Goal: Information Seeking & Learning: Learn about a topic

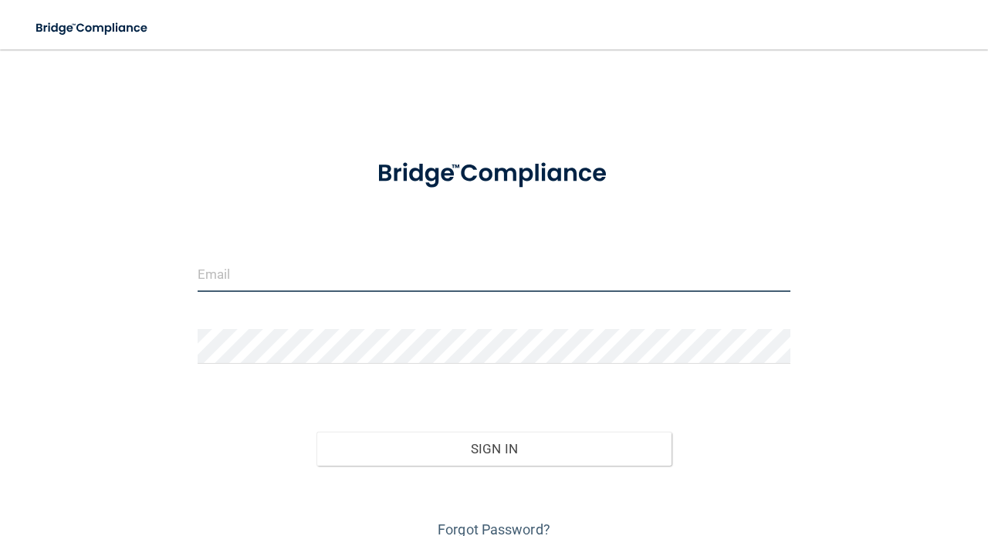
click at [281, 268] on input "email" at bounding box center [494, 274] width 593 height 35
type input "[EMAIL_ADDRESS][DOMAIN_NAME]"
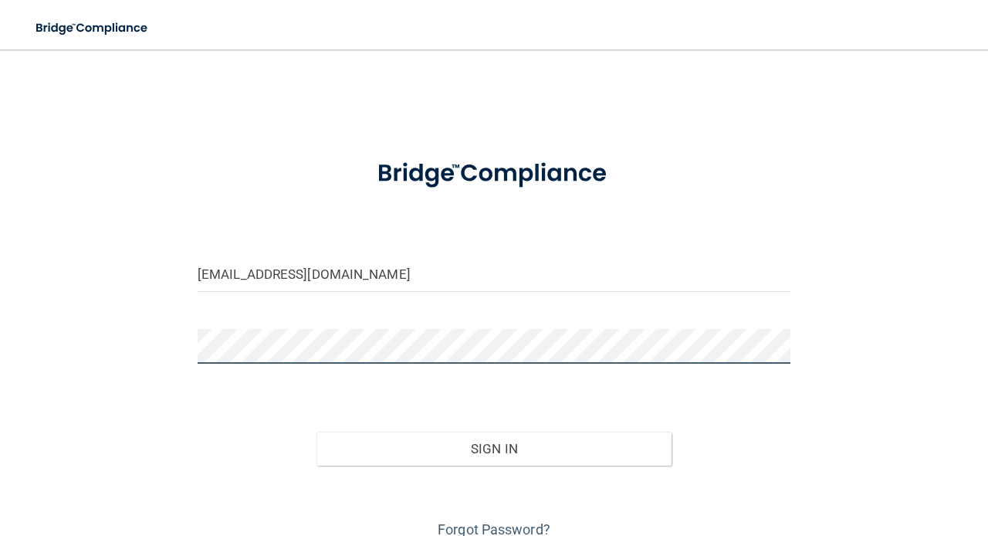
click at [316, 431] on button "Sign In" at bounding box center [494, 448] width 356 height 34
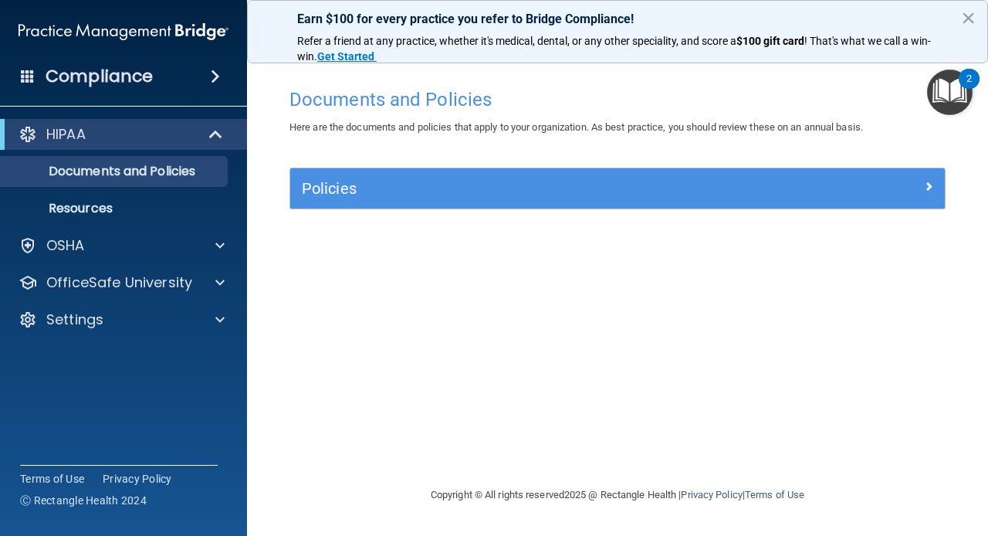
click at [946, 89] on img "Open Resource Center, 2 new notifications" at bounding box center [950, 92] width 46 height 46
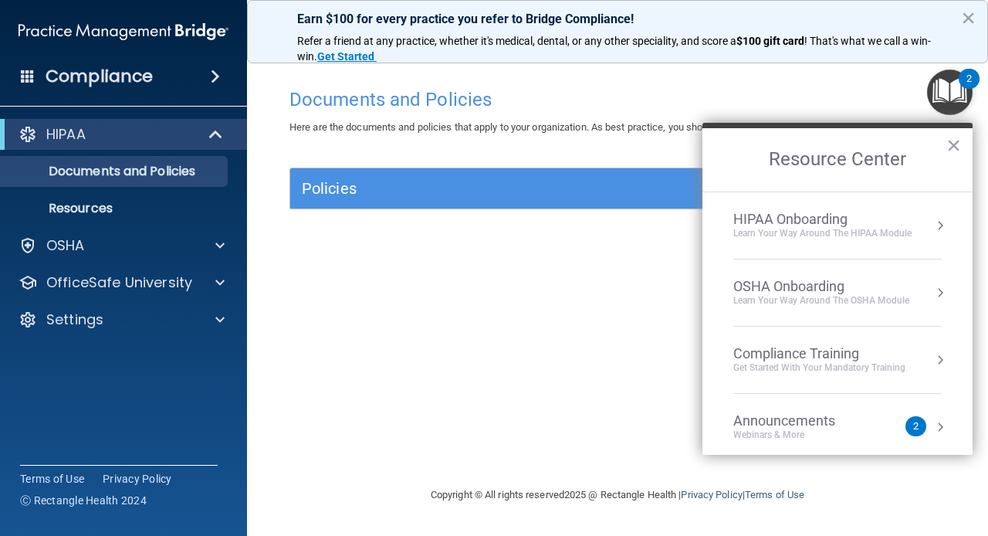
click at [823, 225] on div "HIPAA Onboarding" at bounding box center [822, 219] width 178 height 17
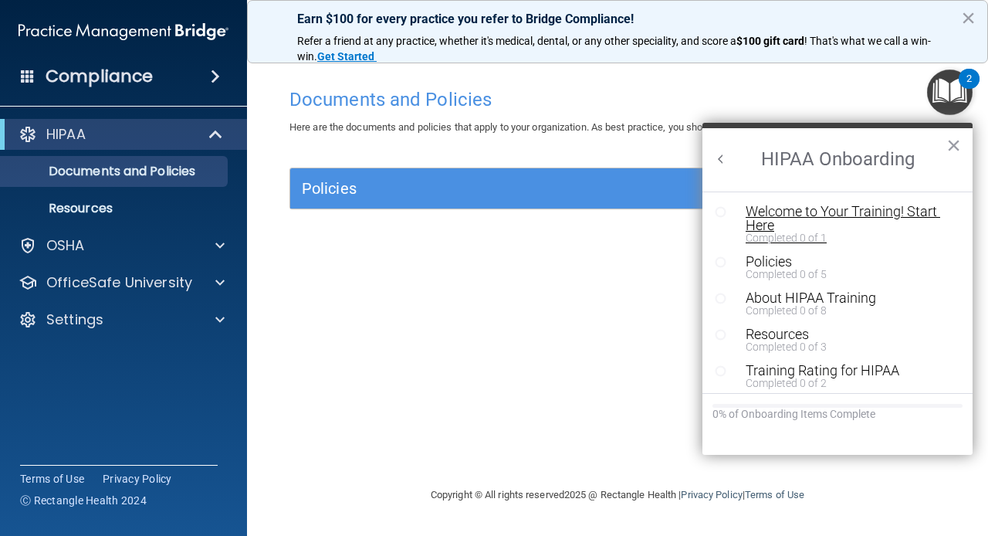
click at [764, 215] on div "Welcome to Your Training! Start Here" at bounding box center [848, 218] width 207 height 28
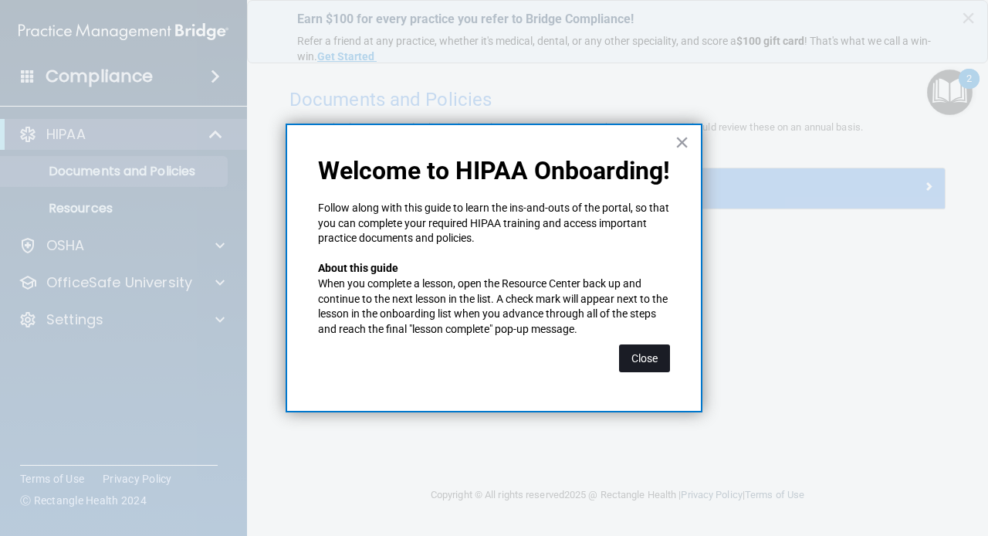
click at [638, 359] on button "Close" at bounding box center [644, 358] width 51 height 28
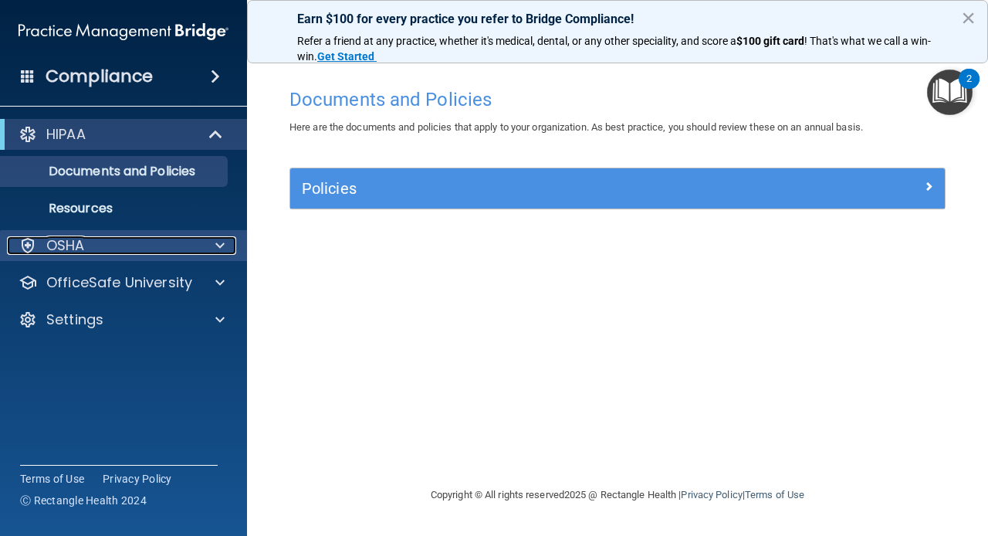
click at [76, 242] on p "OSHA" at bounding box center [65, 245] width 39 height 19
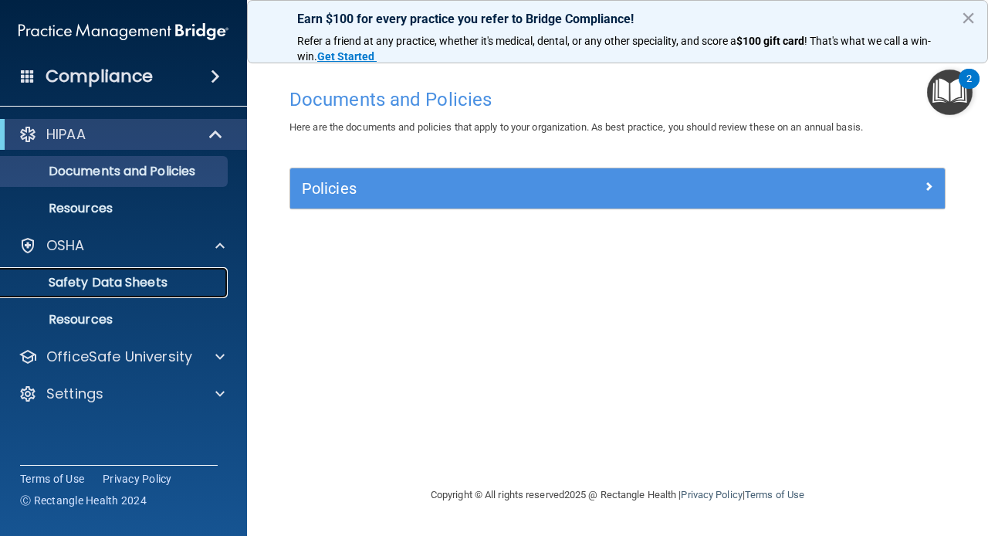
click at [91, 281] on p "Safety Data Sheets" at bounding box center [115, 282] width 211 height 15
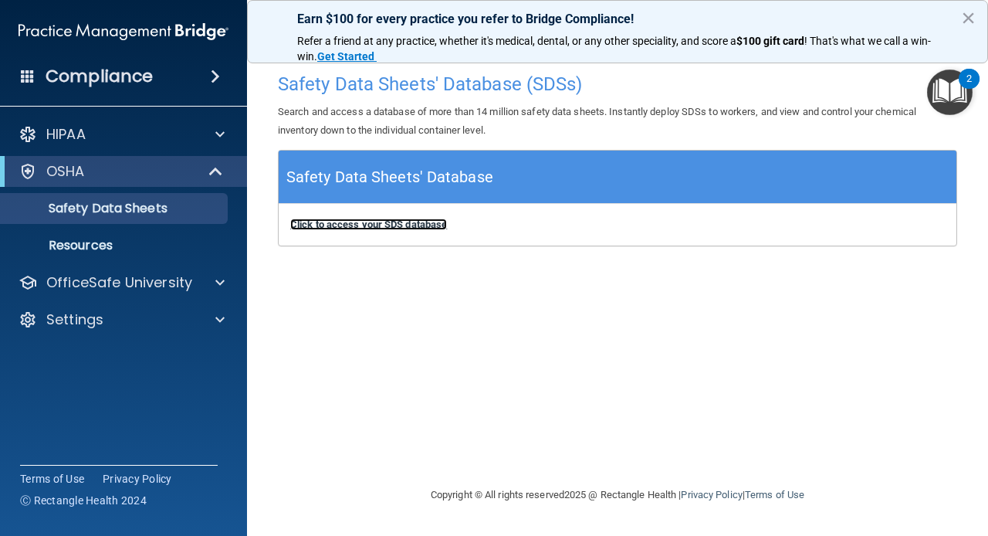
click at [326, 228] on b "Click to access your SDS database" at bounding box center [368, 224] width 157 height 12
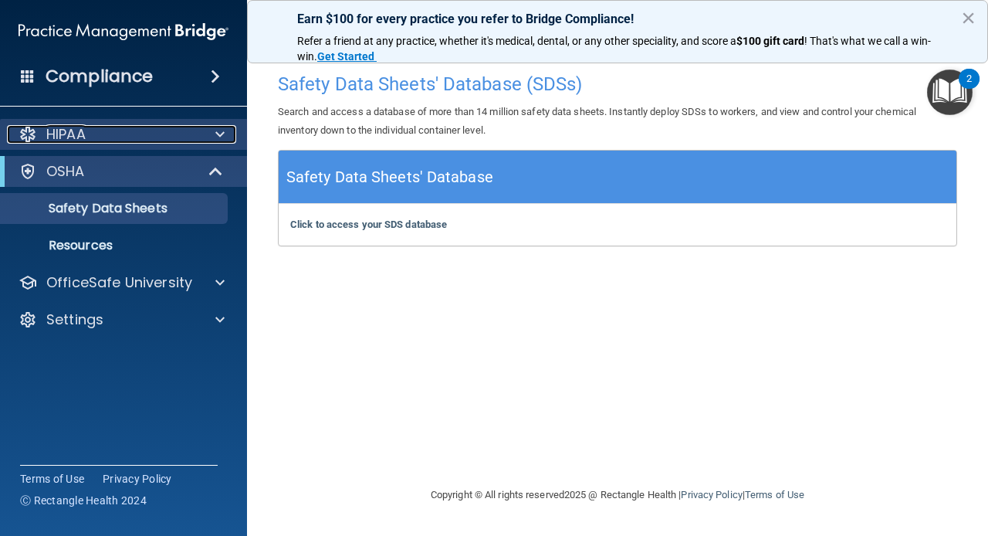
click at [217, 134] on span at bounding box center [219, 134] width 9 height 19
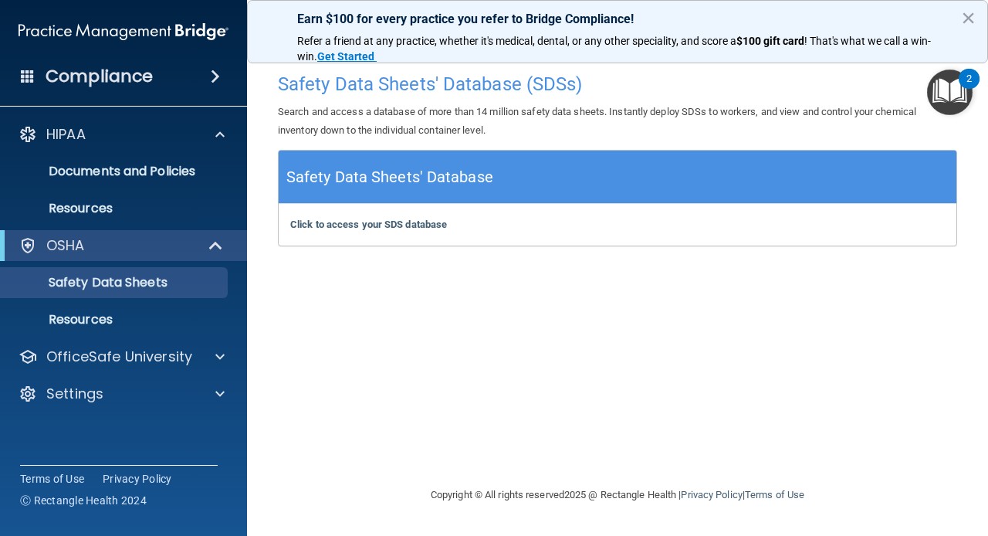
click at [962, 79] on div "2" at bounding box center [968, 79] width 21 height 20
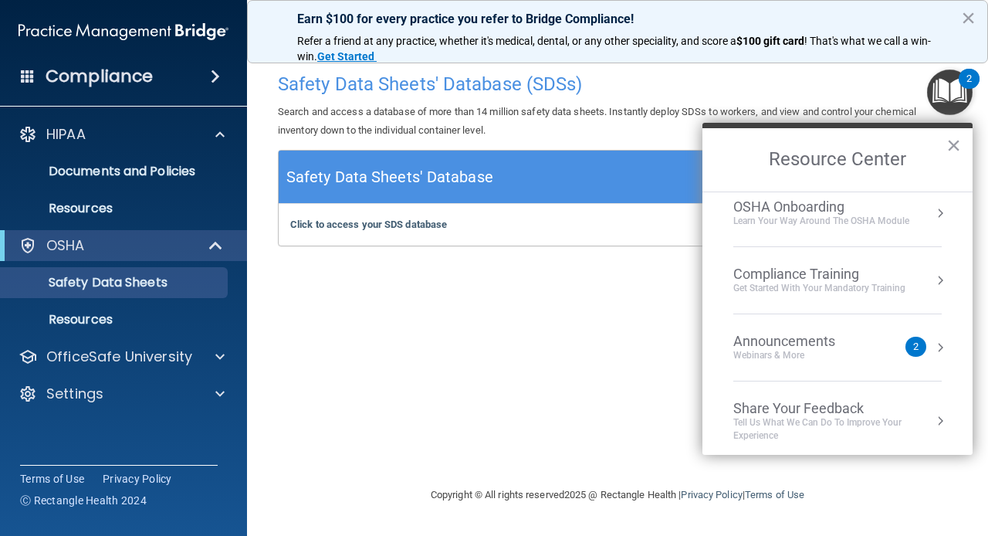
scroll to position [86, 0]
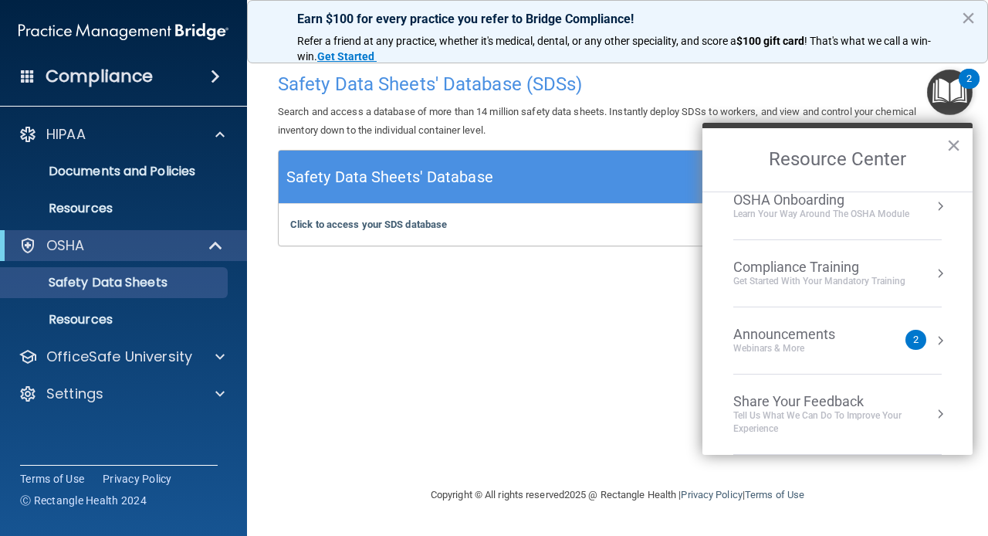
click at [809, 333] on div "Announcements" at bounding box center [799, 334] width 133 height 17
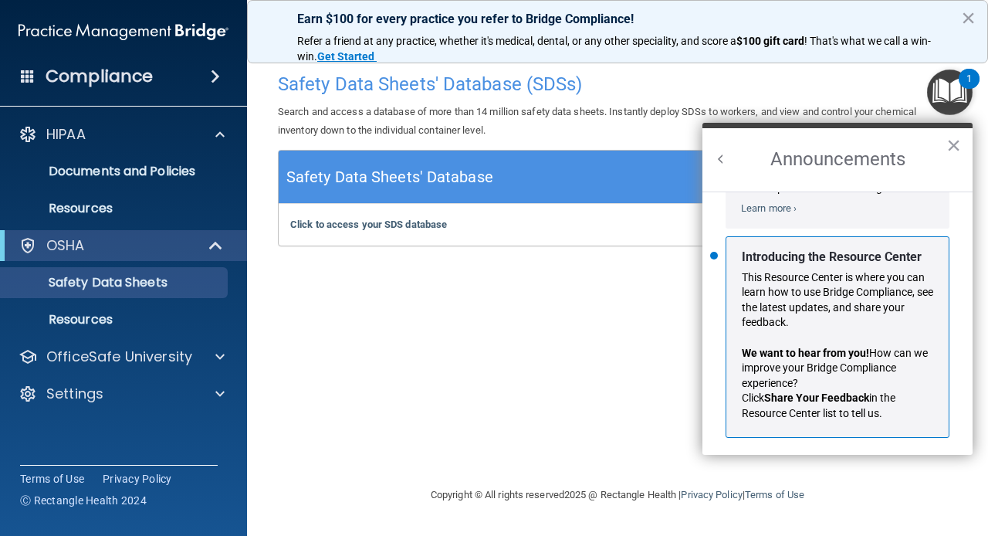
scroll to position [240, 0]
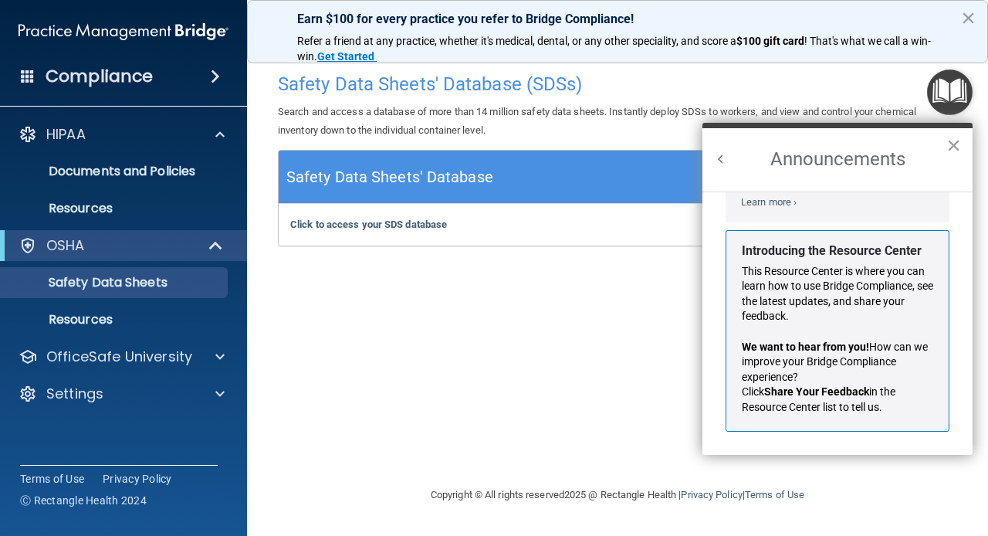
click at [871, 259] on p "Introducing the Resource Center" at bounding box center [837, 250] width 191 height 17
click at [946, 141] on button "×" at bounding box center [953, 145] width 15 height 25
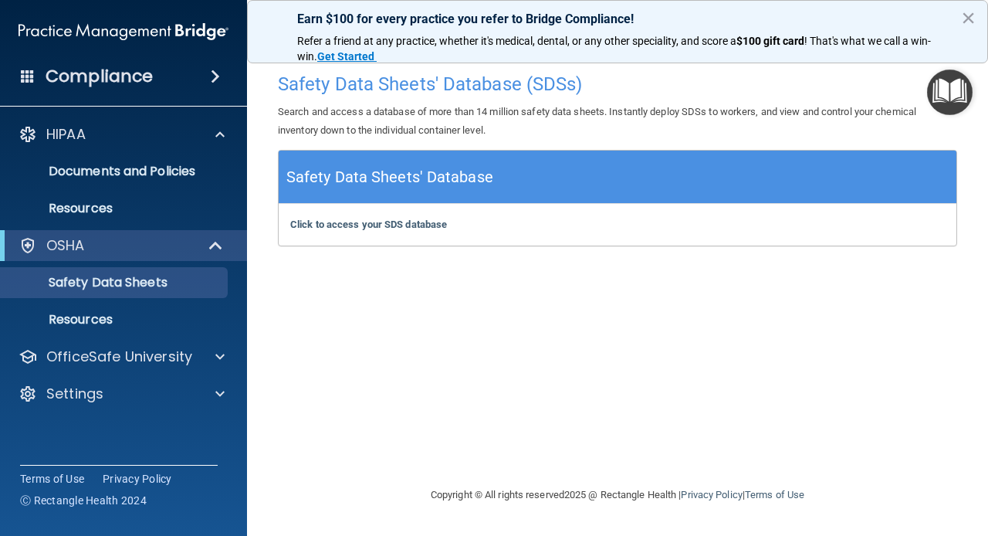
click at [953, 90] on img "Open Resource Center" at bounding box center [950, 92] width 46 height 46
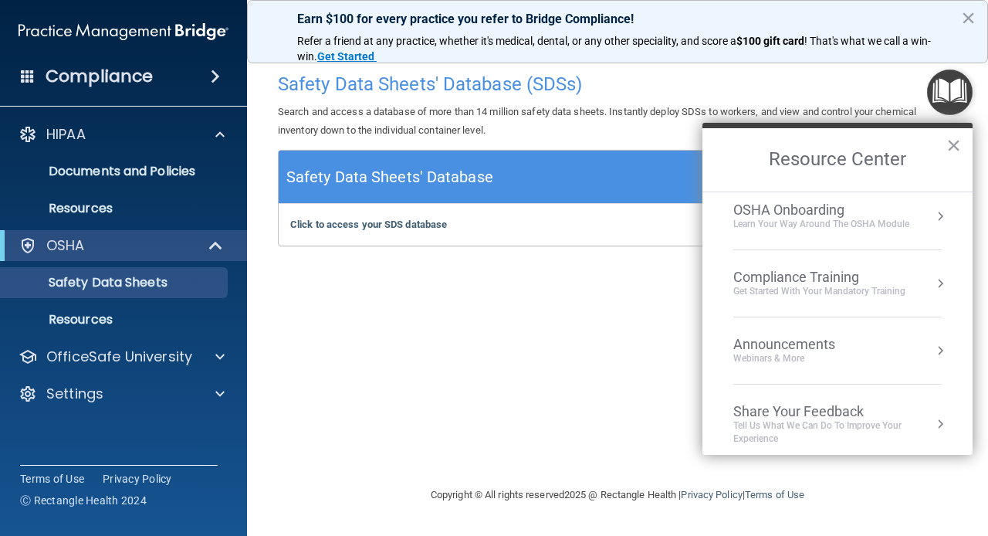
scroll to position [86, 0]
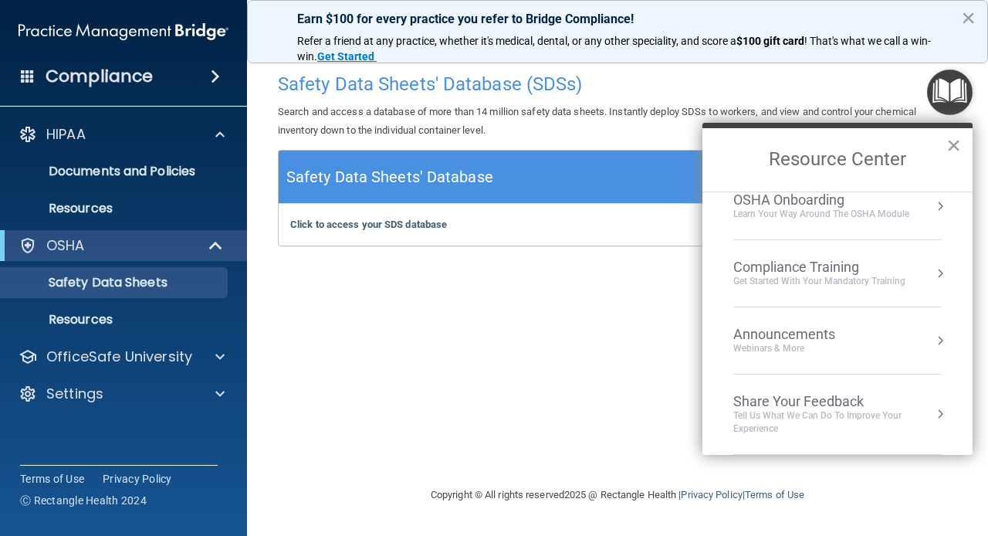
click at [955, 144] on button "×" at bounding box center [953, 145] width 15 height 25
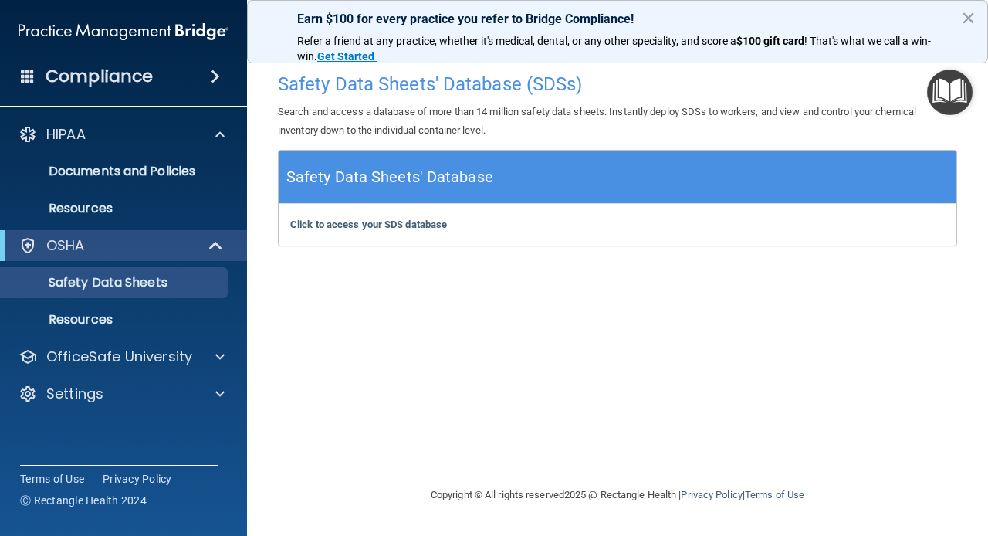
click at [144, 78] on h4 "Compliance" at bounding box center [99, 77] width 107 height 22
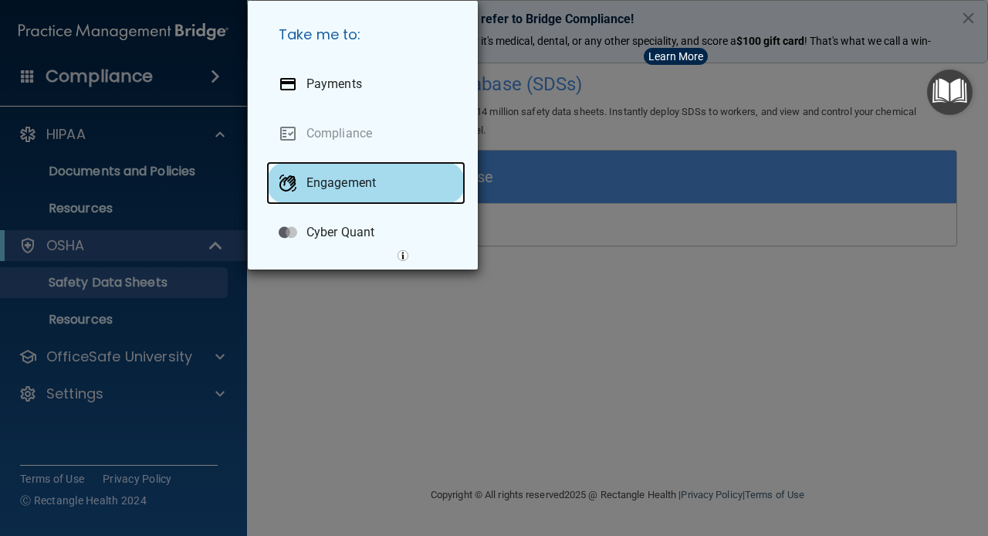
click at [354, 204] on div "Engagement" at bounding box center [365, 182] width 199 height 43
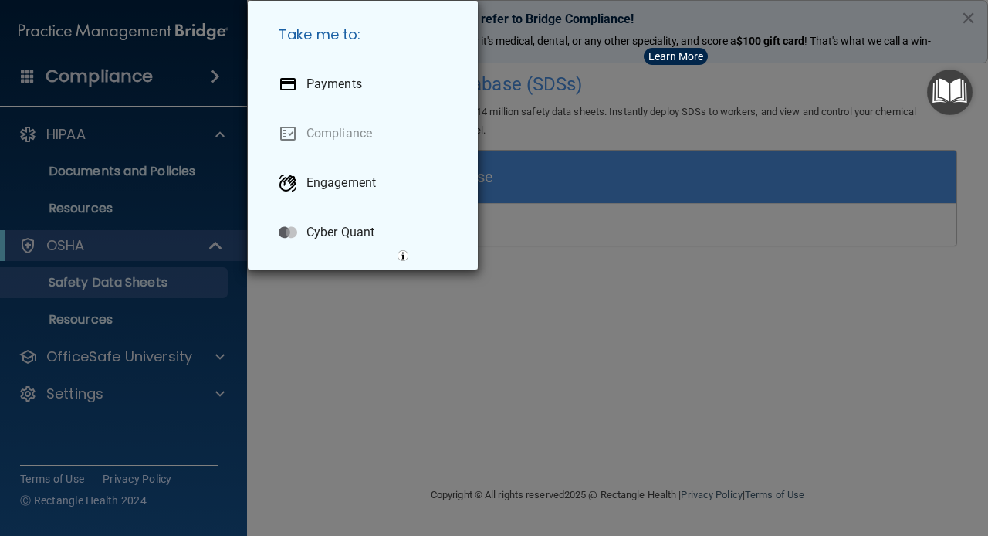
click at [350, 420] on div "Take me to: Payments Compliance Engagement Cyber Quant" at bounding box center [494, 268] width 988 height 536
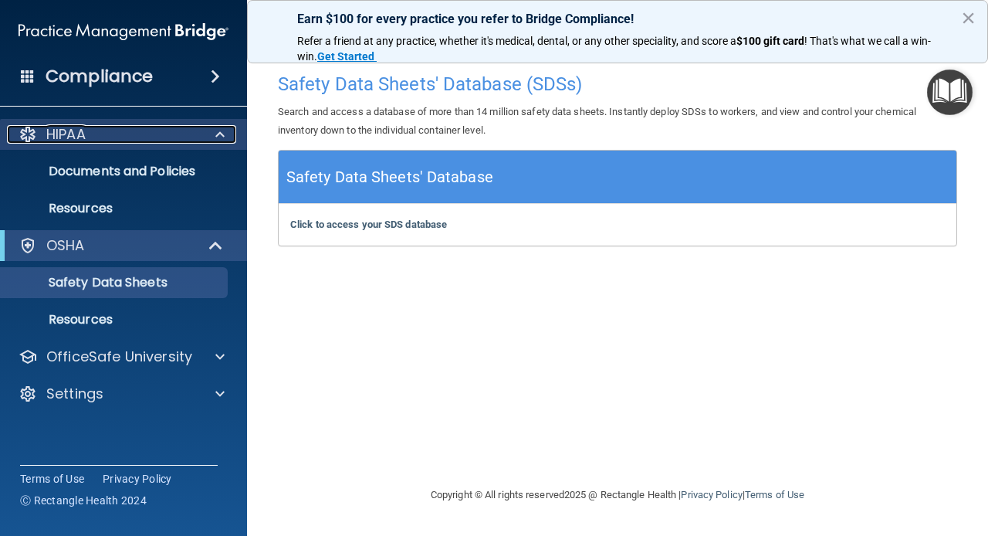
click at [220, 135] on span at bounding box center [219, 134] width 9 height 19
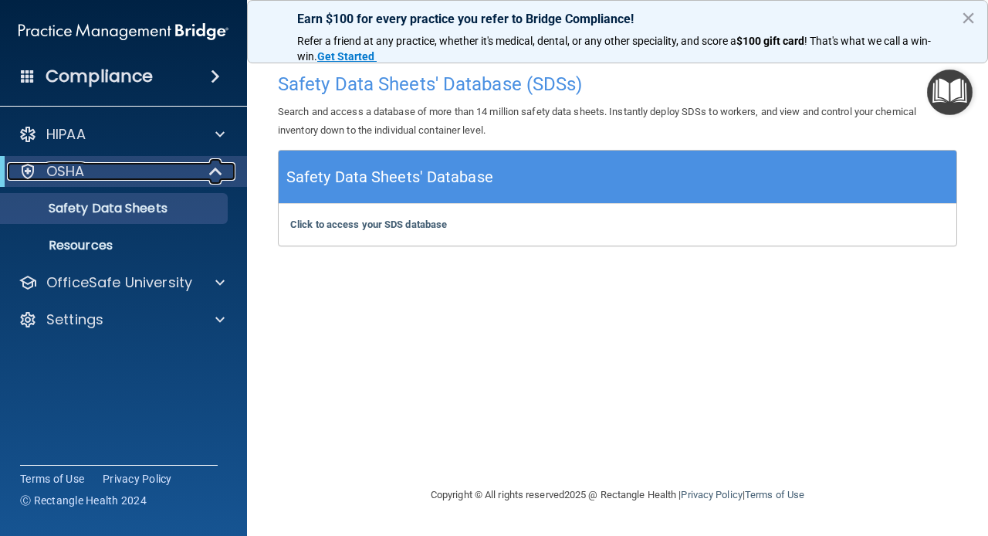
click at [213, 171] on span at bounding box center [217, 171] width 13 height 19
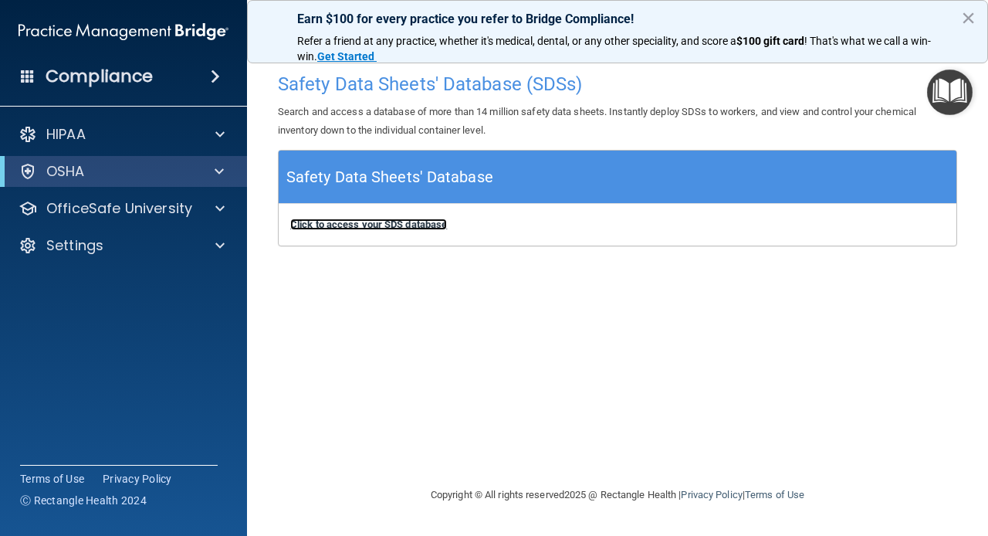
click at [339, 228] on b "Click to access your SDS database" at bounding box center [368, 224] width 157 height 12
click at [968, 20] on button "×" at bounding box center [968, 17] width 15 height 25
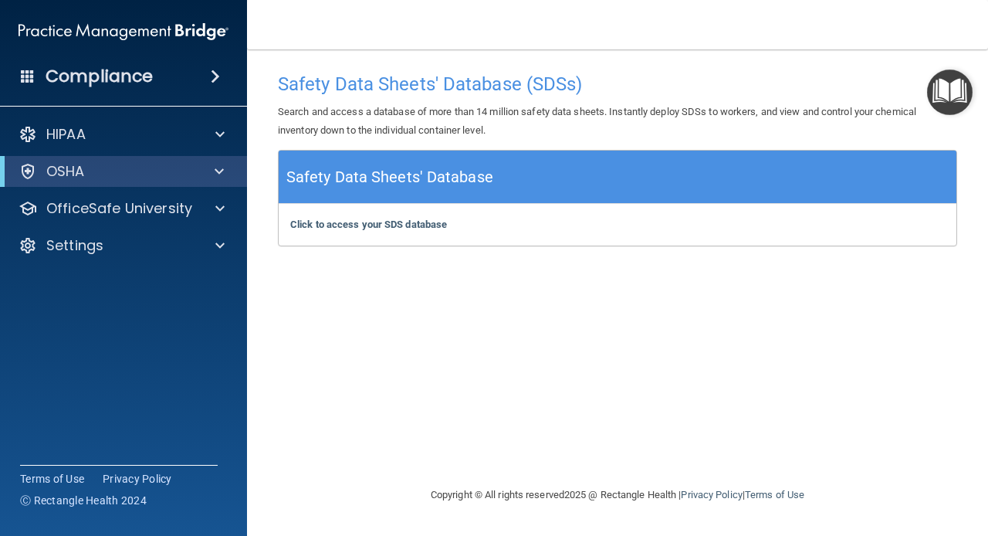
click at [118, 82] on h4 "Compliance" at bounding box center [99, 77] width 107 height 22
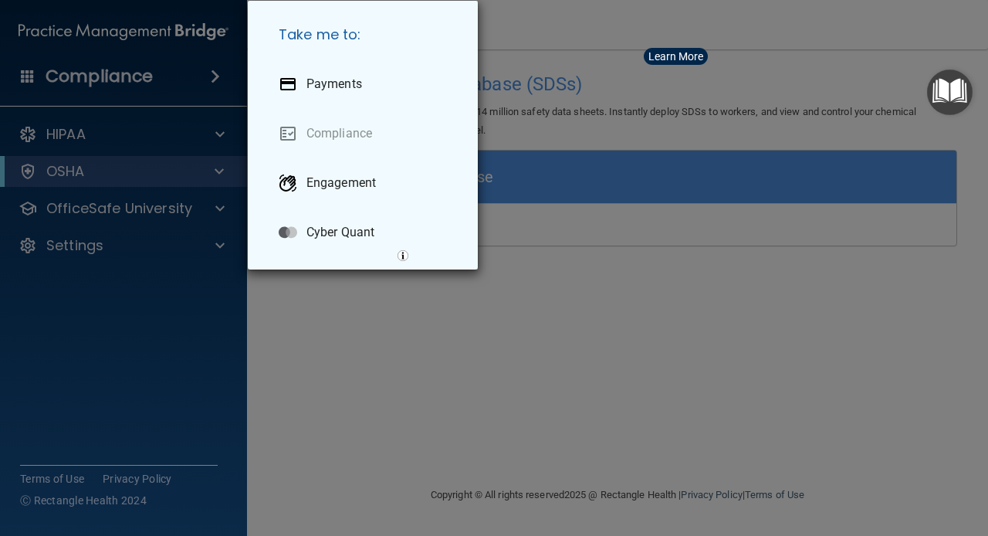
click at [118, 82] on div "Take me to: Payments Compliance Engagement Cyber Quant" at bounding box center [494, 268] width 988 height 536
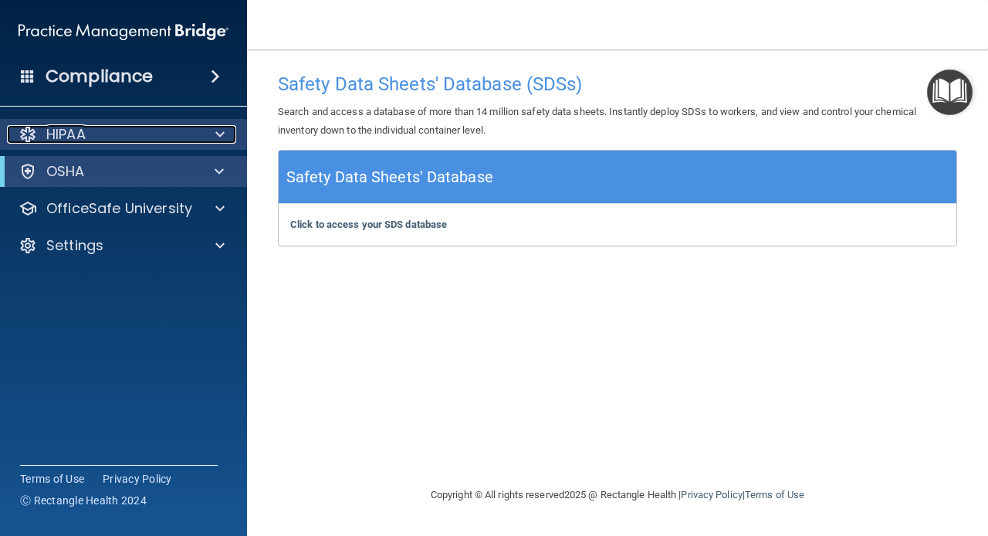
click at [61, 133] on p "HIPAA" at bounding box center [65, 134] width 39 height 19
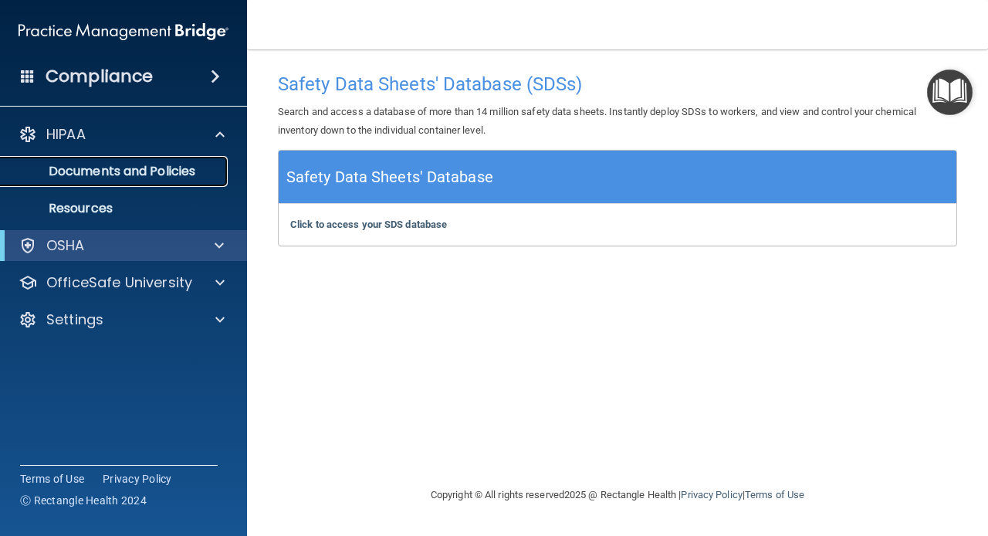
click at [67, 179] on p "Documents and Policies" at bounding box center [115, 171] width 211 height 15
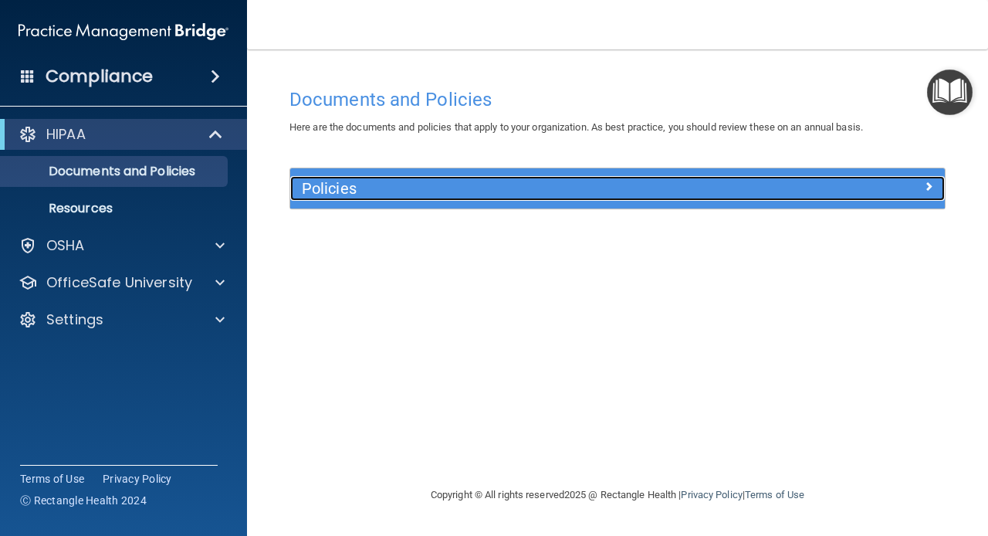
click at [332, 195] on h5 "Policies" at bounding box center [536, 188] width 468 height 17
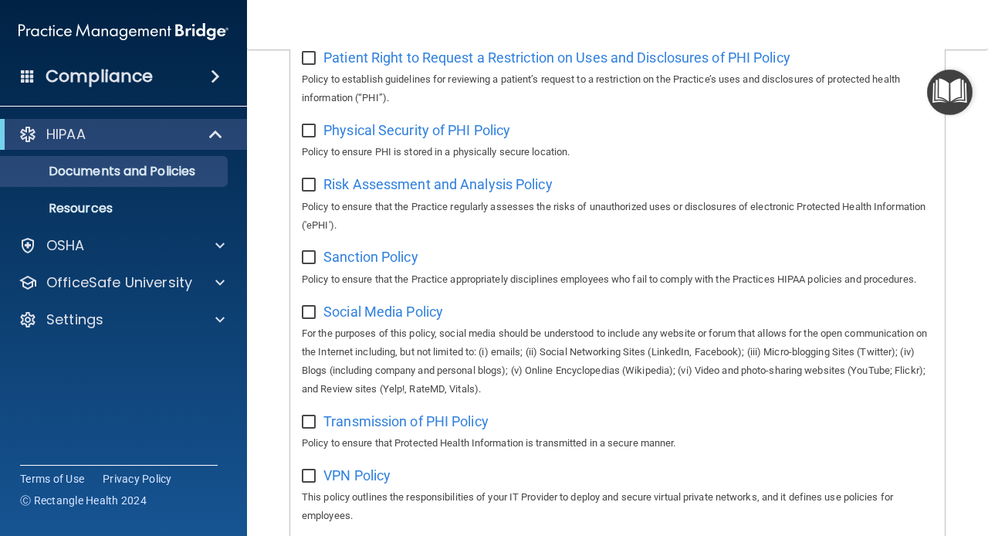
scroll to position [1037, 0]
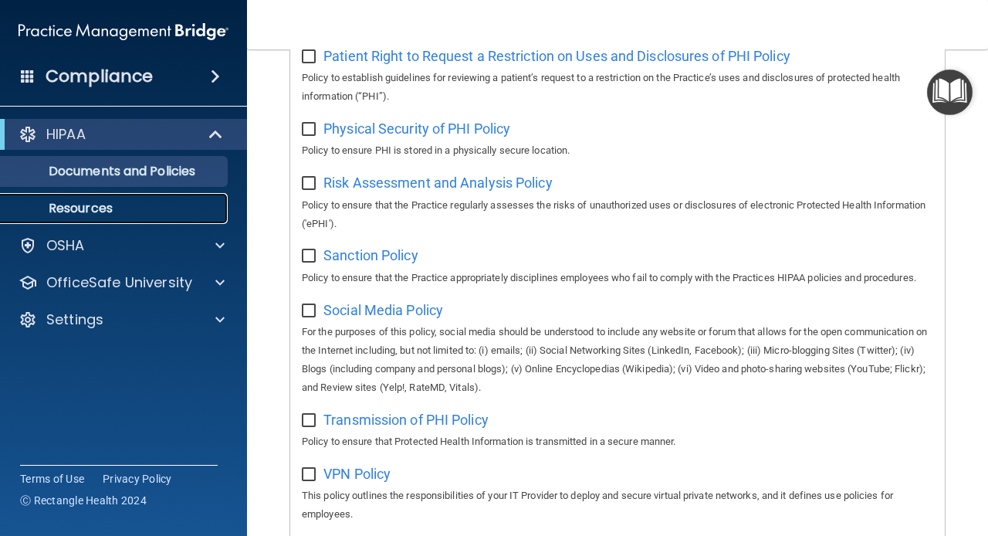
click at [96, 208] on p "Resources" at bounding box center [115, 208] width 211 height 15
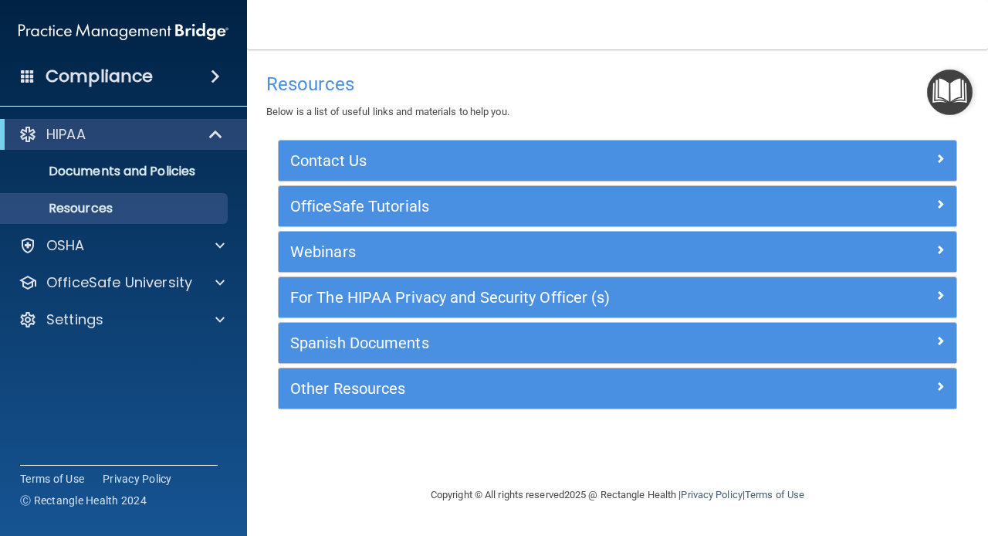
click at [142, 29] on img at bounding box center [124, 31] width 210 height 31
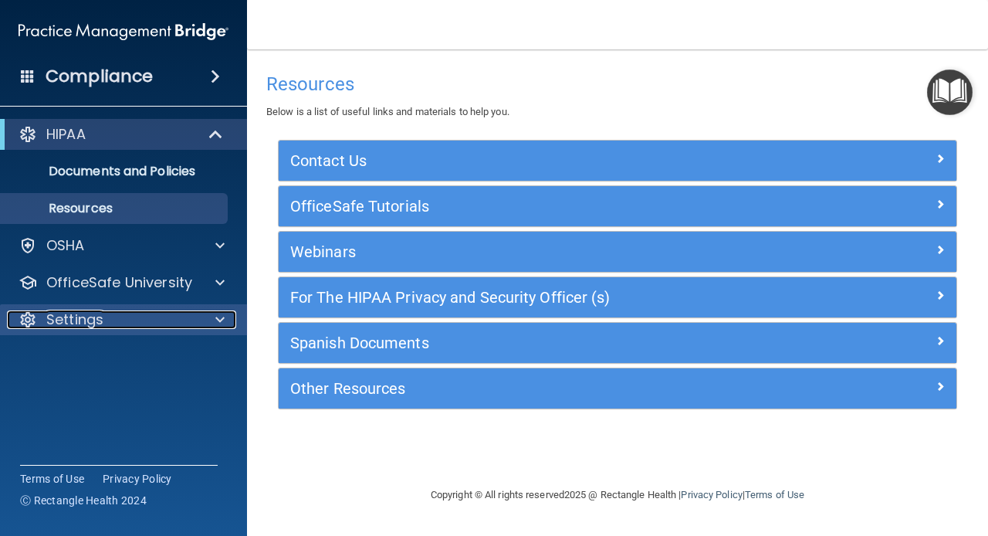
click at [42, 324] on div "Settings" at bounding box center [102, 319] width 191 height 19
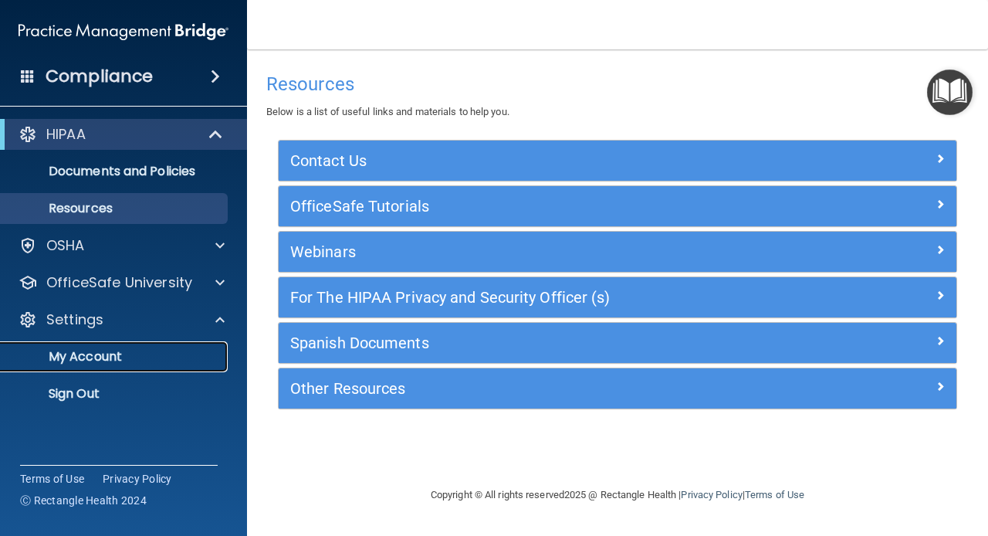
click at [63, 361] on p "My Account" at bounding box center [115, 356] width 211 height 15
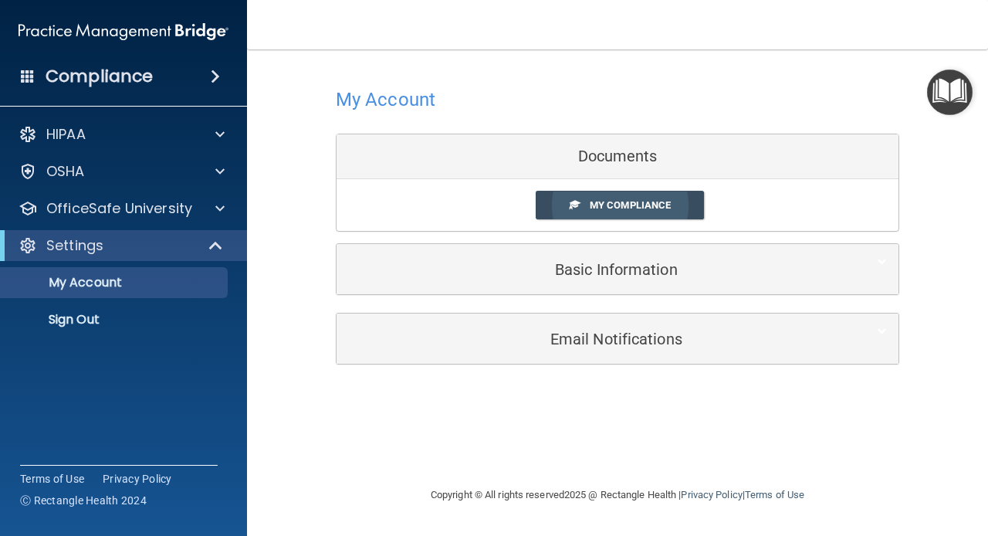
click at [620, 209] on span "My Compliance" at bounding box center [630, 205] width 81 height 12
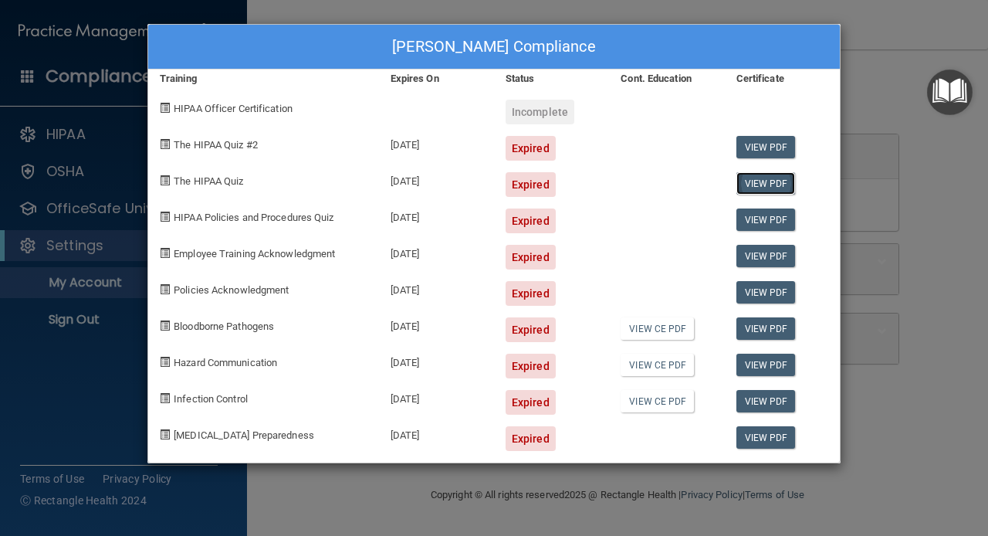
click at [773, 183] on link "View PDF" at bounding box center [765, 183] width 59 height 22
click at [521, 190] on div "Expired" at bounding box center [530, 184] width 50 height 25
click at [164, 181] on span at bounding box center [165, 180] width 10 height 10
click at [183, 183] on span "The HIPAA Quiz" at bounding box center [208, 181] width 69 height 12
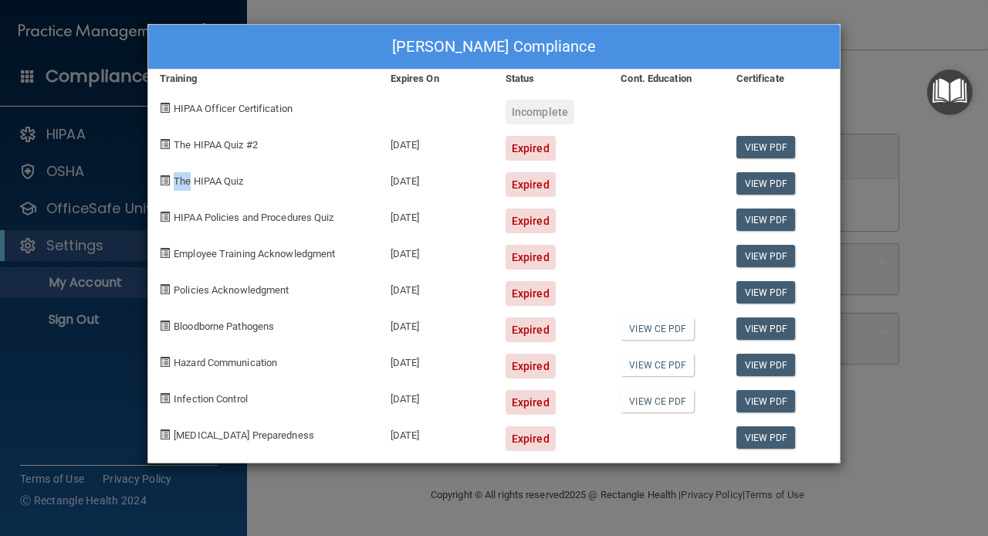
click at [263, 114] on span "HIPAA Officer Certification" at bounding box center [233, 109] width 119 height 12
click at [203, 145] on span "The HIPAA Quiz #2" at bounding box center [216, 145] width 84 height 12
click at [166, 145] on span at bounding box center [165, 144] width 10 height 10
click at [655, 404] on link "View CE PDF" at bounding box center [656, 401] width 73 height 22
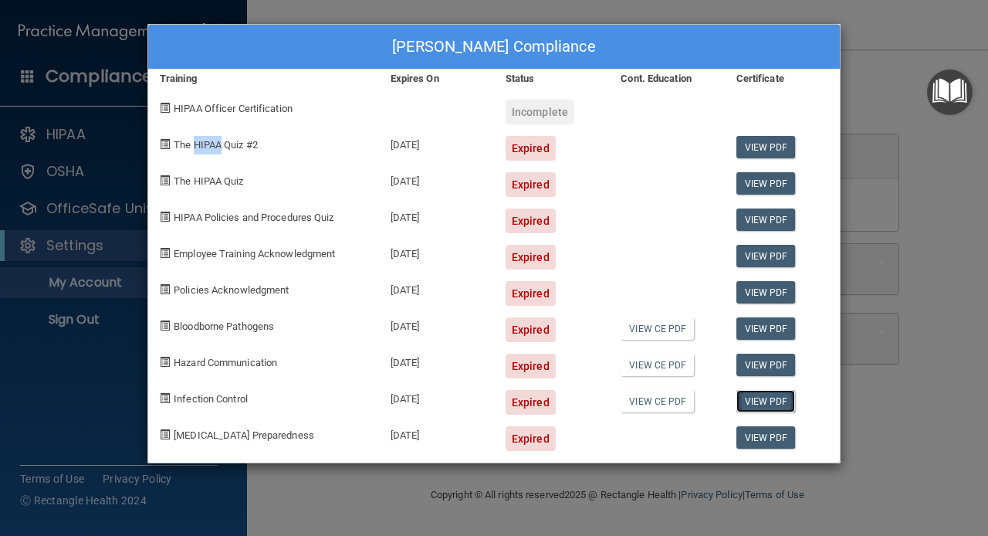
click at [761, 401] on link "View PDF" at bounding box center [765, 401] width 59 height 22
click at [26, 403] on div "Regina Fucito's Compliance Training Expires On Status Cont. Education Certifica…" at bounding box center [494, 268] width 988 height 536
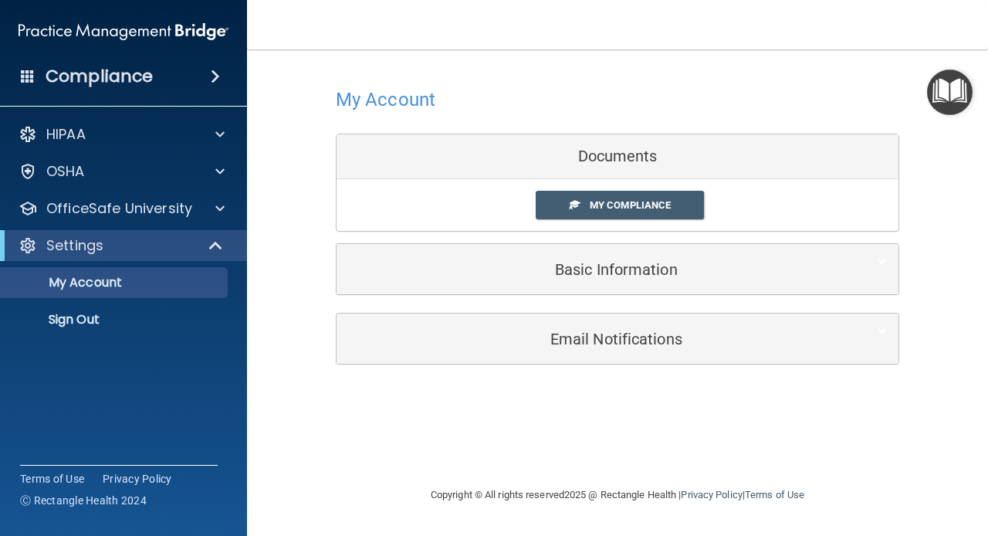
click at [589, 161] on div "Documents" at bounding box center [617, 156] width 562 height 45
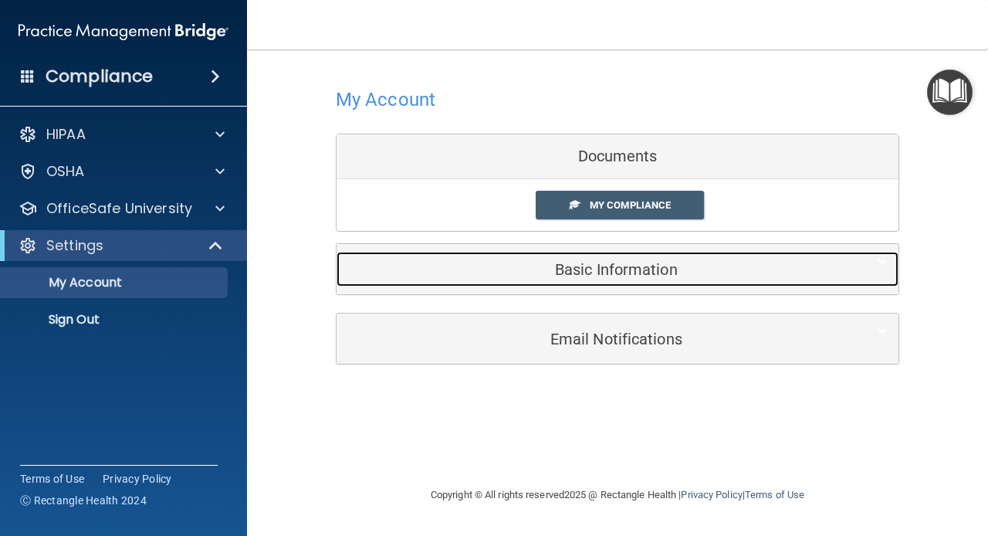
click at [578, 272] on h5 "Basic Information" at bounding box center [594, 269] width 492 height 17
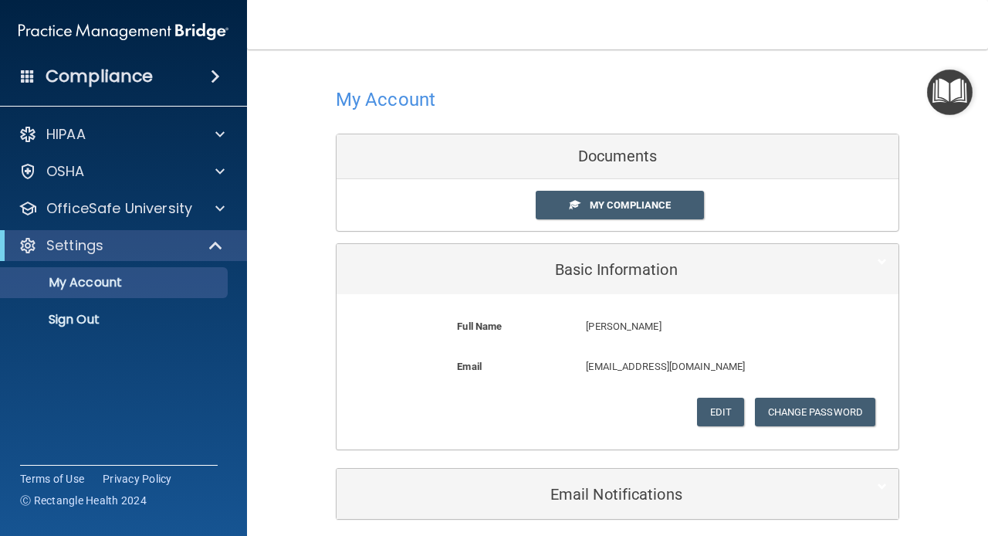
click at [134, 77] on h4 "Compliance" at bounding box center [99, 77] width 107 height 22
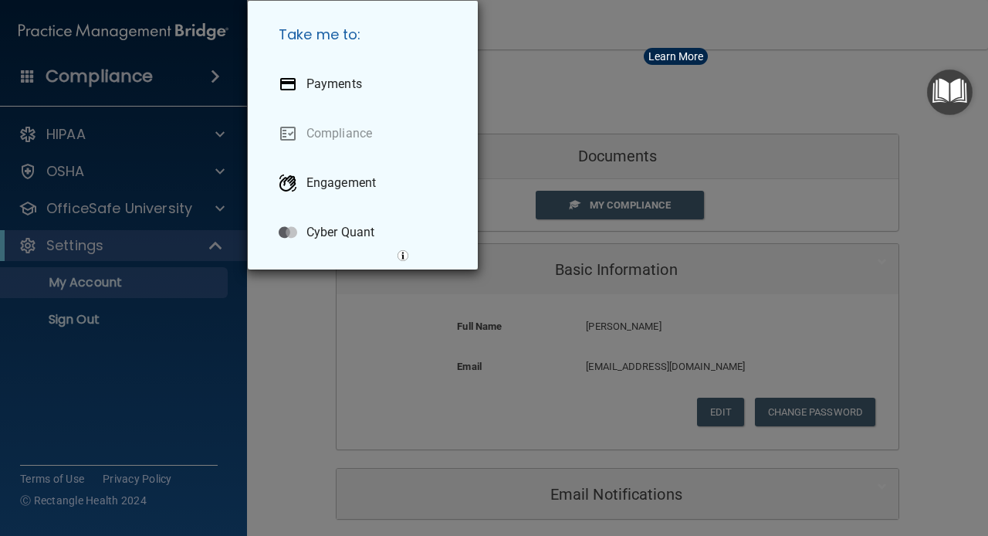
click at [292, 361] on div "Take me to: Payments Compliance Engagement Cyber Quant" at bounding box center [494, 268] width 988 height 536
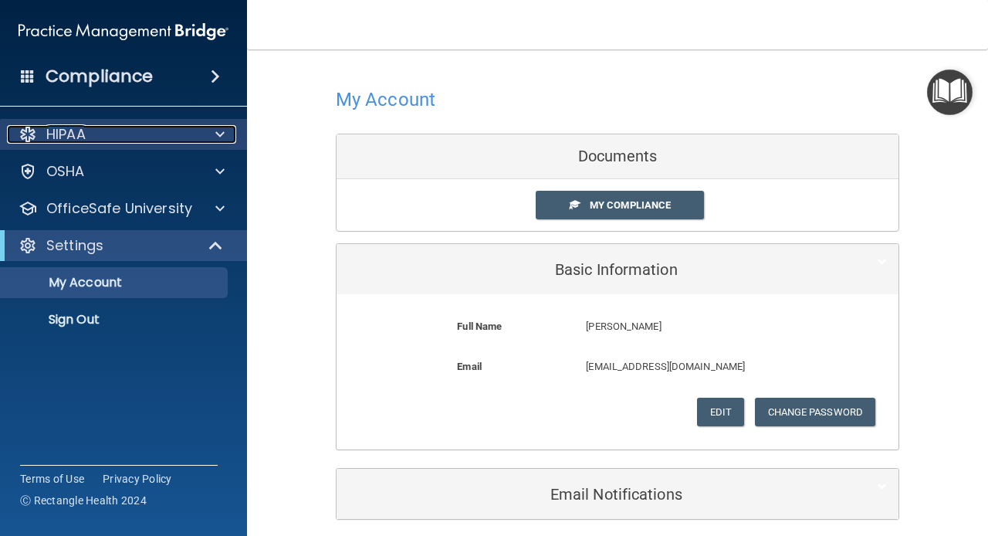
click at [49, 141] on p "HIPAA" at bounding box center [65, 134] width 39 height 19
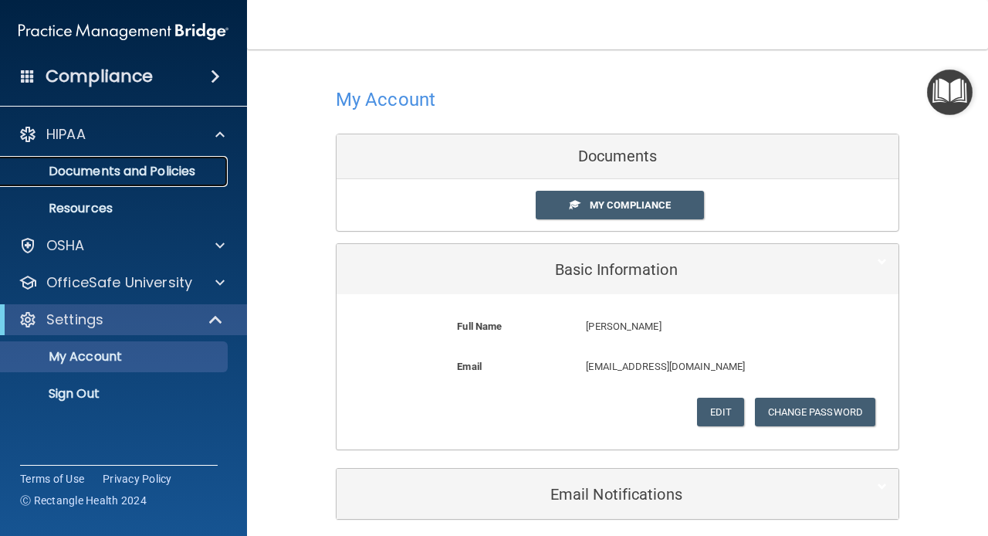
click at [69, 178] on p "Documents and Policies" at bounding box center [115, 171] width 211 height 15
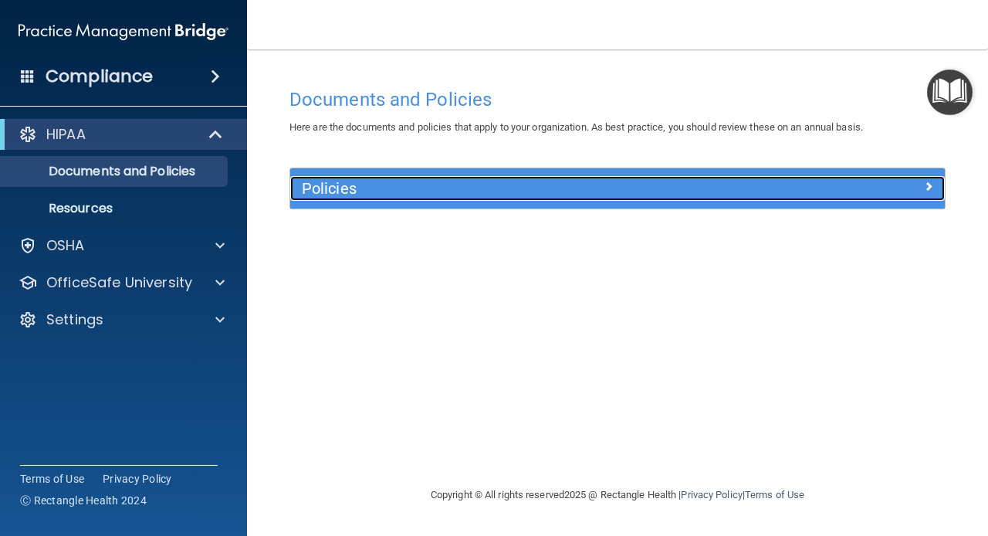
click at [346, 190] on h5 "Policies" at bounding box center [536, 188] width 468 height 17
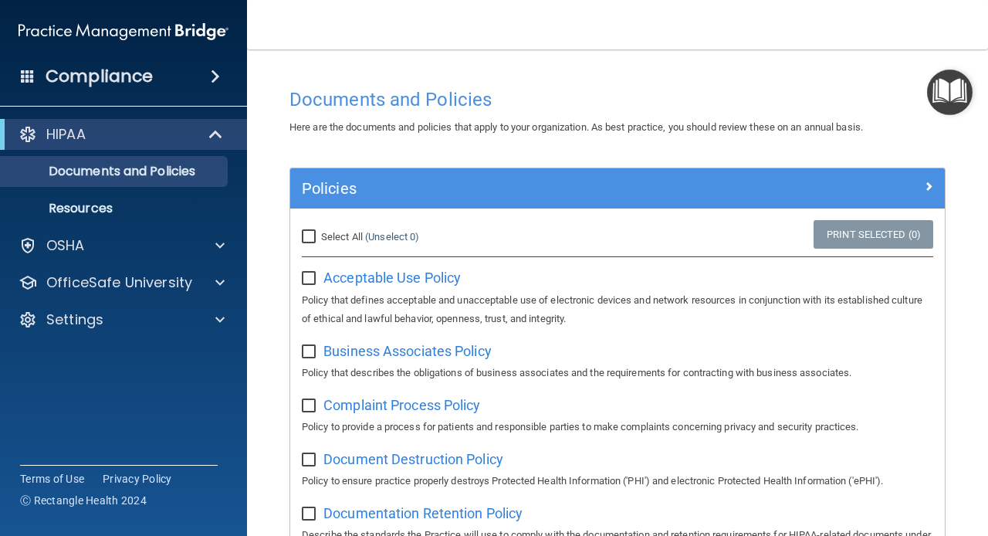
click at [73, 76] on h4 "Compliance" at bounding box center [99, 77] width 107 height 22
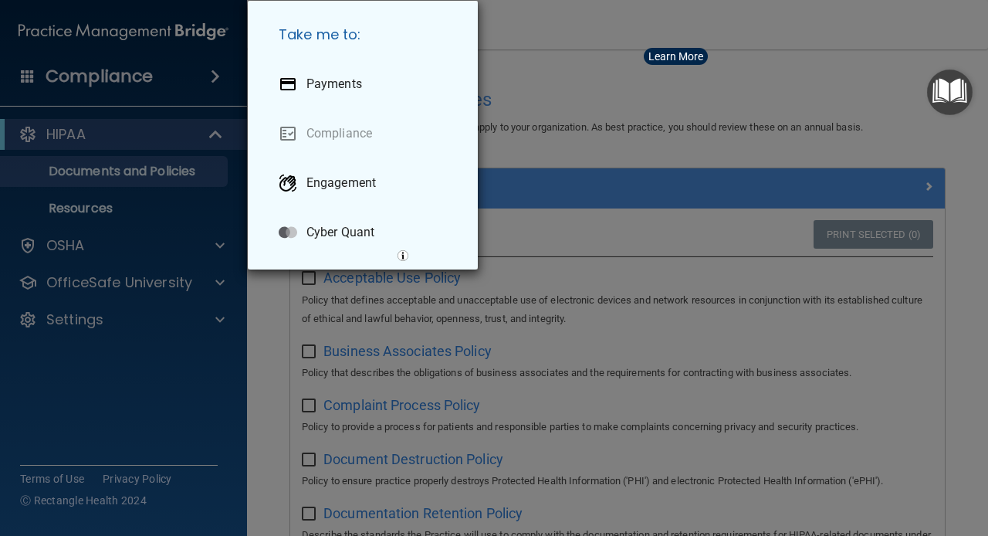
click at [268, 434] on div "Take me to: Payments Compliance Engagement Cyber Quant" at bounding box center [494, 268] width 988 height 536
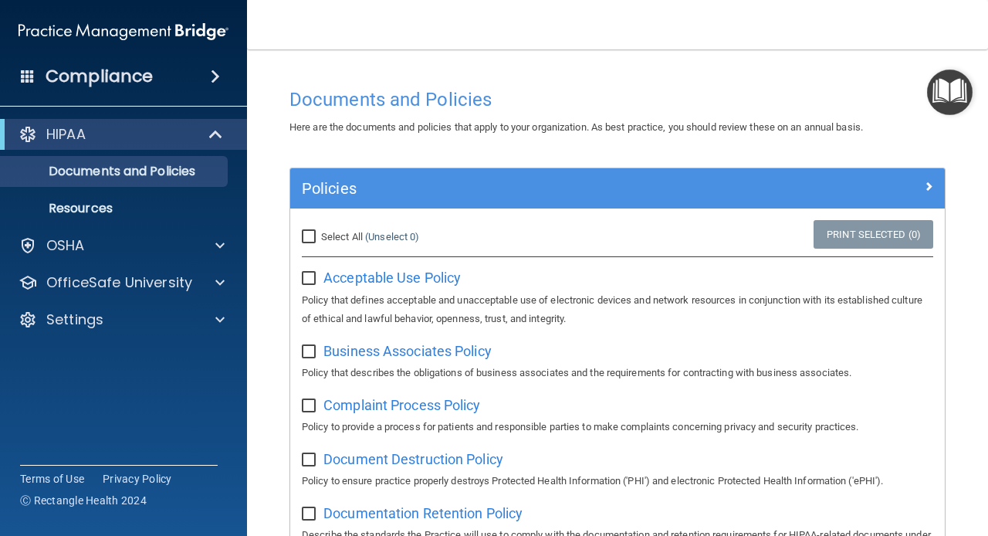
click at [942, 92] on img "Open Resource Center" at bounding box center [950, 92] width 46 height 46
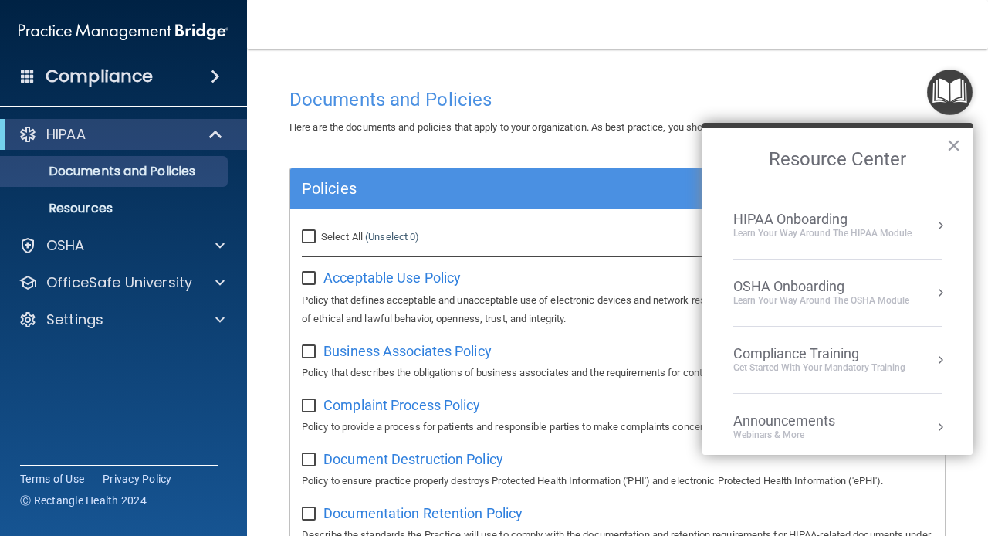
click at [830, 218] on div "HIPAA Onboarding" at bounding box center [822, 219] width 178 height 17
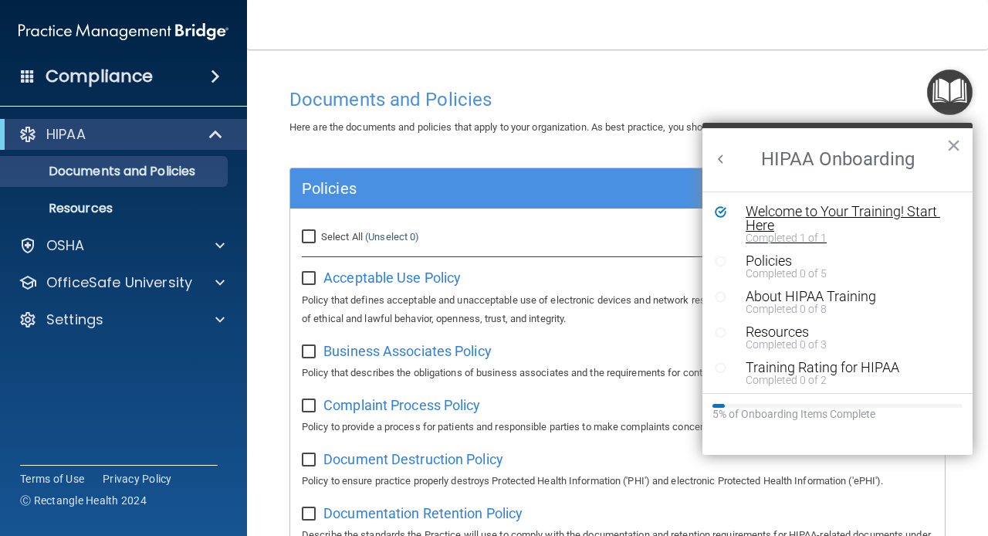
click at [787, 214] on div "Welcome to Your Training! Start Here" at bounding box center [848, 218] width 207 height 28
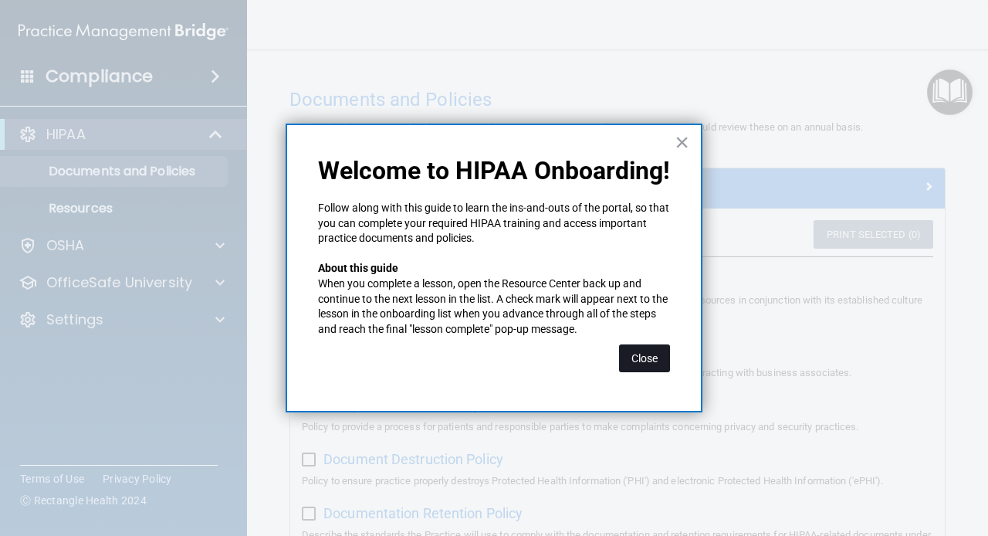
click at [633, 361] on button "Close" at bounding box center [644, 358] width 51 height 28
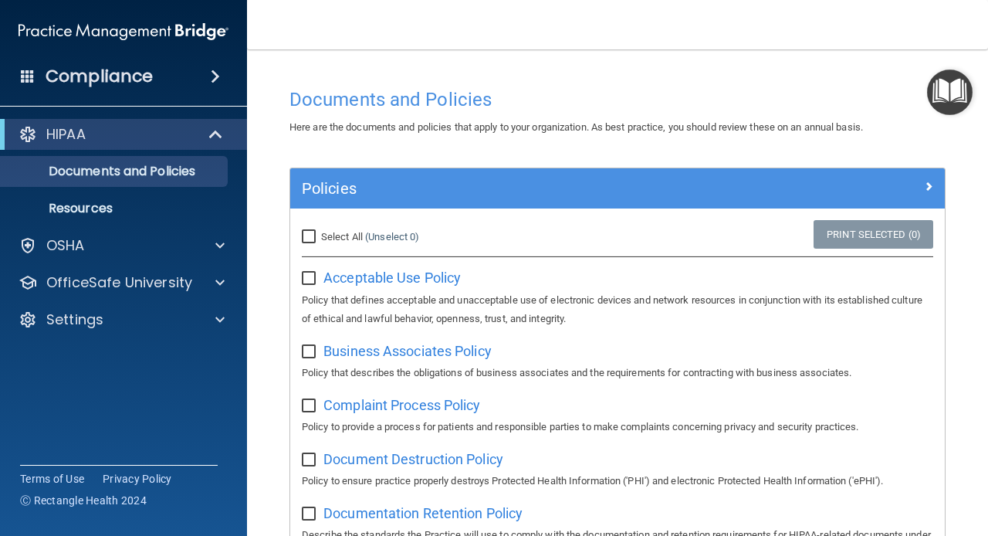
click at [943, 96] on img "Open Resource Center" at bounding box center [950, 92] width 46 height 46
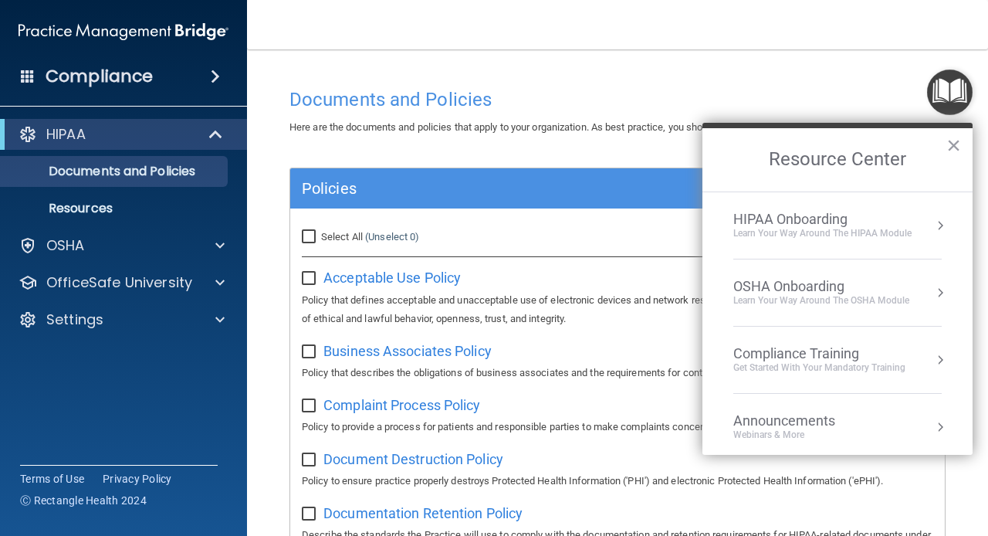
click at [762, 355] on div "Compliance Training" at bounding box center [819, 353] width 172 height 17
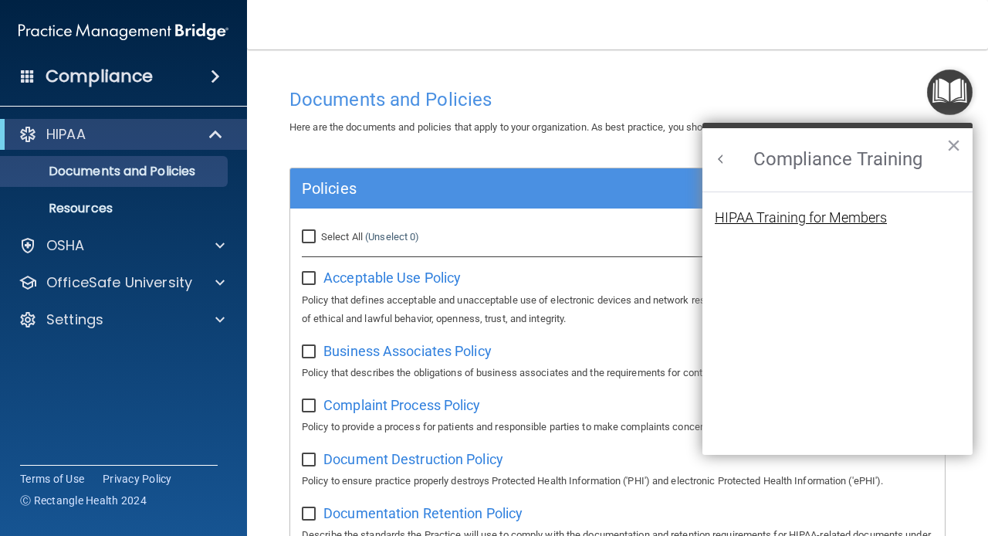
click at [786, 215] on div "HIPAA Training for Members" at bounding box center [801, 218] width 172 height 14
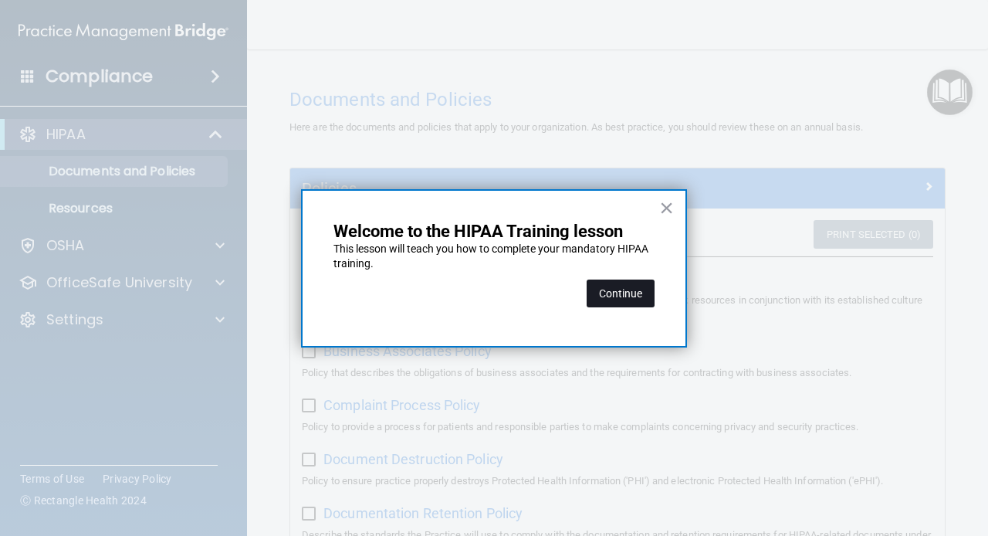
click at [612, 303] on button "Continue" at bounding box center [620, 293] width 68 height 28
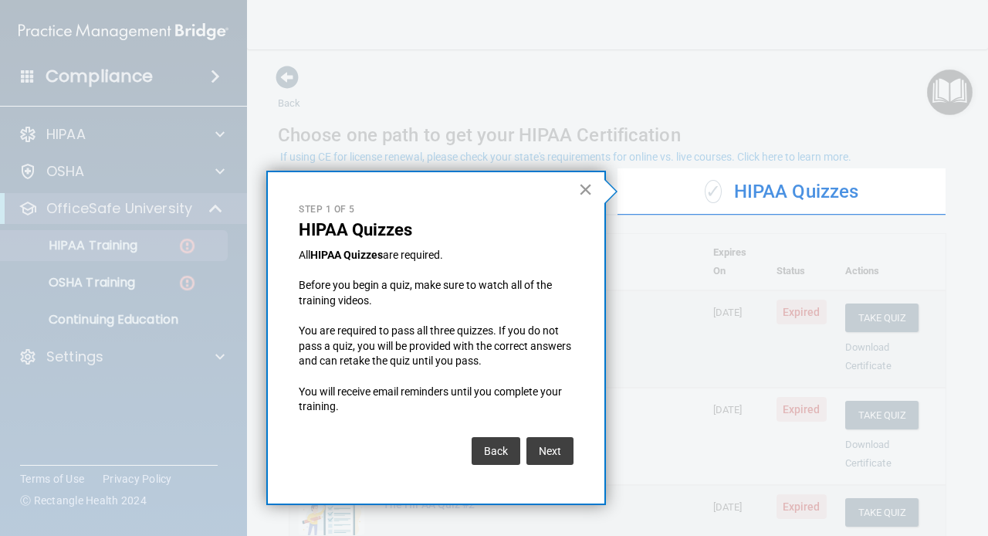
click at [585, 186] on button "×" at bounding box center [585, 189] width 15 height 25
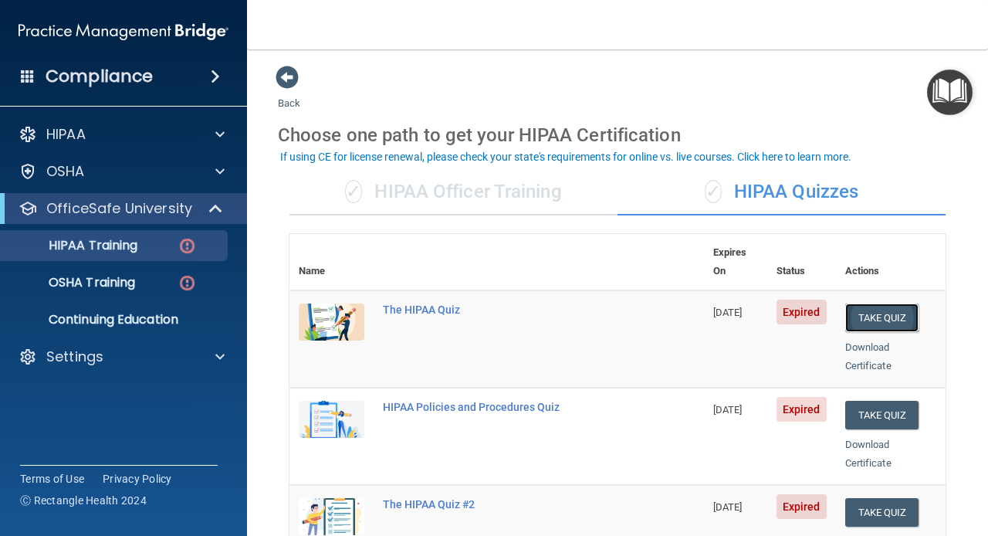
click at [880, 306] on button "Take Quiz" at bounding box center [882, 317] width 74 height 29
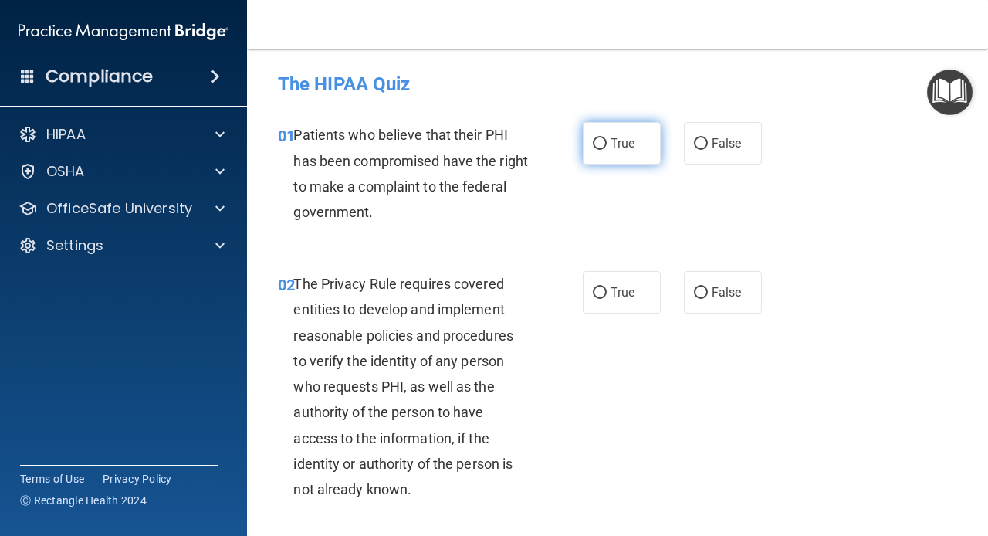
click at [597, 146] on input "True" at bounding box center [600, 144] width 14 height 12
radio input "true"
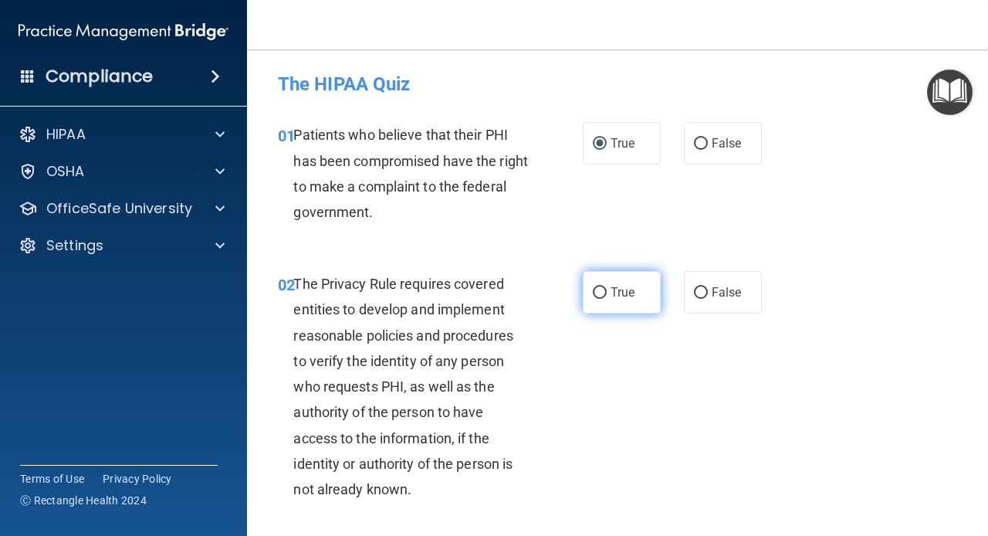
click at [603, 290] on input "True" at bounding box center [600, 293] width 14 height 12
radio input "true"
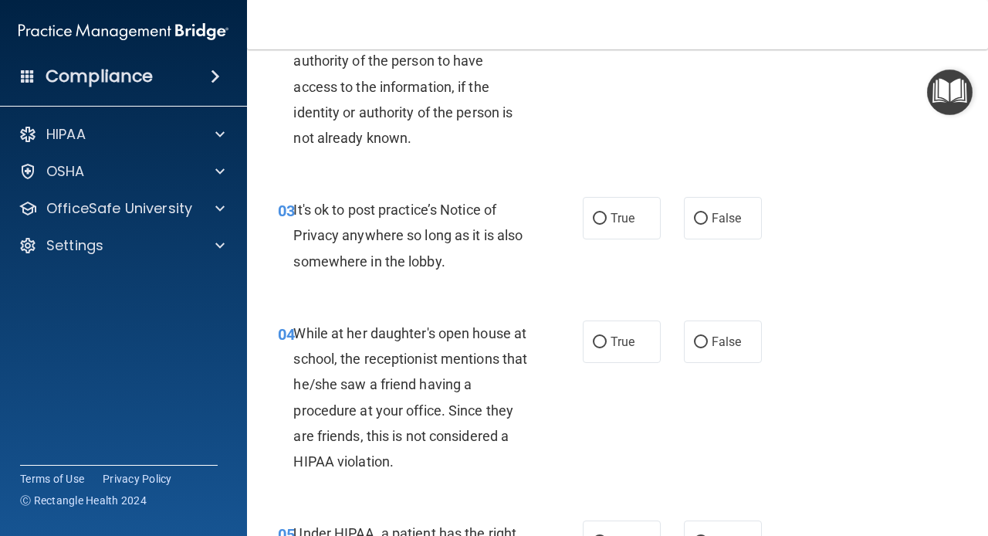
scroll to position [353, 0]
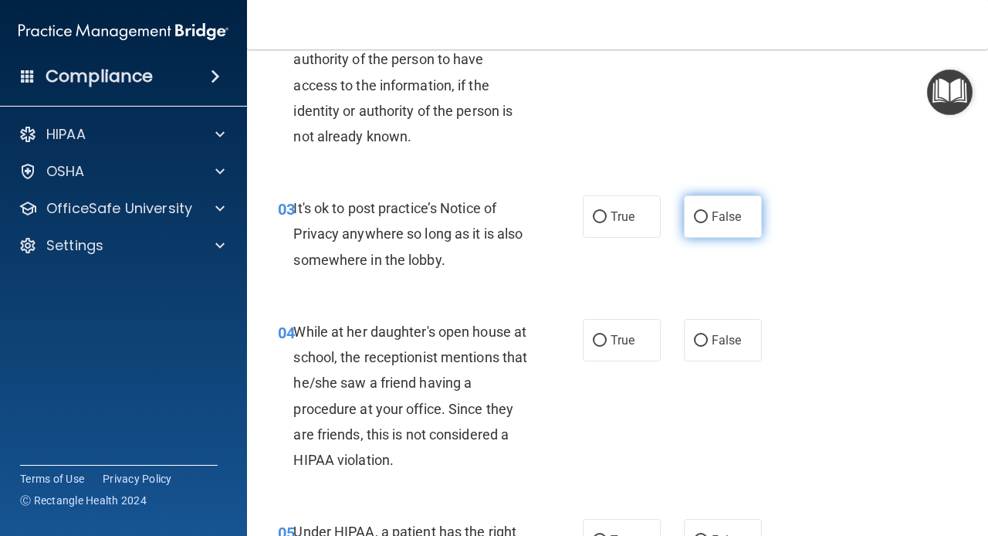
click at [708, 216] on input "False" at bounding box center [701, 217] width 14 height 12
radio input "true"
click at [721, 336] on span "False" at bounding box center [727, 340] width 30 height 15
click at [708, 336] on input "False" at bounding box center [701, 341] width 14 height 12
radio input "true"
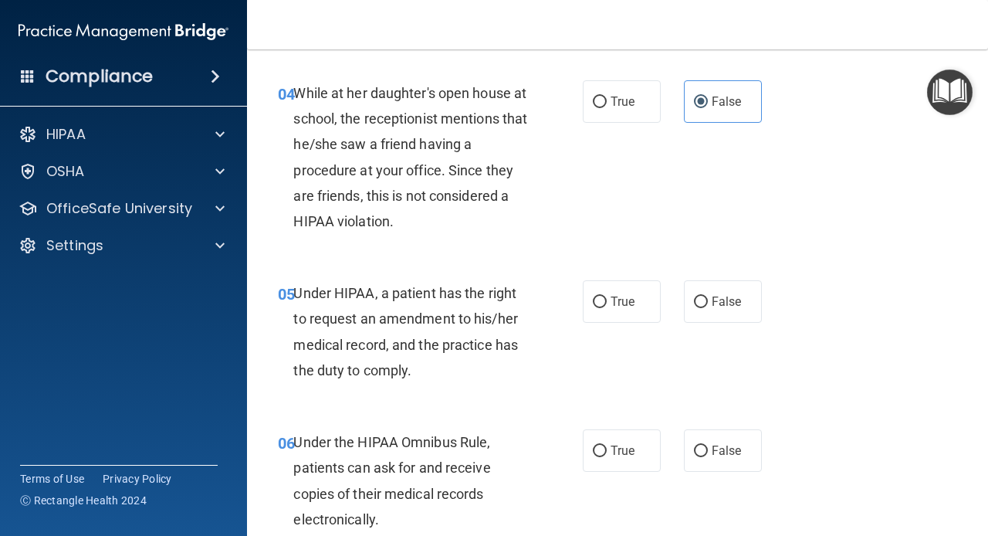
scroll to position [613, 0]
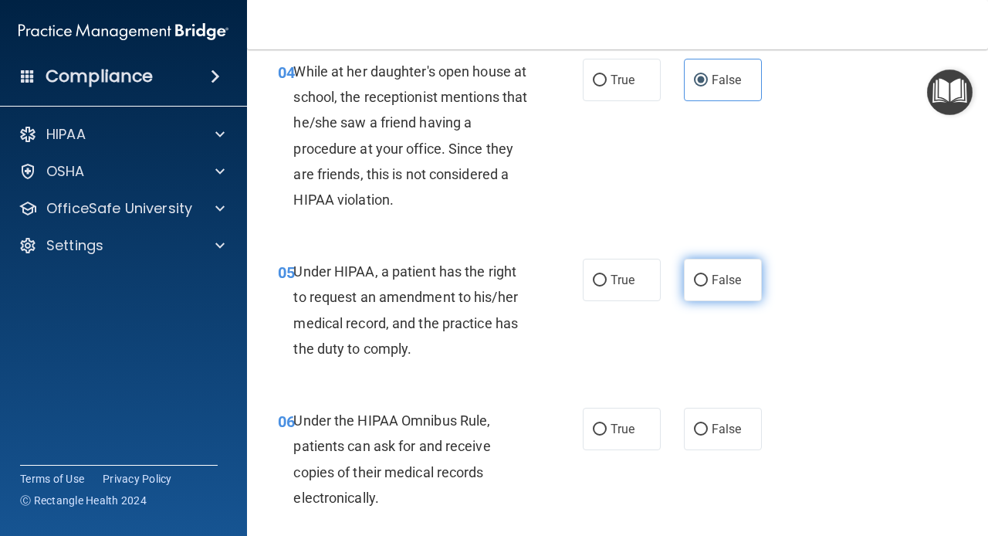
click at [717, 279] on span "False" at bounding box center [727, 279] width 30 height 15
click at [708, 279] on input "False" at bounding box center [701, 281] width 14 height 12
radio input "true"
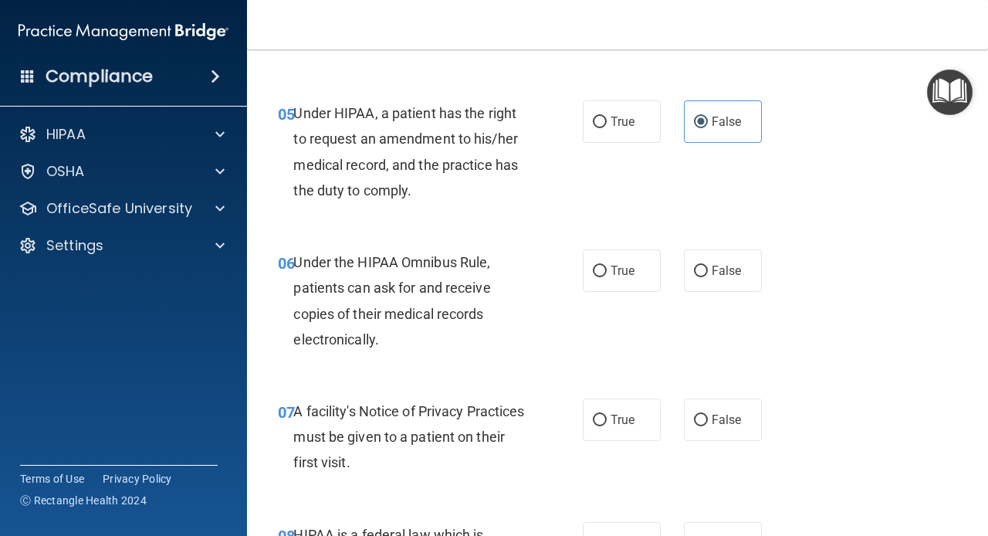
scroll to position [847, 0]
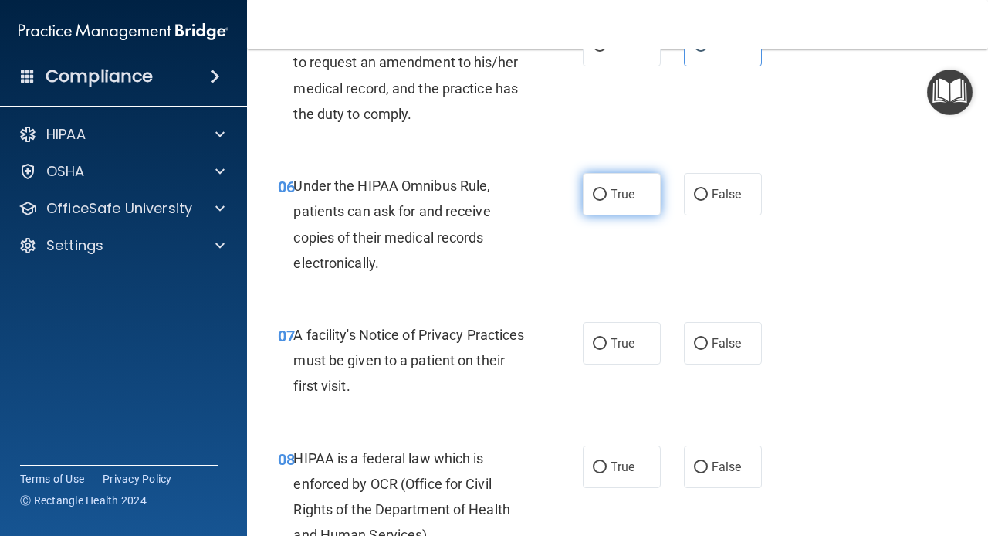
click at [603, 190] on input "True" at bounding box center [600, 195] width 14 height 12
radio input "true"
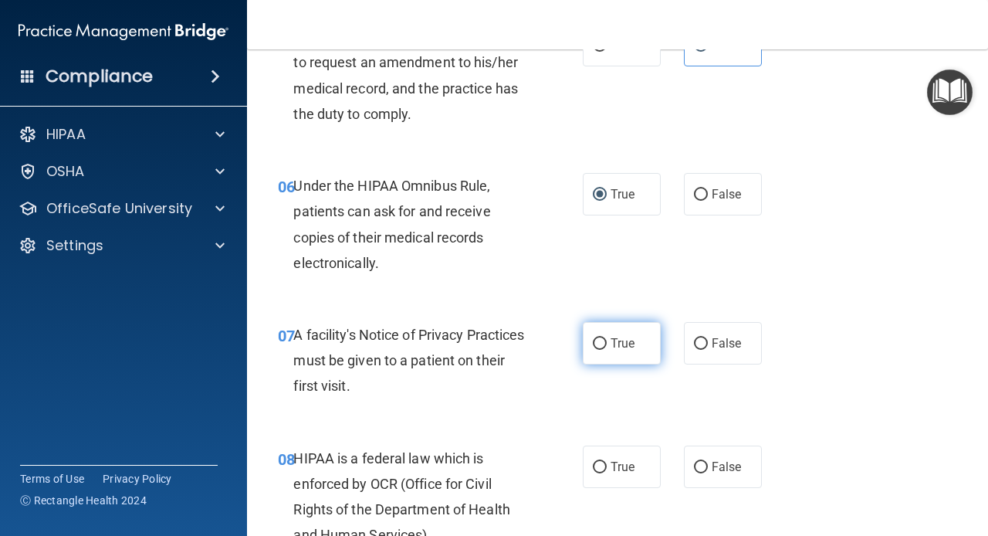
click at [603, 351] on label "True" at bounding box center [622, 343] width 78 height 42
click at [603, 350] on input "True" at bounding box center [600, 344] width 14 height 12
radio input "true"
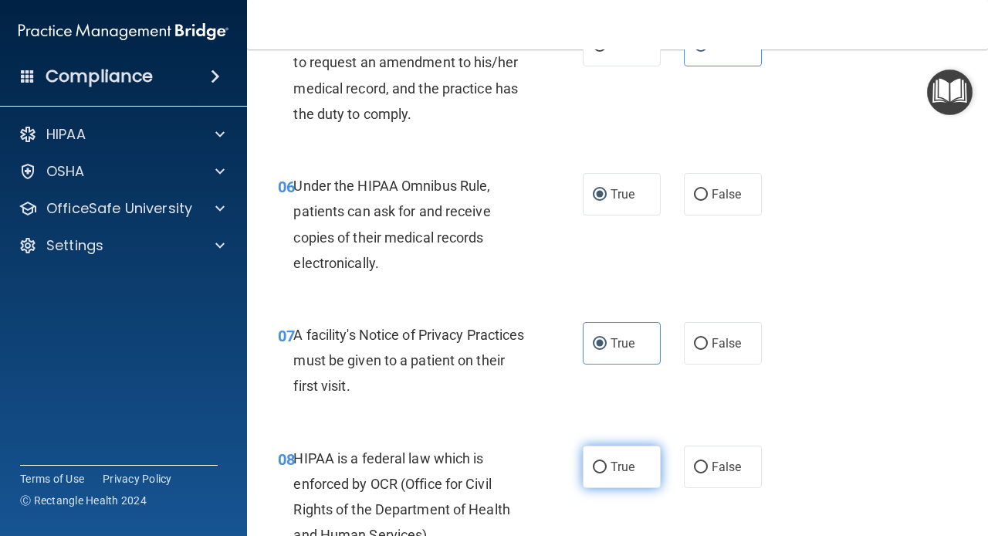
click at [607, 474] on label "True" at bounding box center [622, 466] width 78 height 42
click at [607, 473] on input "True" at bounding box center [600, 467] width 14 height 12
radio input "true"
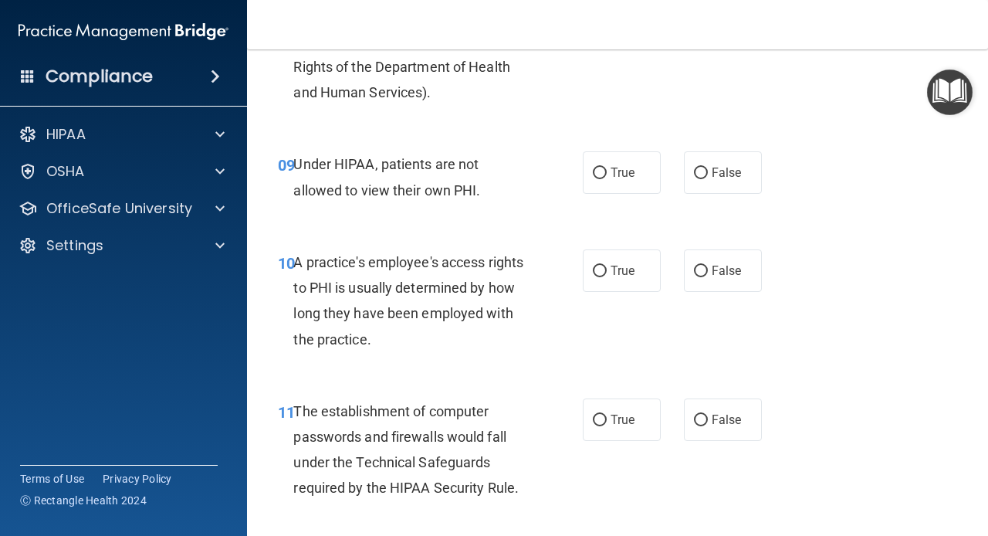
scroll to position [1286, 0]
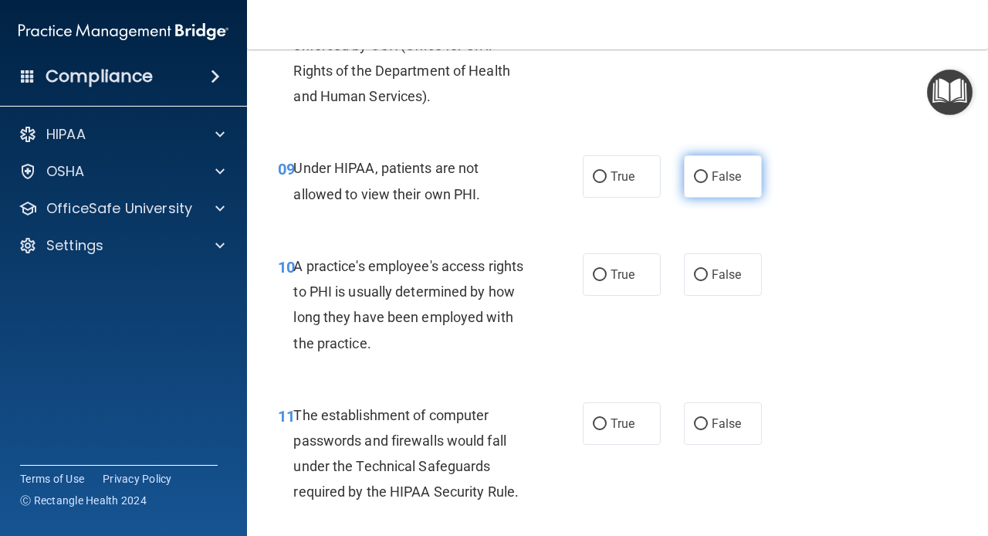
click at [715, 180] on span "False" at bounding box center [727, 176] width 30 height 15
click at [708, 180] on input "False" at bounding box center [701, 177] width 14 height 12
radio input "true"
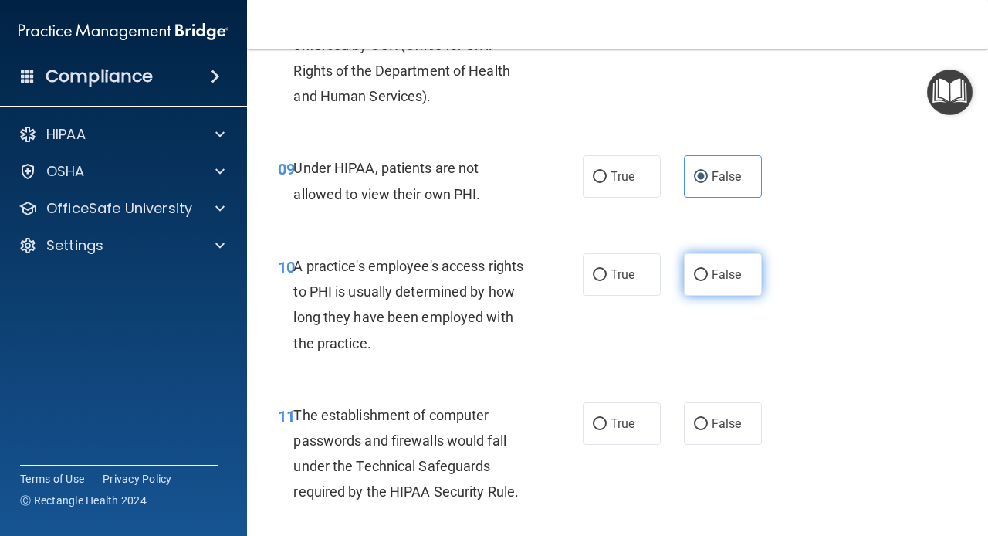
click at [712, 276] on span "False" at bounding box center [727, 274] width 30 height 15
click at [708, 276] on input "False" at bounding box center [701, 275] width 14 height 12
radio input "true"
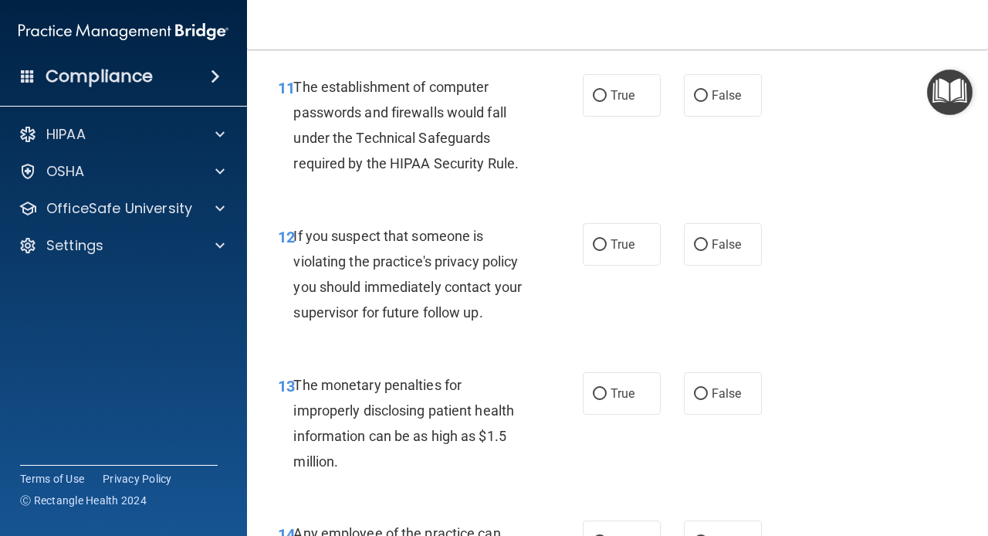
scroll to position [1618, 0]
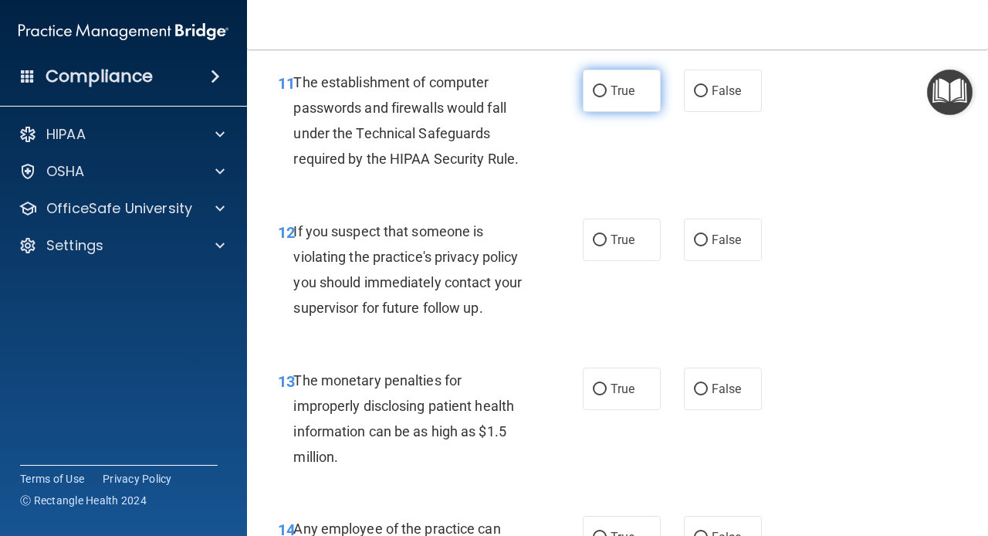
click at [610, 86] on label "True" at bounding box center [622, 90] width 78 height 42
click at [607, 86] on input "True" at bounding box center [600, 92] width 14 height 12
radio input "true"
click at [618, 245] on span "True" at bounding box center [622, 239] width 24 height 15
click at [607, 245] on input "True" at bounding box center [600, 241] width 14 height 12
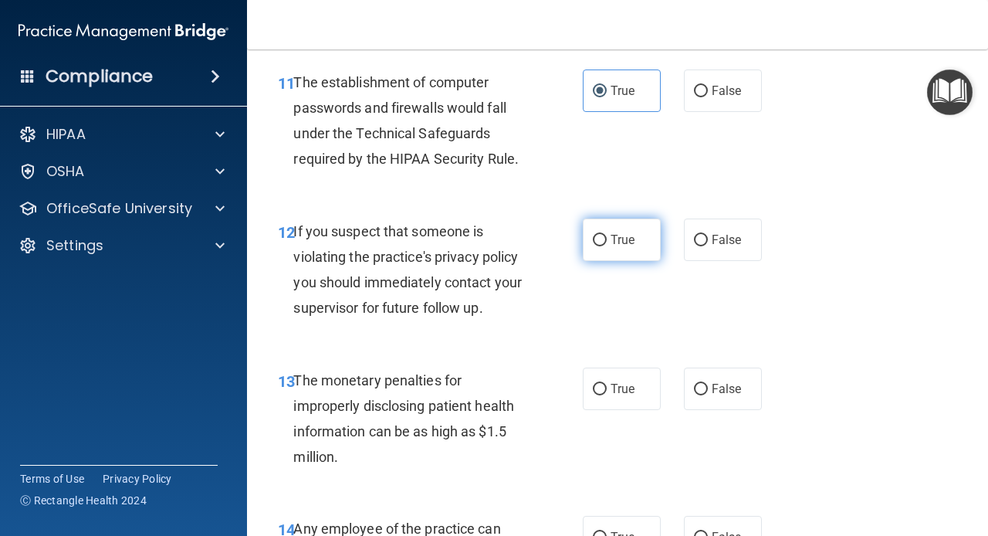
radio input "true"
click at [620, 392] on span "True" at bounding box center [622, 388] width 24 height 15
click at [607, 392] on input "True" at bounding box center [600, 390] width 14 height 12
radio input "true"
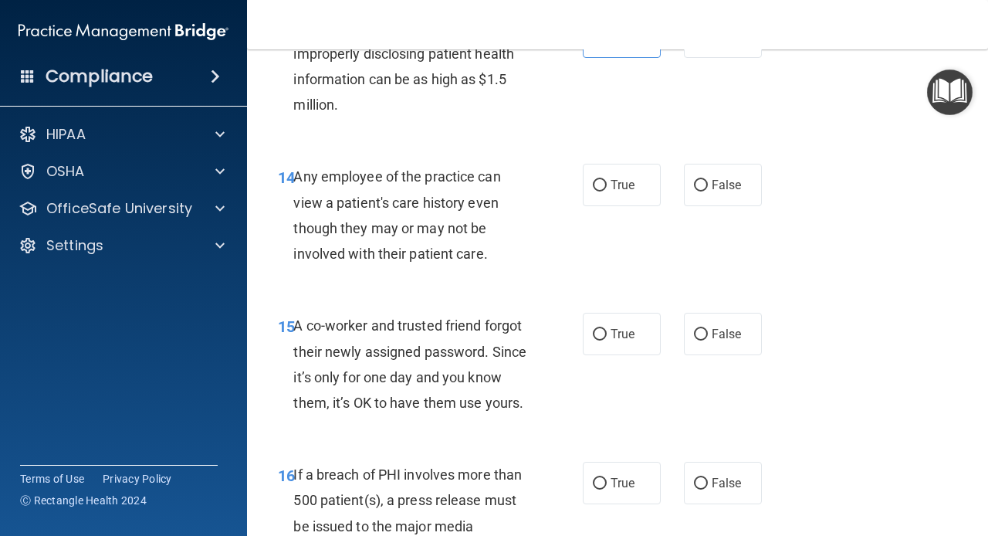
scroll to position [1985, 0]
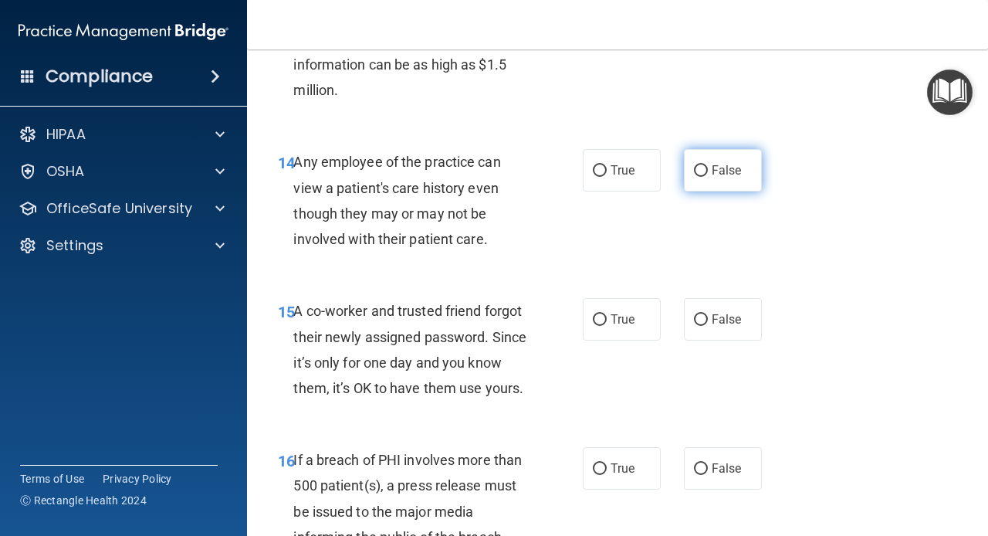
click at [704, 161] on label "False" at bounding box center [723, 170] width 78 height 42
click at [704, 165] on input "False" at bounding box center [701, 171] width 14 height 12
radio input "true"
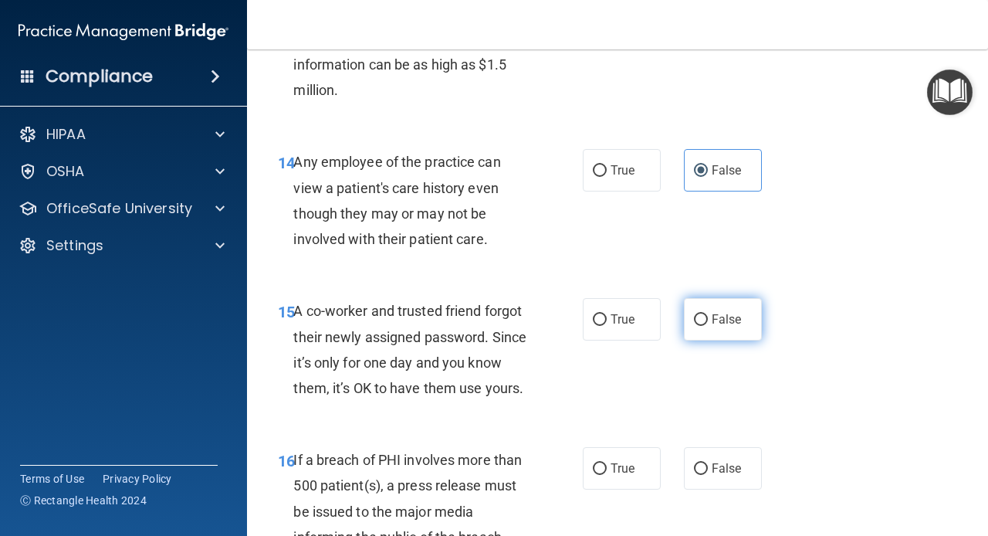
click at [705, 329] on label "False" at bounding box center [723, 319] width 78 height 42
click at [705, 326] on input "False" at bounding box center [701, 320] width 14 height 12
radio input "true"
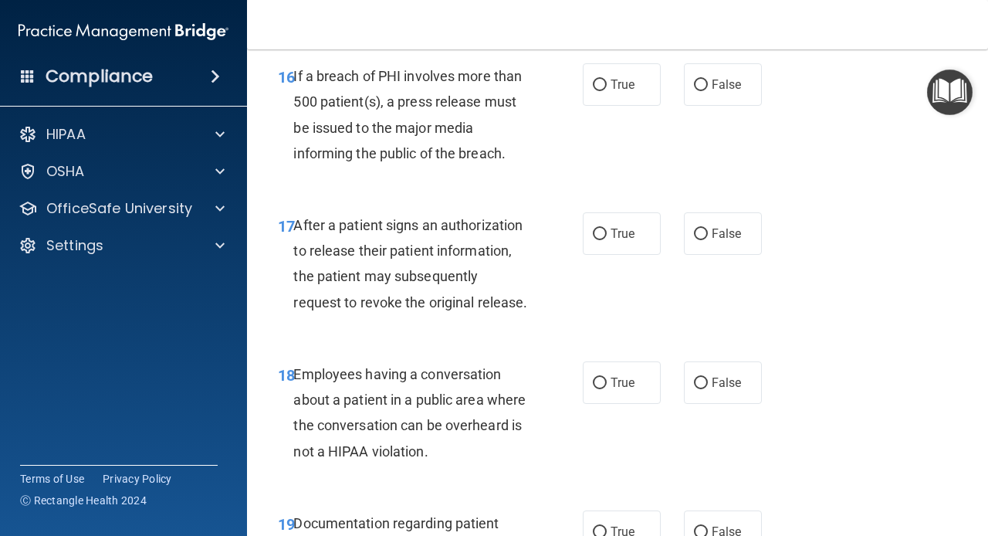
scroll to position [2366, 0]
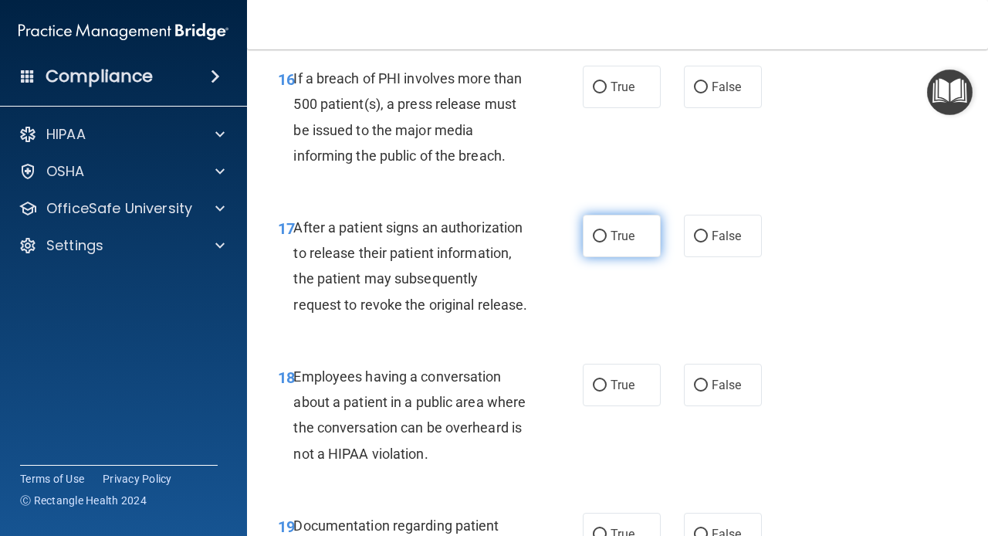
click at [607, 235] on label "True" at bounding box center [622, 236] width 78 height 42
click at [607, 235] on input "True" at bounding box center [600, 237] width 14 height 12
radio input "true"
click at [619, 84] on span "True" at bounding box center [622, 86] width 24 height 15
click at [607, 84] on input "True" at bounding box center [600, 88] width 14 height 12
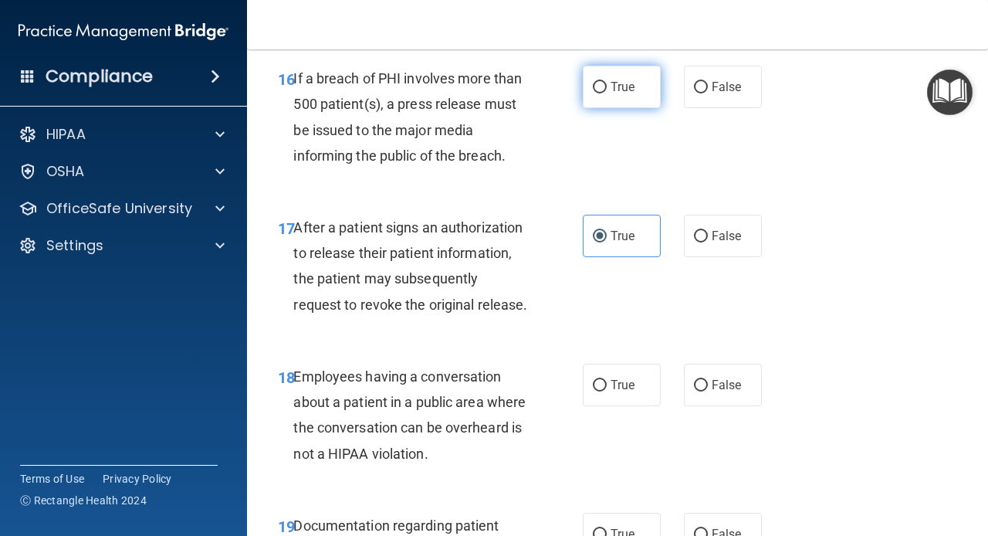
radio input "true"
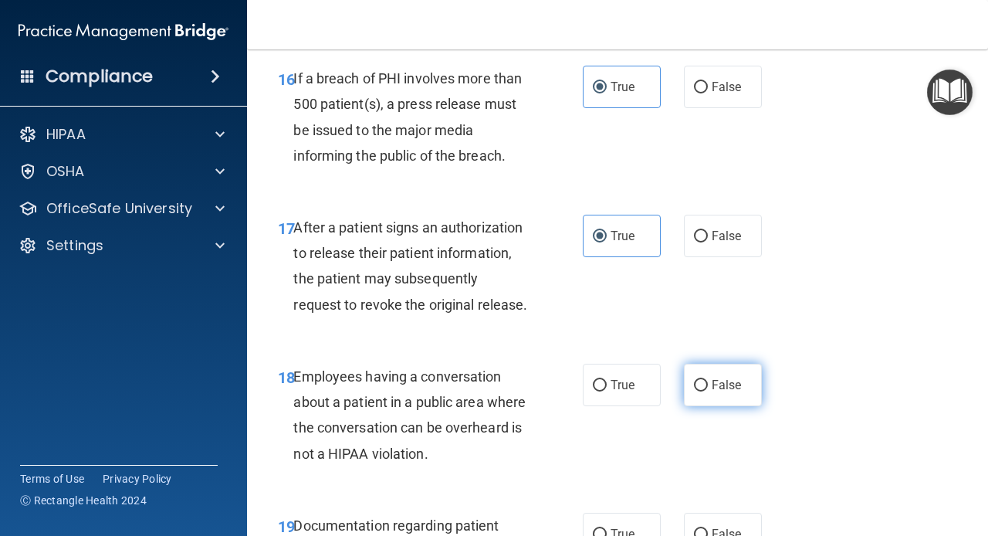
click at [722, 382] on span "False" at bounding box center [727, 384] width 30 height 15
click at [708, 382] on input "False" at bounding box center [701, 386] width 14 height 12
radio input "true"
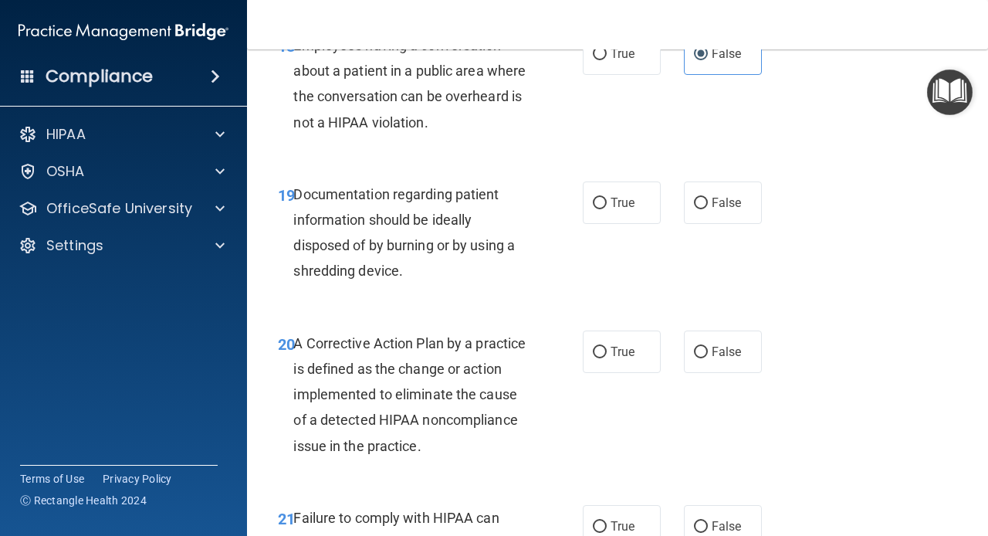
scroll to position [2731, 0]
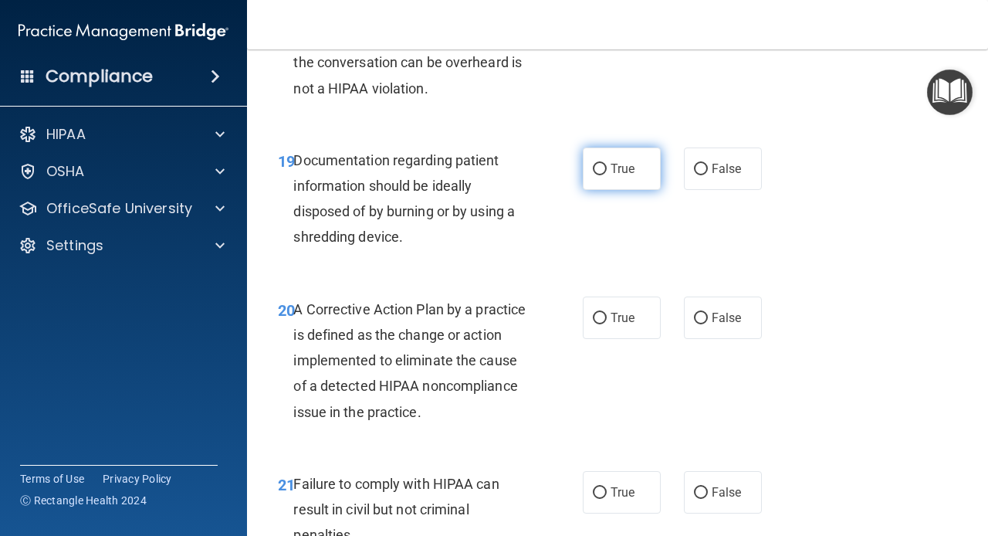
click at [620, 164] on span "True" at bounding box center [622, 168] width 24 height 15
click at [607, 164] on input "True" at bounding box center [600, 170] width 14 height 12
radio input "true"
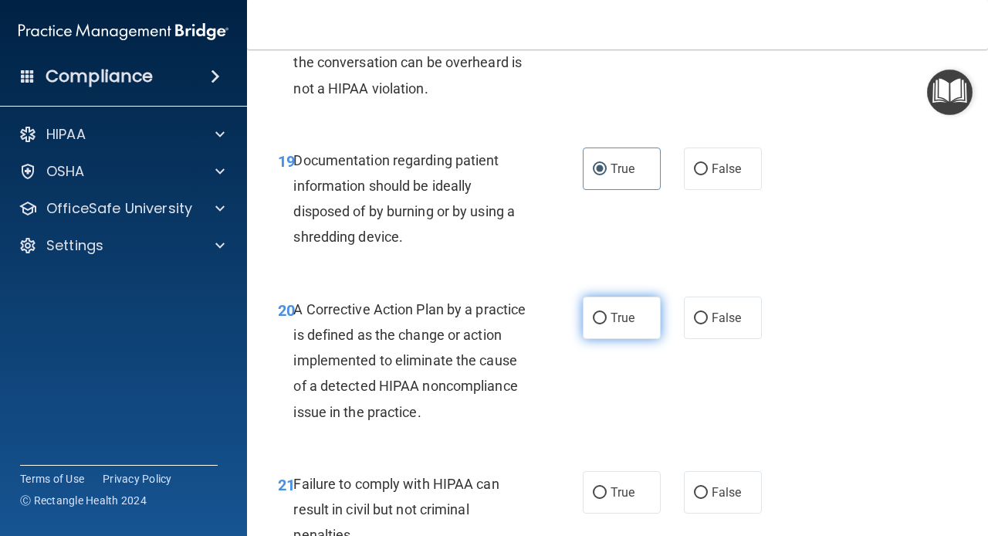
click at [597, 320] on input "True" at bounding box center [600, 319] width 14 height 12
radio input "true"
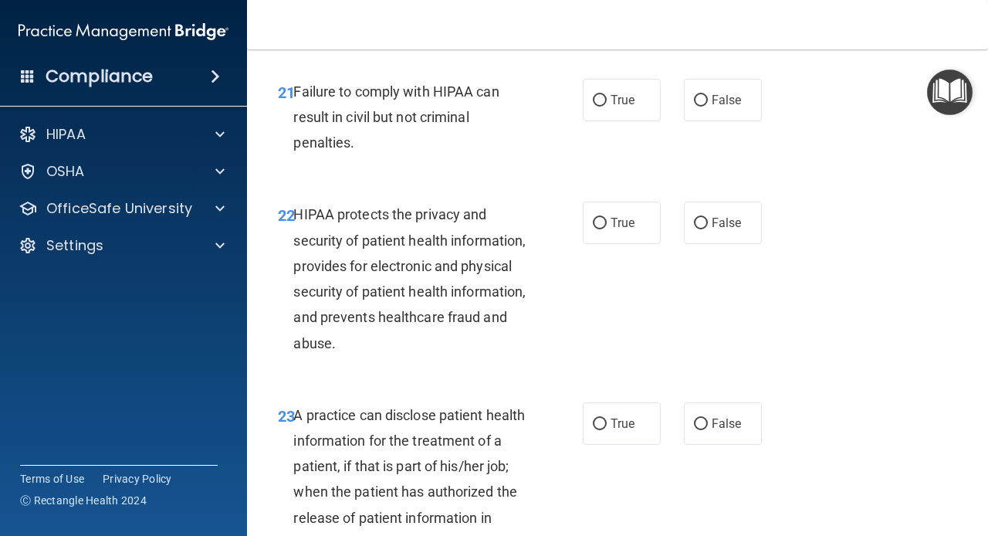
scroll to position [3125, 0]
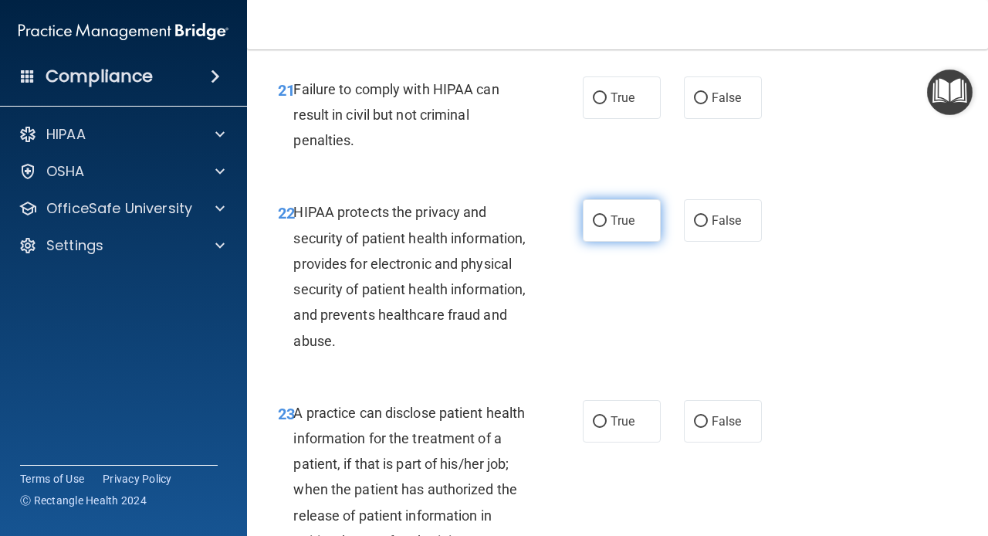
click at [610, 228] on label "True" at bounding box center [622, 220] width 78 height 42
click at [607, 227] on input "True" at bounding box center [600, 221] width 14 height 12
radio input "true"
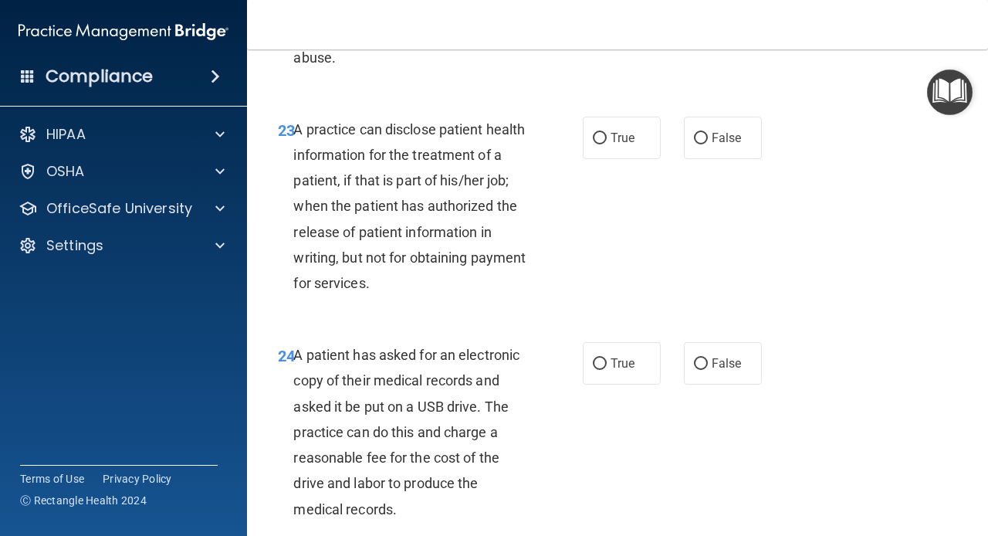
scroll to position [3409, 0]
click at [729, 140] on span "False" at bounding box center [727, 137] width 30 height 15
click at [708, 140] on input "False" at bounding box center [701, 138] width 14 height 12
radio input "true"
click at [613, 361] on span "True" at bounding box center [622, 362] width 24 height 15
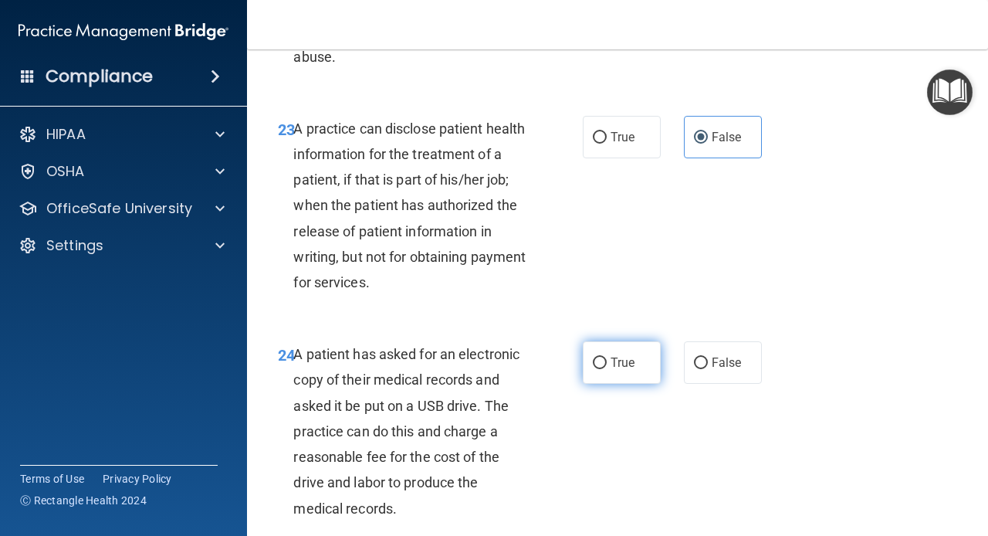
click at [607, 361] on input "True" at bounding box center [600, 363] width 14 height 12
radio input "true"
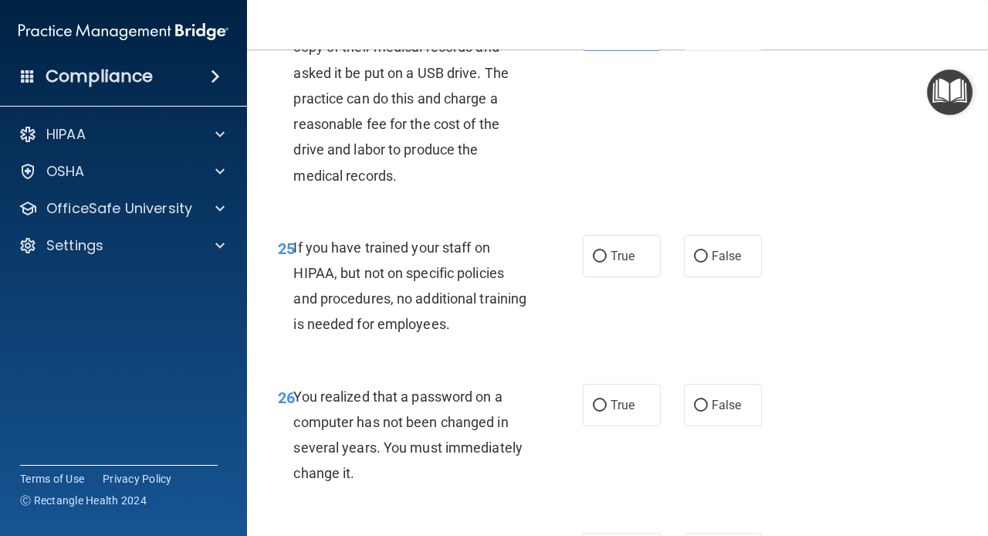
scroll to position [3767, 0]
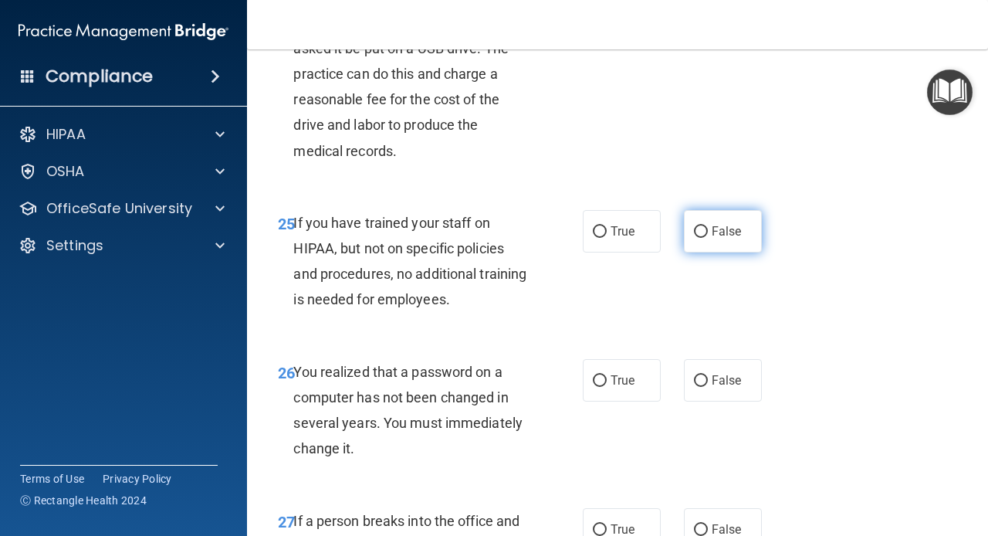
click at [723, 235] on span "False" at bounding box center [727, 231] width 30 height 15
click at [708, 235] on input "False" at bounding box center [701, 232] width 14 height 12
radio input "true"
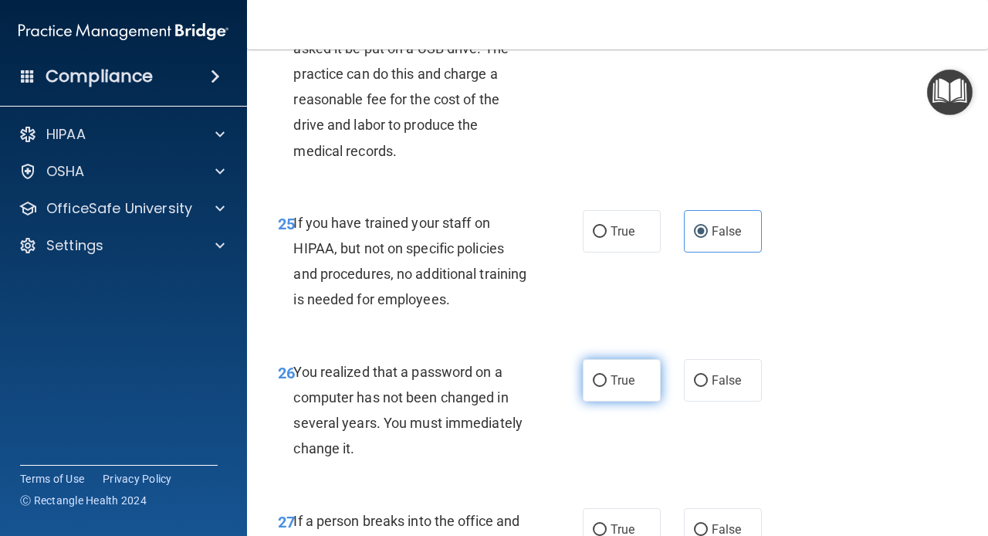
click at [595, 386] on input "True" at bounding box center [600, 381] width 14 height 12
radio input "true"
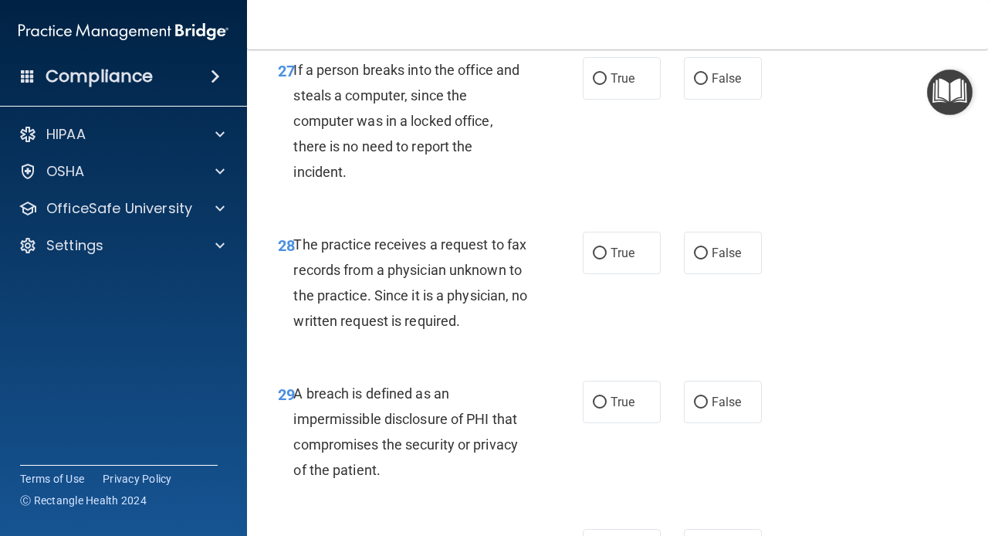
scroll to position [4224, 0]
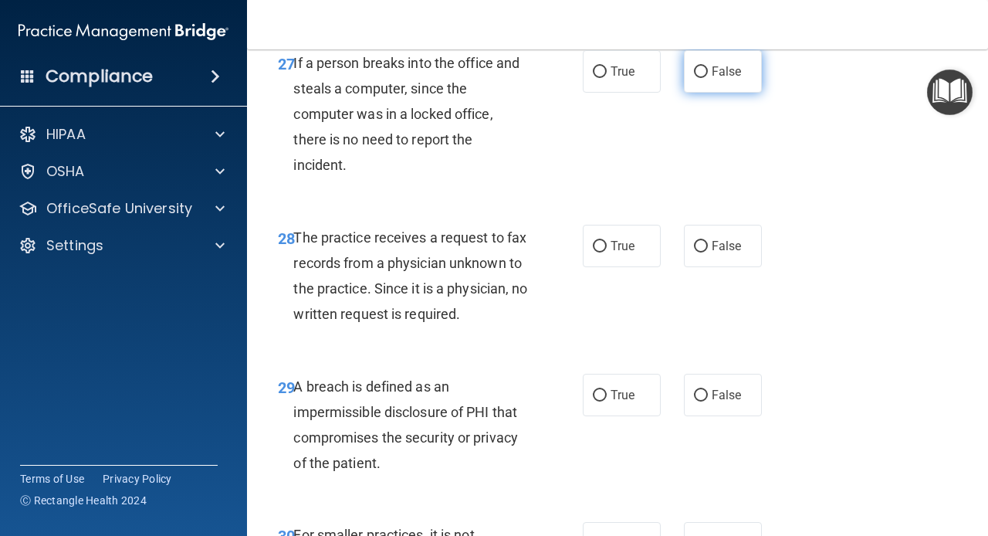
click at [707, 72] on input "False" at bounding box center [701, 72] width 14 height 12
radio input "true"
click at [719, 247] on span "False" at bounding box center [727, 245] width 30 height 15
click at [708, 247] on input "False" at bounding box center [701, 247] width 14 height 12
radio input "true"
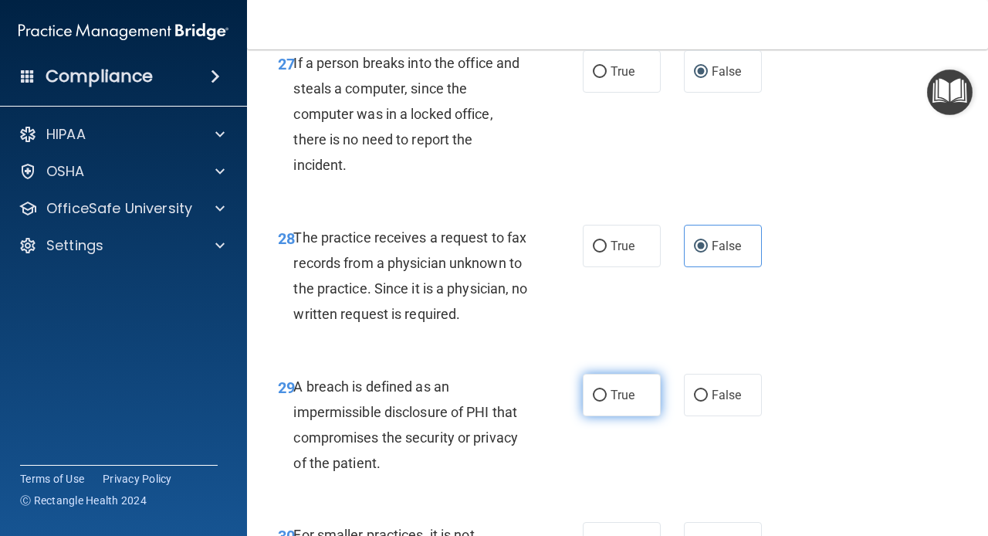
click at [624, 395] on span "True" at bounding box center [622, 394] width 24 height 15
click at [607, 395] on input "True" at bounding box center [600, 396] width 14 height 12
radio input "true"
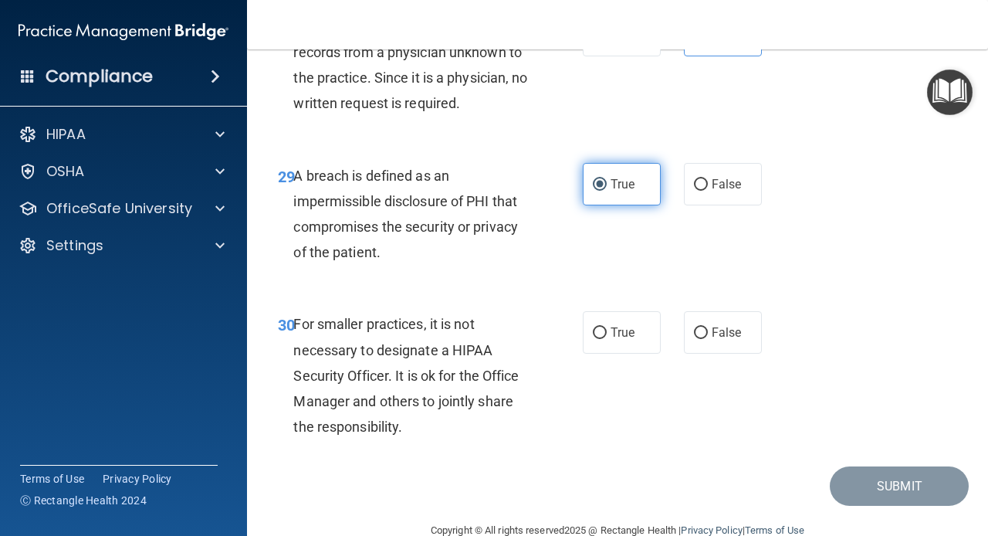
scroll to position [4468, 0]
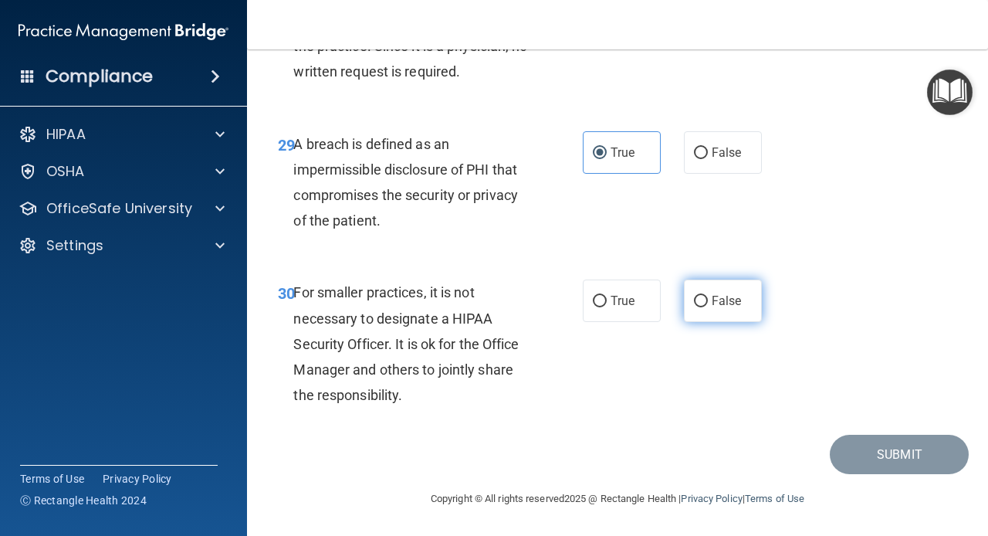
click at [712, 300] on span "False" at bounding box center [727, 300] width 30 height 15
click at [708, 300] on input "False" at bounding box center [701, 302] width 14 height 12
radio input "true"
click at [743, 426] on div "30 For smaller practices, it is not necessary to designate a HIPAA Security Off…" at bounding box center [617, 347] width 702 height 174
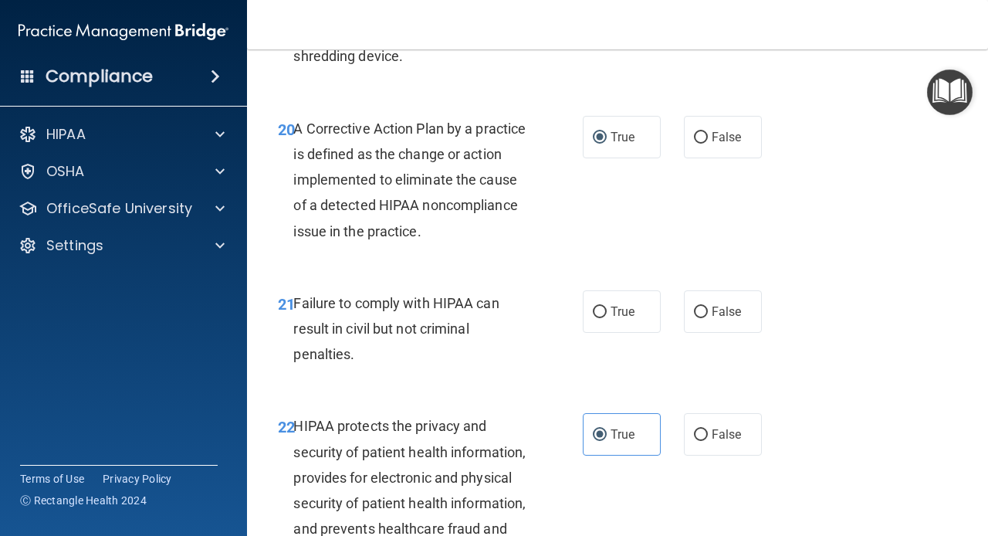
scroll to position [2908, 0]
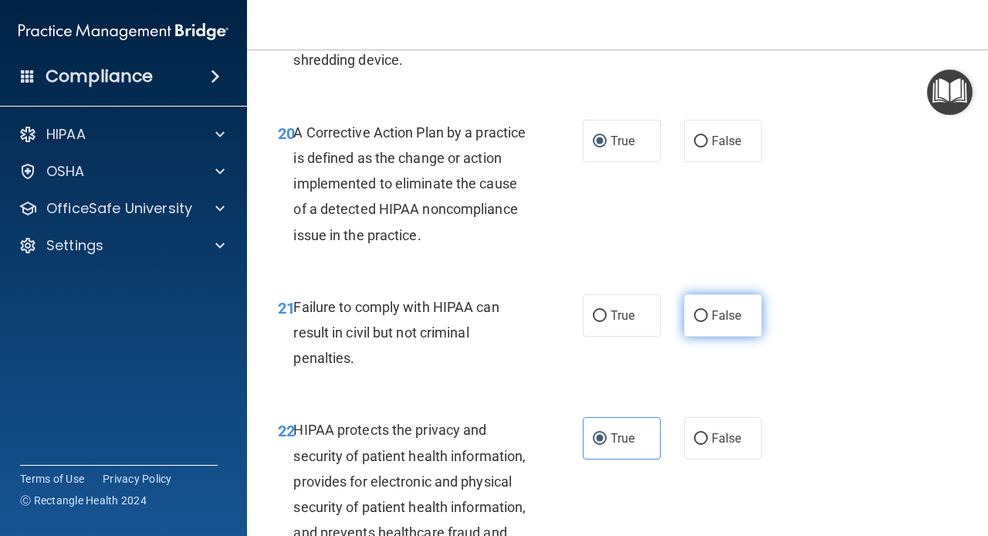
click at [712, 320] on label "False" at bounding box center [723, 315] width 78 height 42
click at [708, 320] on input "False" at bounding box center [701, 316] width 14 height 12
radio input "true"
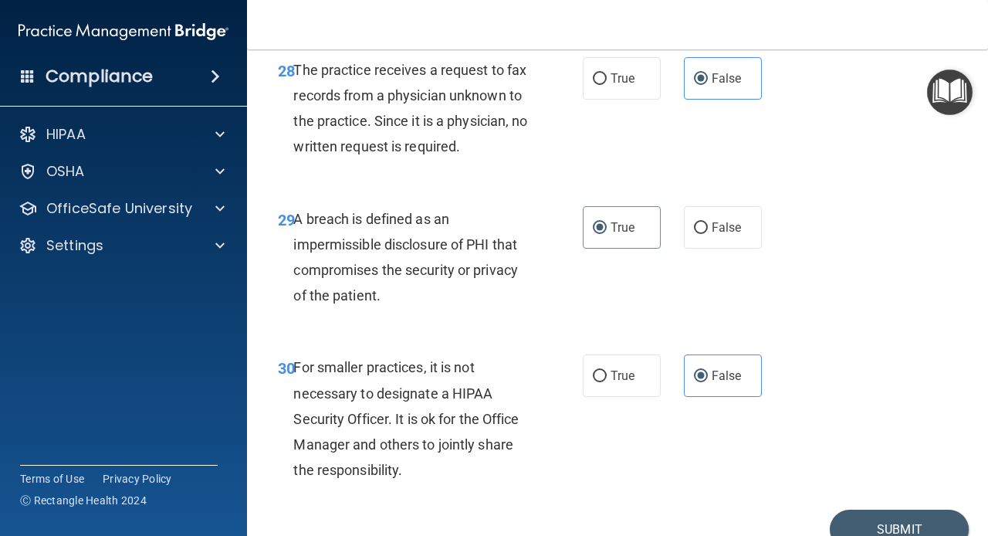
scroll to position [4422, 0]
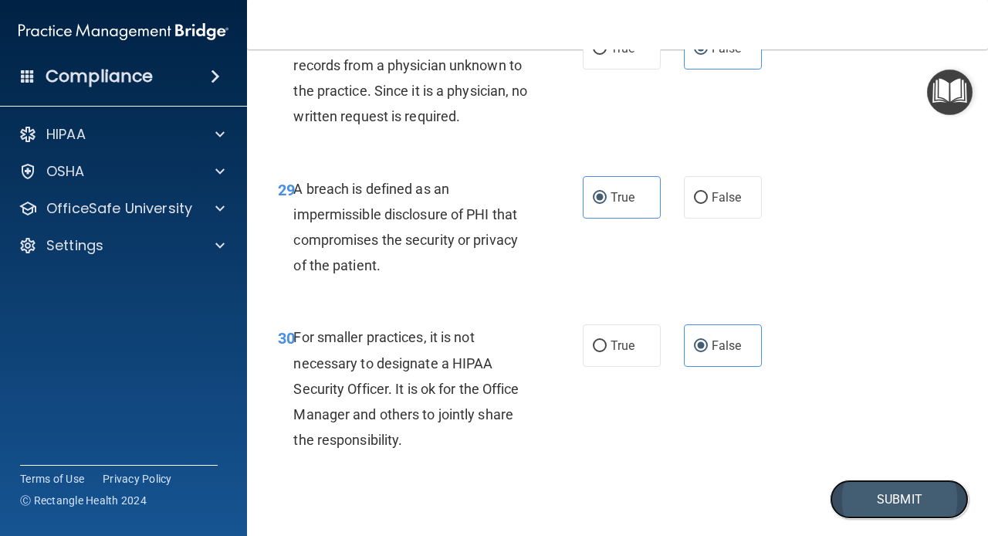
click at [883, 497] on button "Submit" at bounding box center [899, 498] width 139 height 39
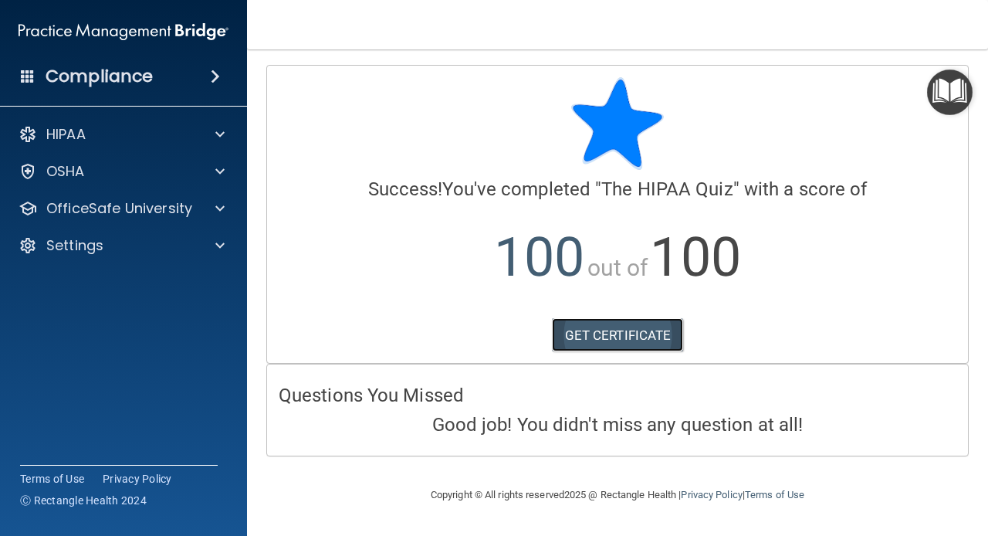
click at [613, 339] on link "GET CERTIFICATE" at bounding box center [618, 335] width 132 height 34
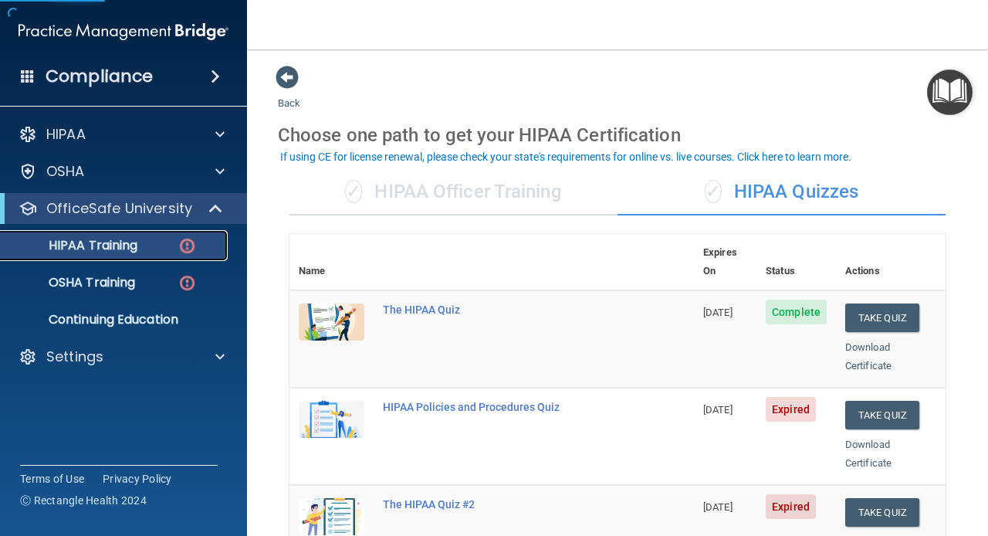
click at [86, 251] on p "HIPAA Training" at bounding box center [73, 245] width 127 height 15
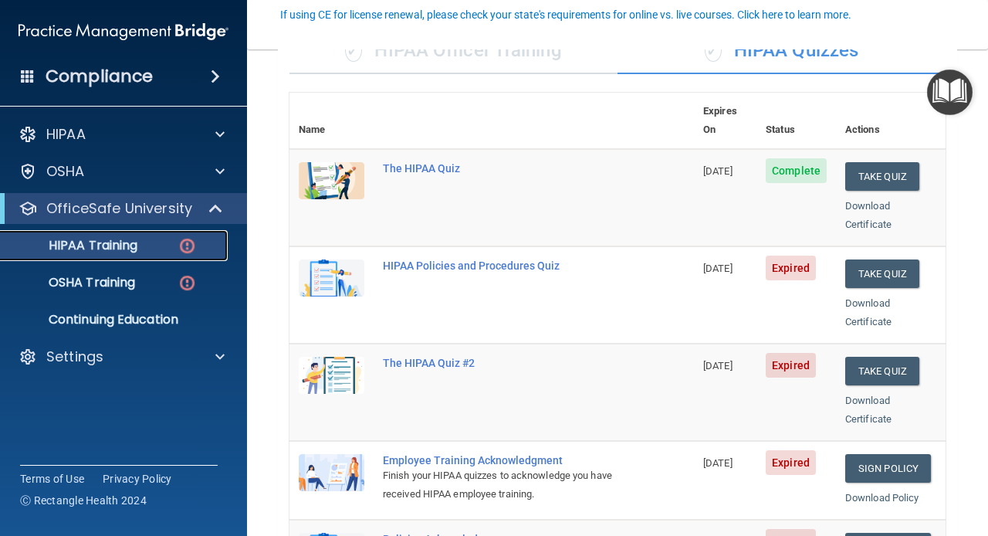
scroll to position [147, 0]
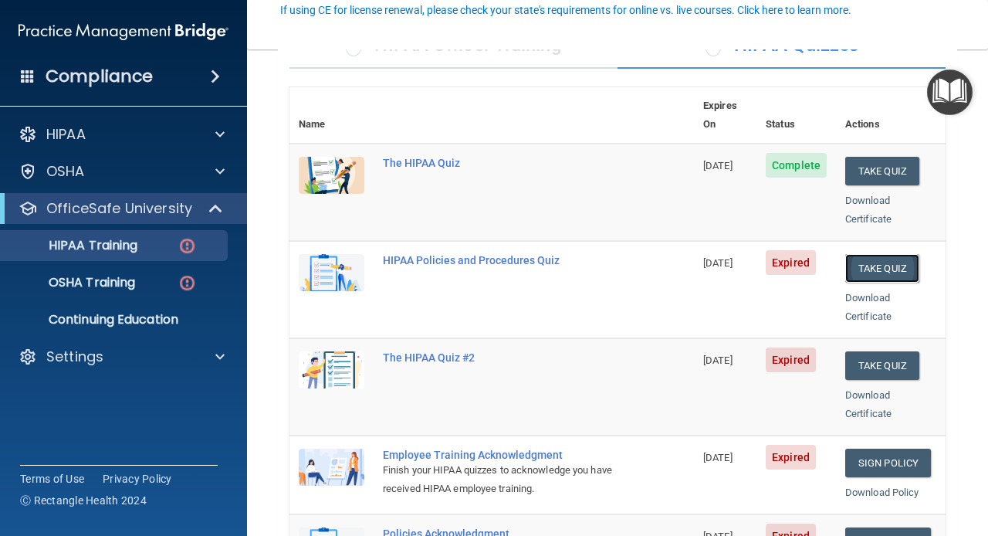
click at [882, 255] on button "Take Quiz" at bounding box center [882, 268] width 74 height 29
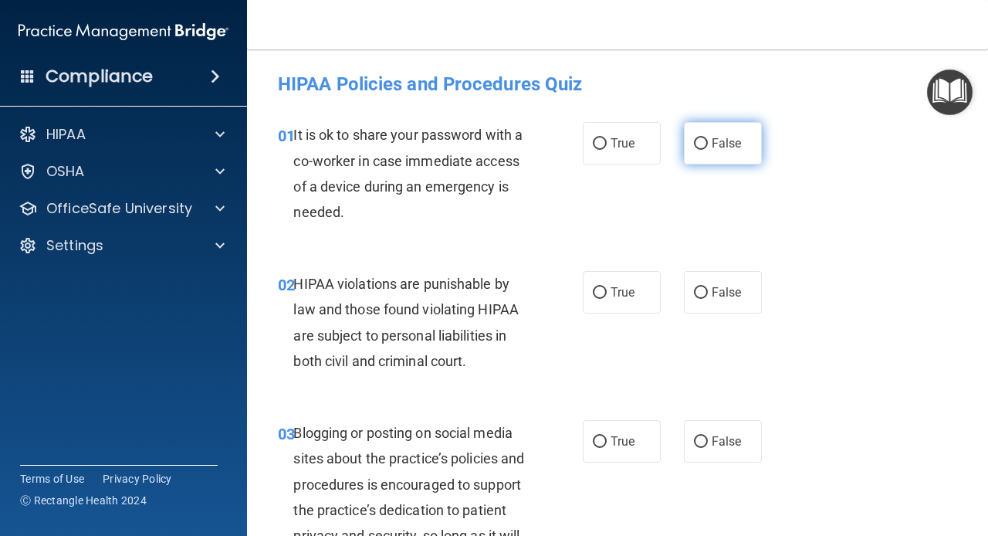
click at [732, 147] on span "False" at bounding box center [727, 143] width 30 height 15
click at [708, 147] on input "False" at bounding box center [701, 144] width 14 height 12
radio input "true"
click at [602, 296] on input "True" at bounding box center [600, 293] width 14 height 12
radio input "true"
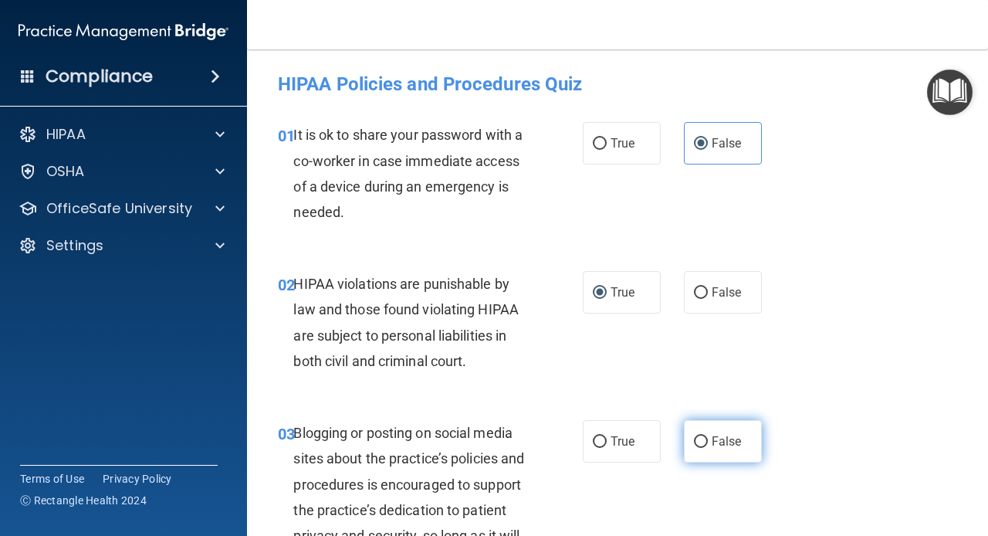
click at [709, 440] on label "False" at bounding box center [723, 441] width 78 height 42
click at [708, 440] on input "False" at bounding box center [701, 442] width 14 height 12
radio input "true"
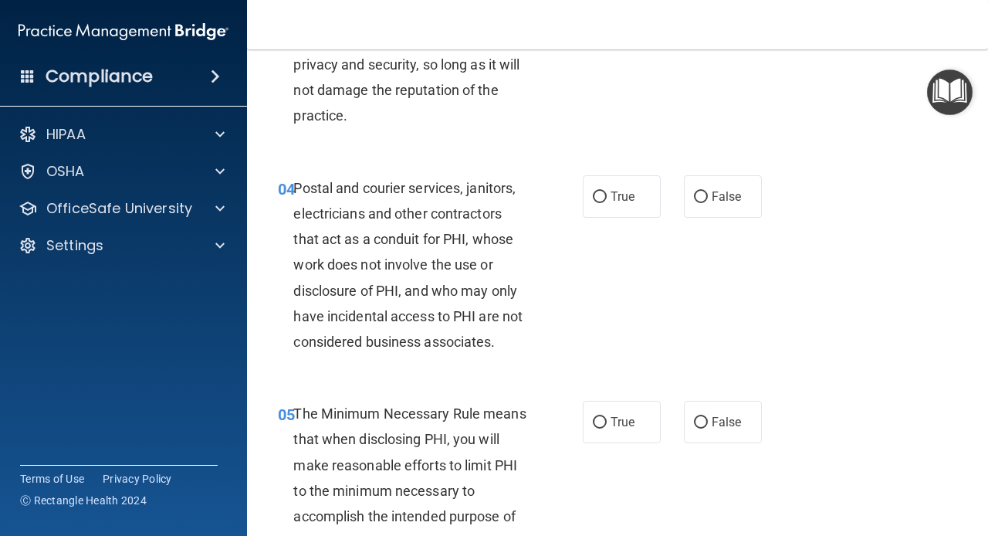
scroll to position [483, 0]
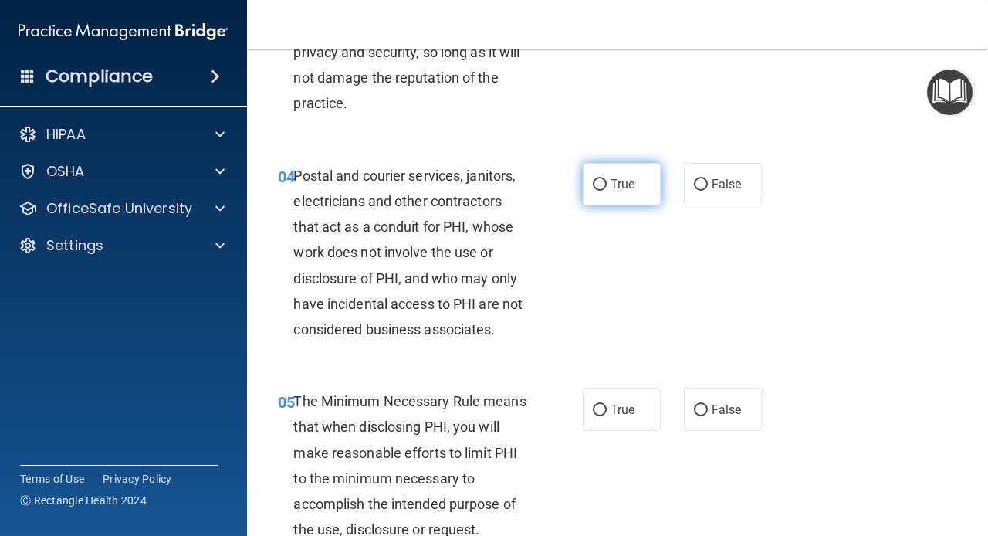
click at [600, 173] on label "True" at bounding box center [622, 184] width 78 height 42
click at [600, 179] on input "True" at bounding box center [600, 185] width 14 height 12
radio input "true"
click at [632, 414] on span "True" at bounding box center [622, 409] width 24 height 15
click at [607, 414] on input "True" at bounding box center [600, 410] width 14 height 12
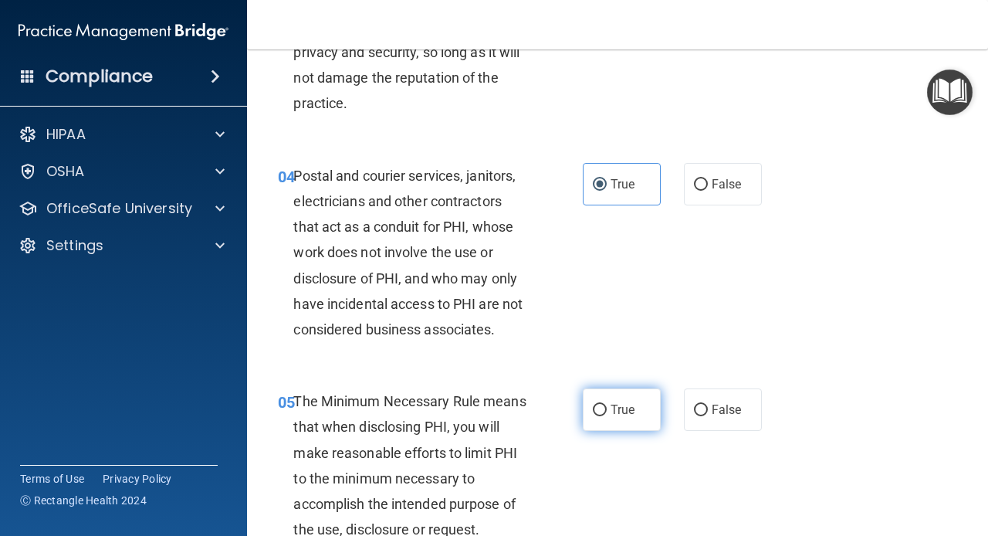
radio input "true"
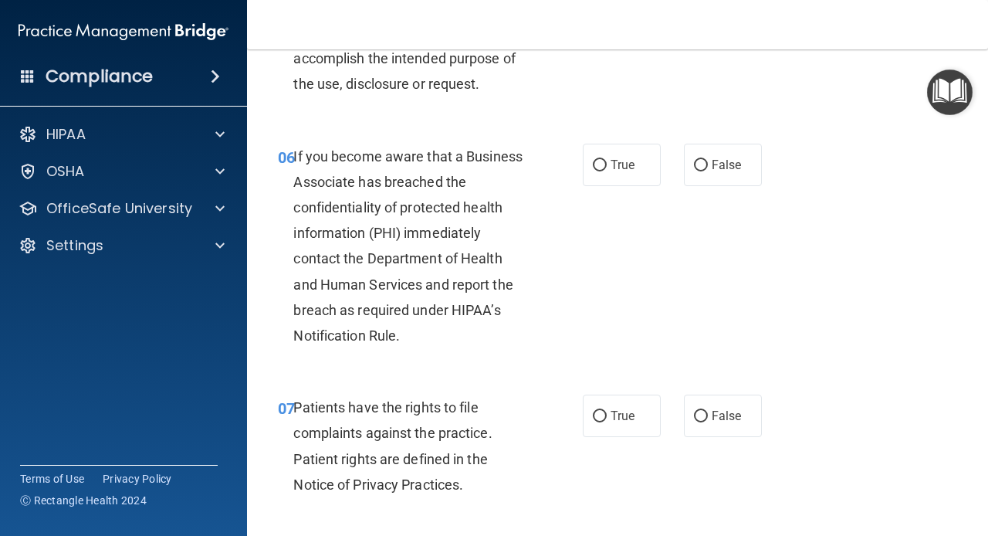
scroll to position [925, 0]
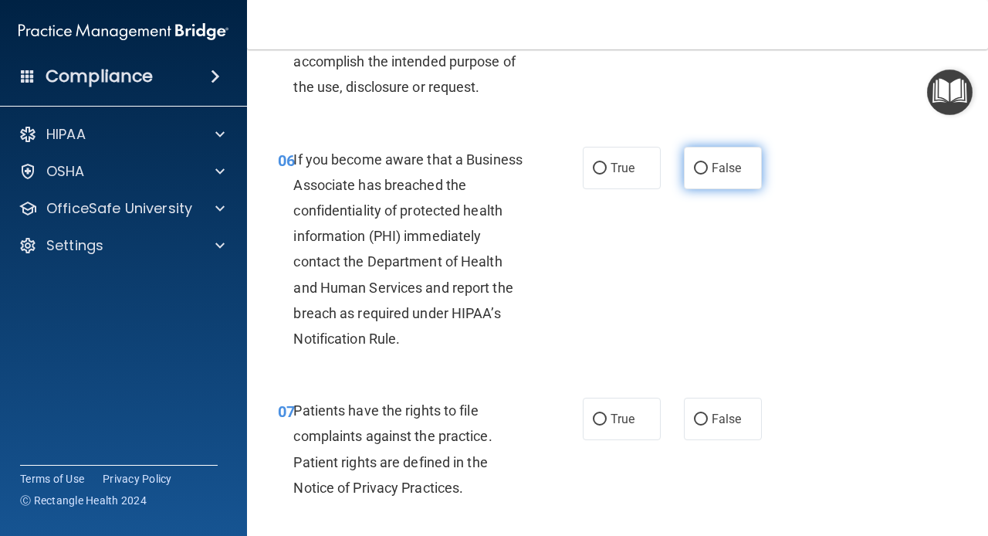
click at [727, 172] on span "False" at bounding box center [727, 168] width 30 height 15
click at [708, 172] on input "False" at bounding box center [701, 169] width 14 height 12
radio input "true"
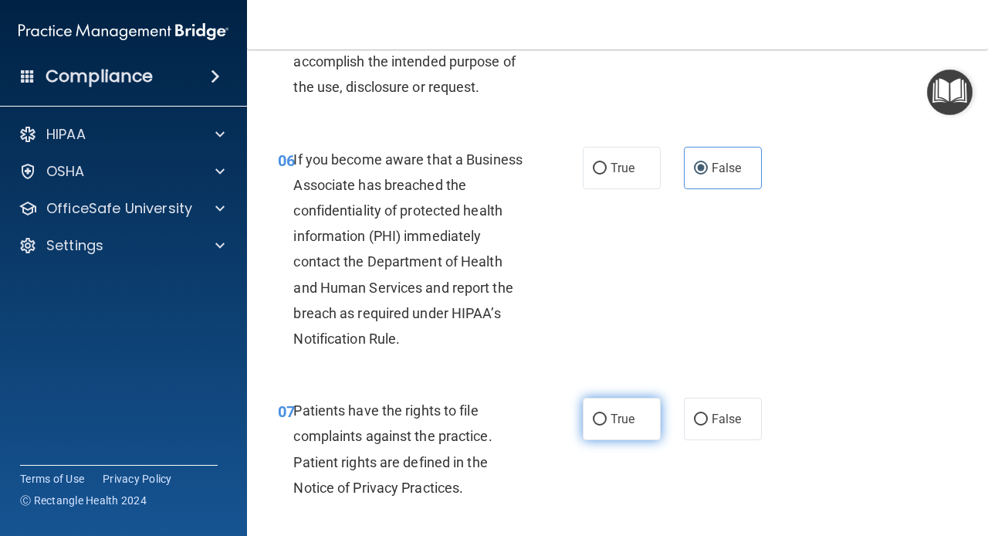
click at [610, 428] on label "True" at bounding box center [622, 418] width 78 height 42
click at [607, 425] on input "True" at bounding box center [600, 420] width 14 height 12
radio input "true"
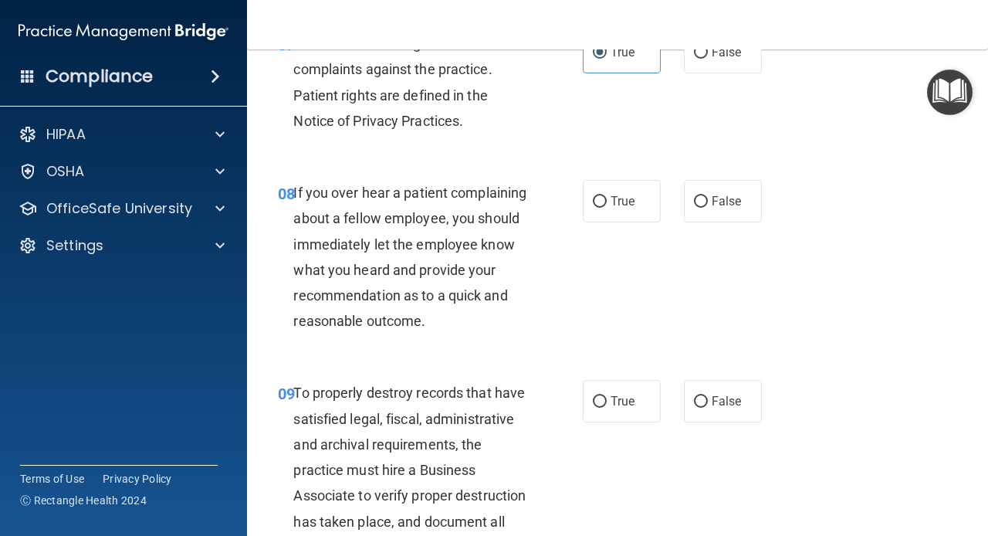
scroll to position [1307, 0]
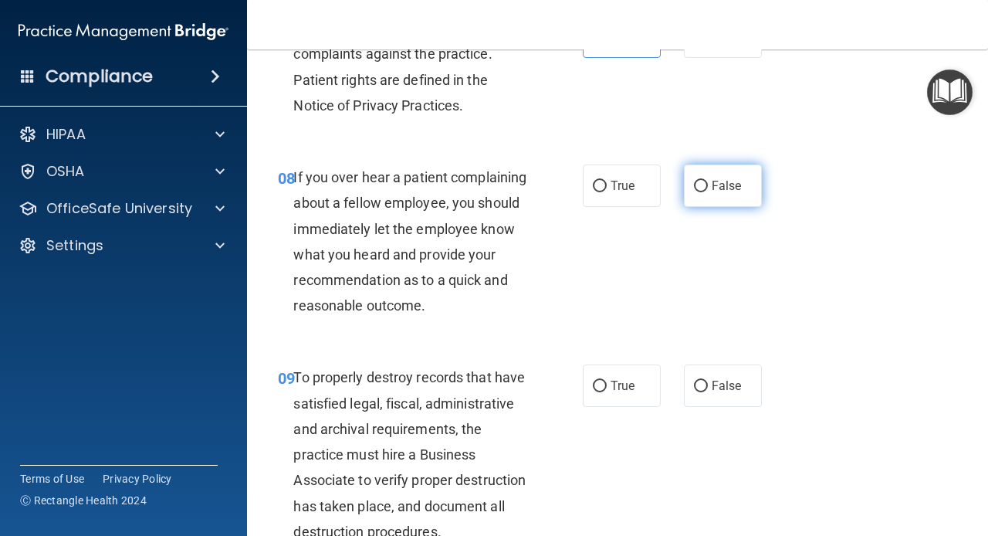
click at [708, 184] on input "False" at bounding box center [701, 187] width 14 height 12
radio input "true"
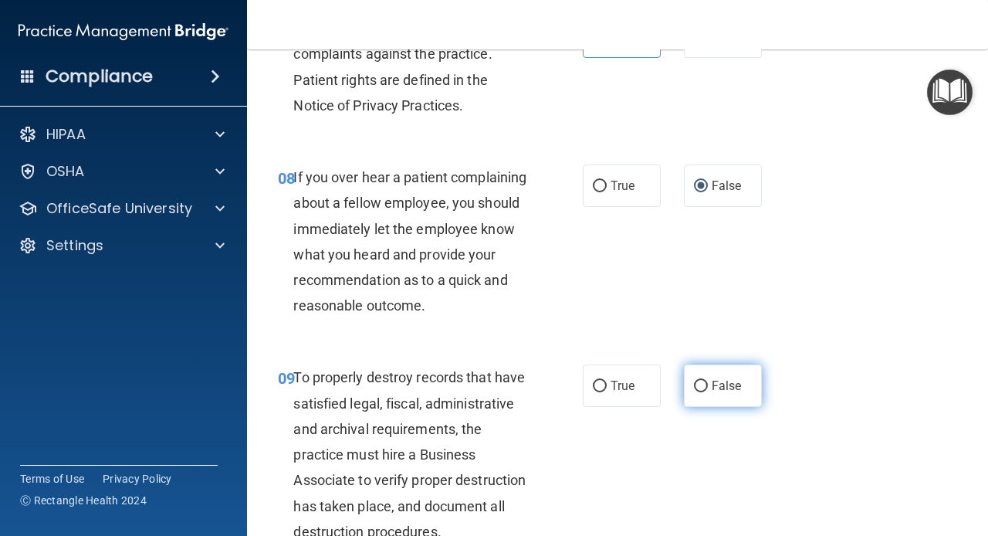
click at [705, 390] on input "False" at bounding box center [701, 386] width 14 height 12
radio input "true"
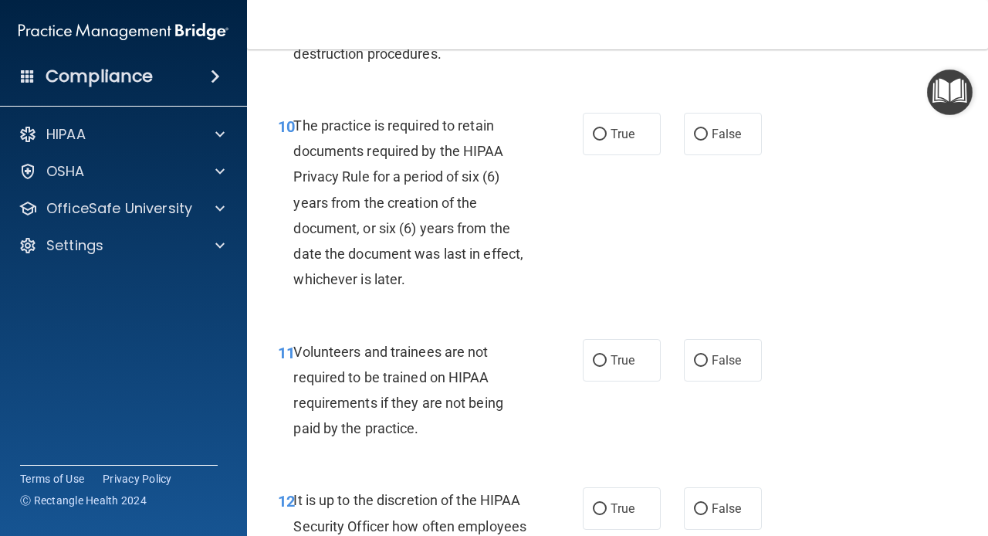
scroll to position [1783, 0]
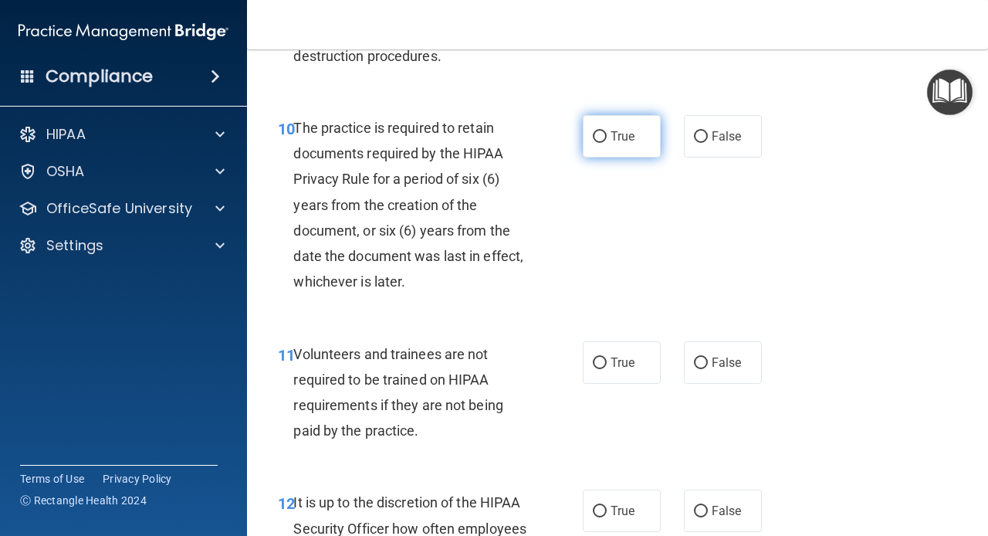
click at [613, 144] on span "True" at bounding box center [622, 136] width 24 height 15
click at [607, 143] on input "True" at bounding box center [600, 137] width 14 height 12
radio input "true"
click at [724, 370] on label "False" at bounding box center [723, 362] width 78 height 42
click at [708, 369] on input "False" at bounding box center [701, 363] width 14 height 12
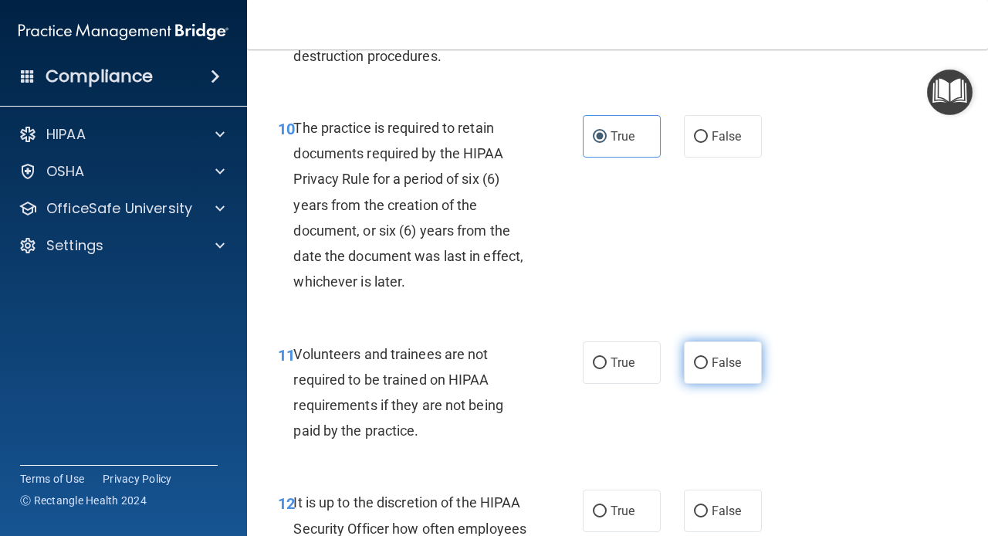
radio input "true"
click at [707, 506] on label "False" at bounding box center [723, 510] width 78 height 42
click at [707, 506] on input "False" at bounding box center [701, 511] width 14 height 12
radio input "true"
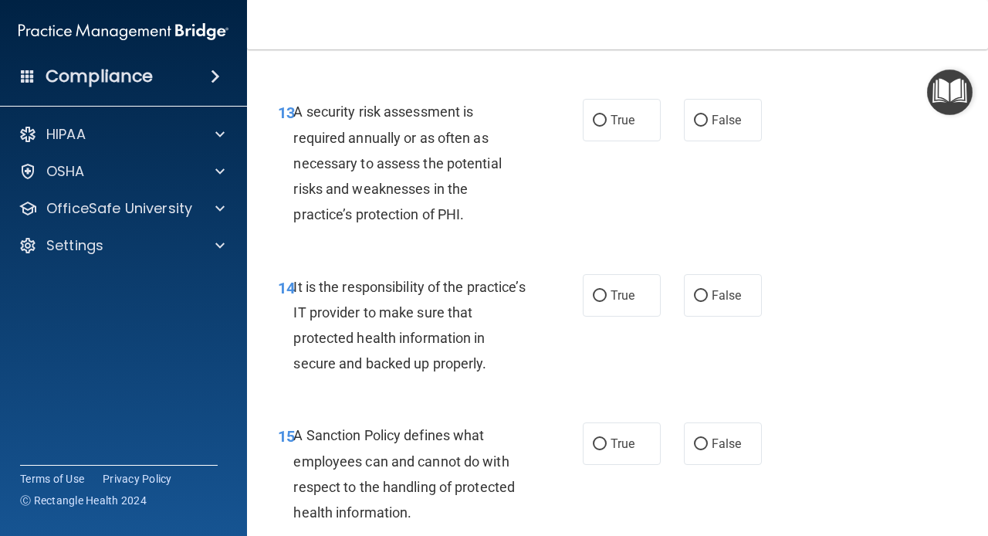
scroll to position [2351, 0]
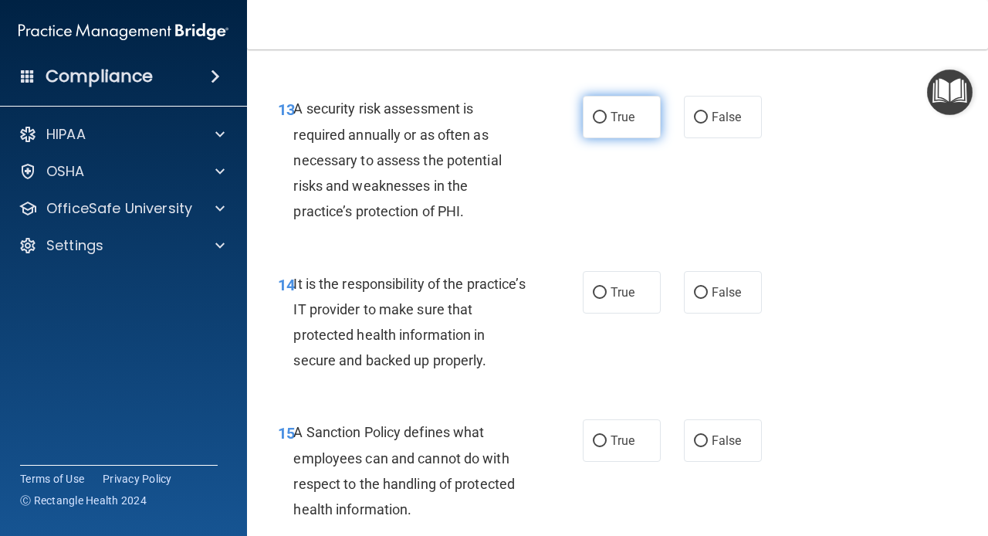
click at [623, 124] on span "True" at bounding box center [622, 117] width 24 height 15
click at [607, 123] on input "True" at bounding box center [600, 118] width 14 height 12
radio input "true"
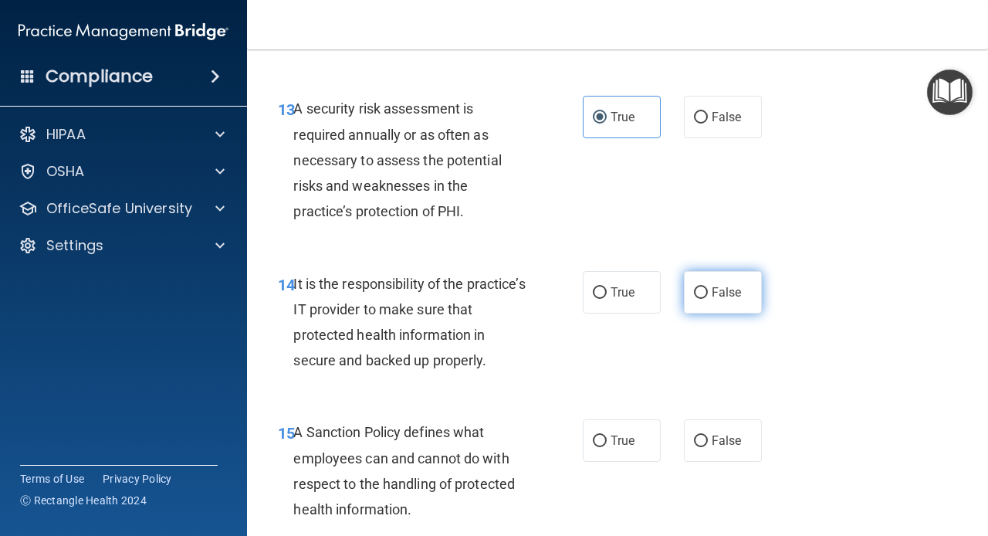
click at [701, 294] on input "False" at bounding box center [701, 293] width 14 height 12
radio input "true"
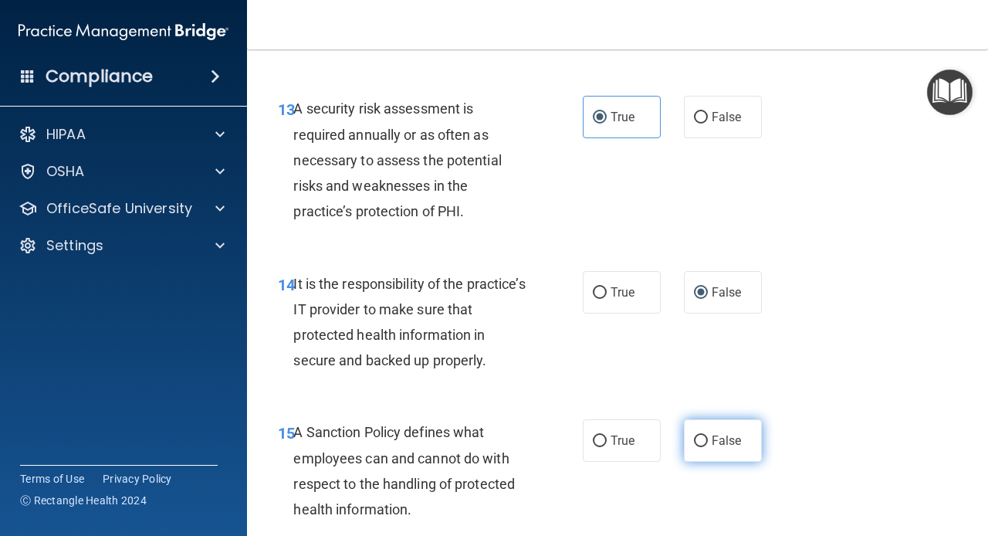
click at [716, 438] on span "False" at bounding box center [727, 440] width 30 height 15
click at [708, 438] on input "False" at bounding box center [701, 441] width 14 height 12
radio input "true"
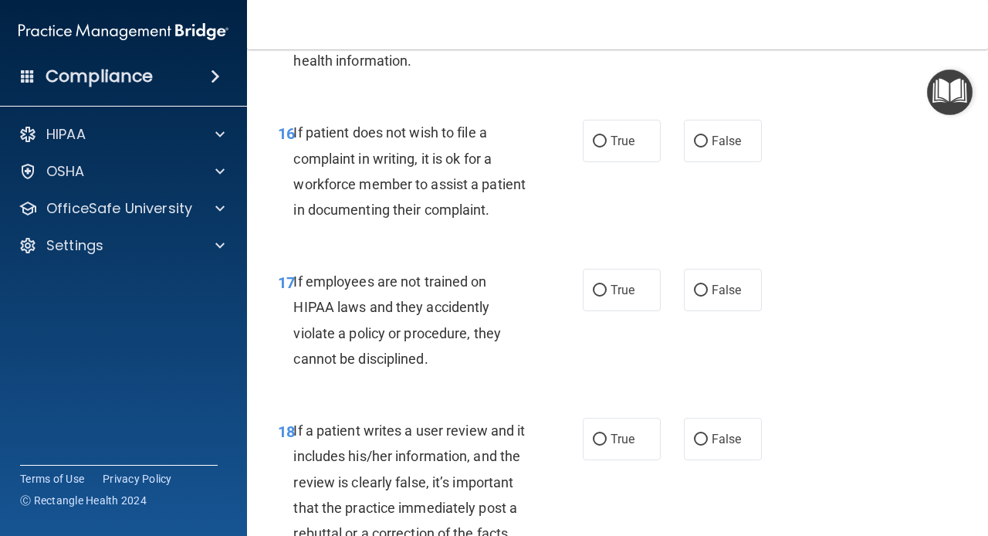
scroll to position [2798, 0]
click at [606, 133] on label "True" at bounding box center [622, 141] width 78 height 42
click at [606, 137] on input "True" at bounding box center [600, 143] width 14 height 12
radio input "true"
click at [734, 287] on span "False" at bounding box center [727, 290] width 30 height 15
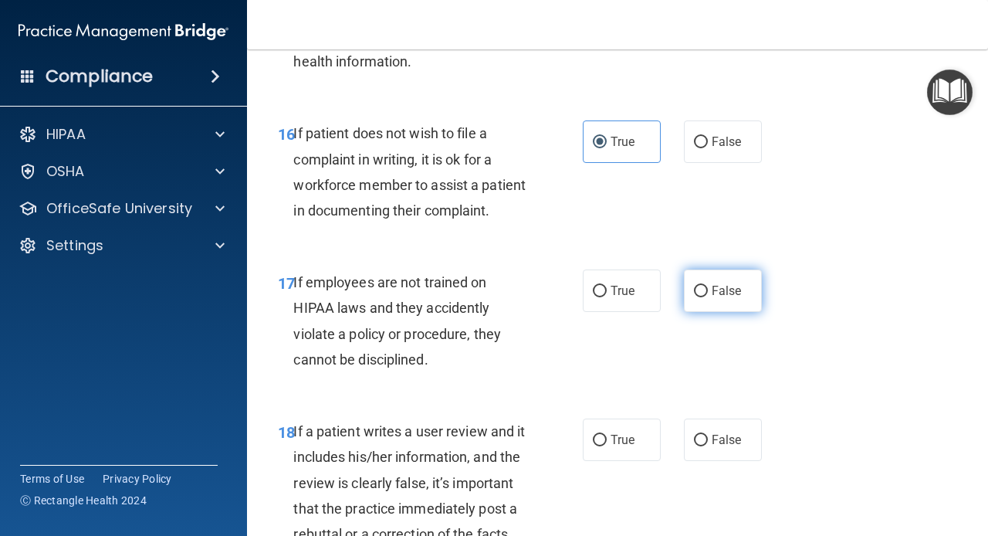
click at [708, 287] on input "False" at bounding box center [701, 292] width 14 height 12
radio input "true"
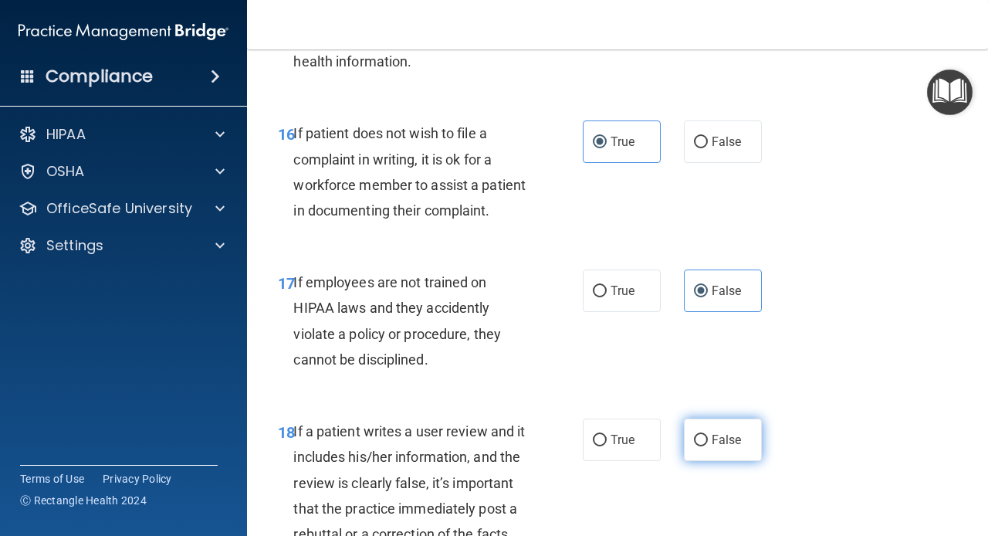
click at [723, 434] on span "False" at bounding box center [727, 439] width 30 height 15
click at [708, 434] on input "False" at bounding box center [701, 440] width 14 height 12
radio input "true"
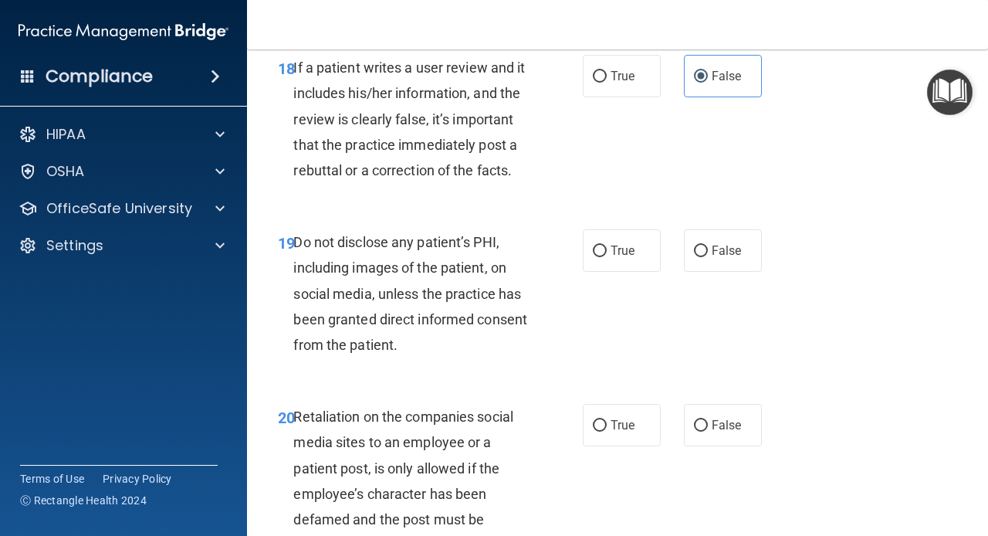
scroll to position [3170, 0]
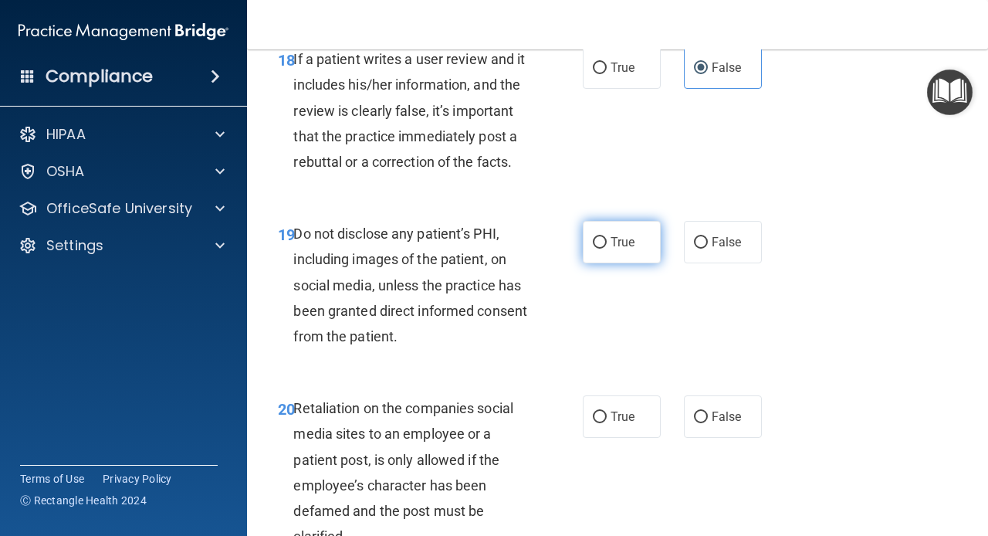
click at [610, 239] on span "True" at bounding box center [622, 242] width 24 height 15
click at [607, 239] on input "True" at bounding box center [600, 243] width 14 height 12
radio input "true"
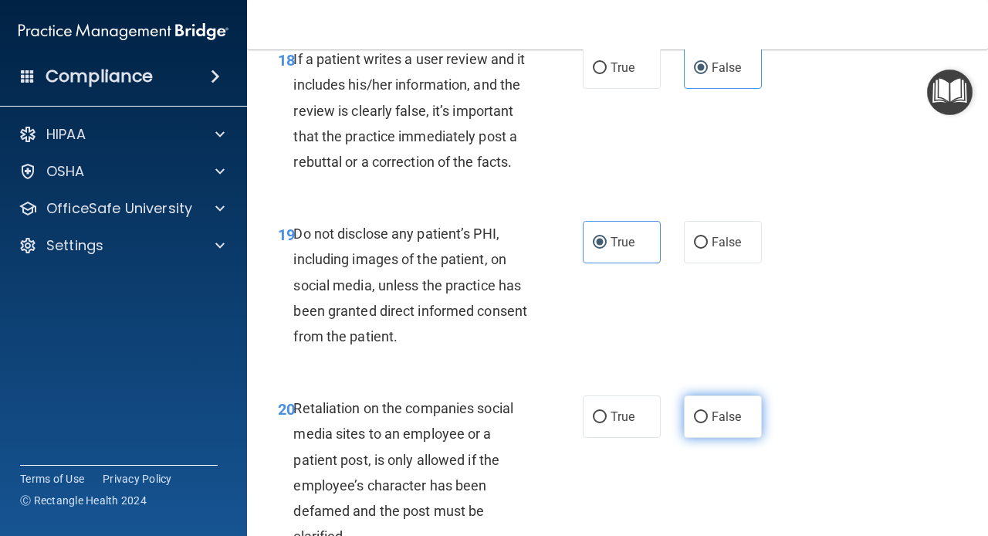
click at [709, 416] on label "False" at bounding box center [723, 416] width 78 height 42
click at [708, 416] on input "False" at bounding box center [701, 417] width 14 height 12
radio input "true"
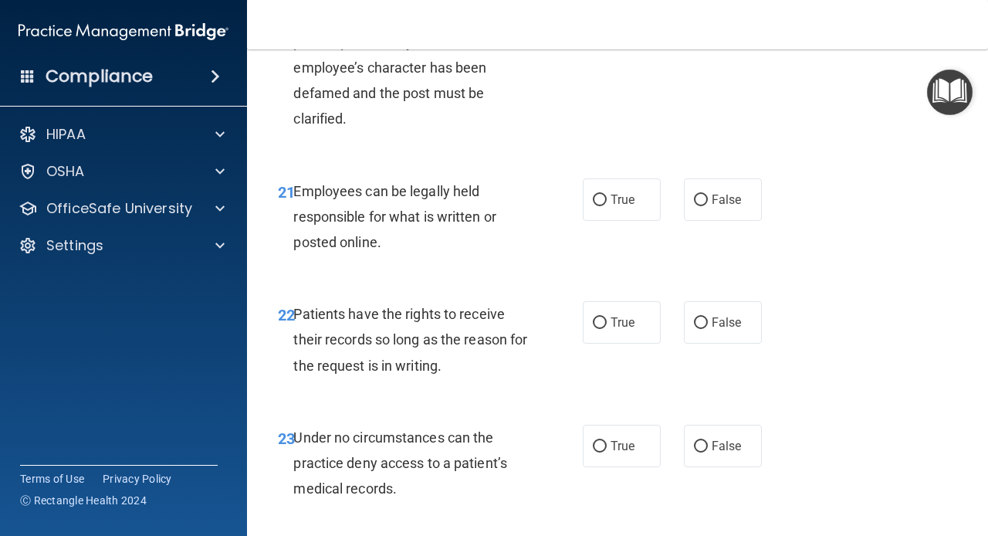
scroll to position [3587, 0]
click at [617, 204] on span "True" at bounding box center [622, 200] width 24 height 15
click at [607, 204] on input "True" at bounding box center [600, 201] width 14 height 12
radio input "true"
click at [728, 335] on label "False" at bounding box center [723, 323] width 78 height 42
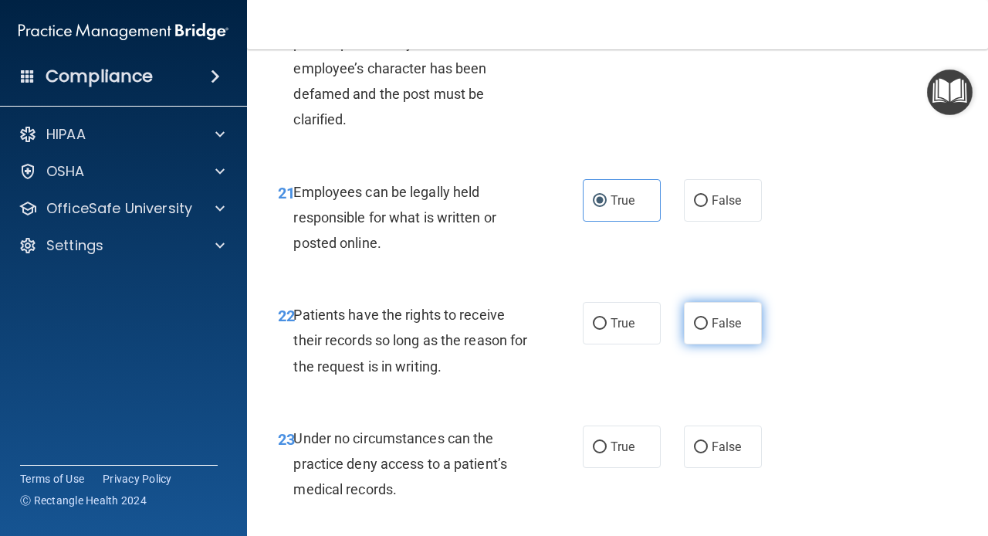
click at [708, 330] on input "False" at bounding box center [701, 324] width 14 height 12
radio input "true"
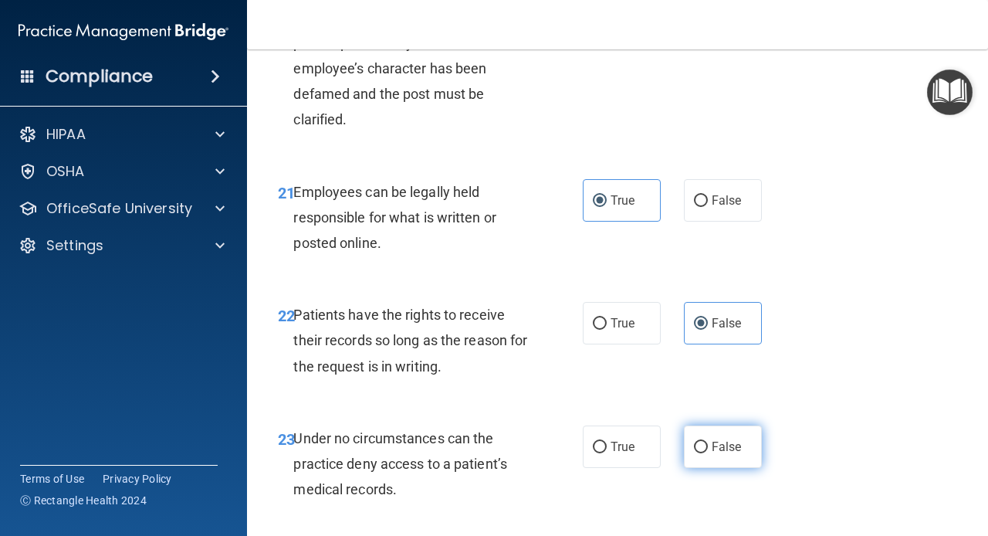
click at [704, 464] on label "False" at bounding box center [723, 446] width 78 height 42
click at [704, 453] on input "False" at bounding box center [701, 447] width 14 height 12
radio input "true"
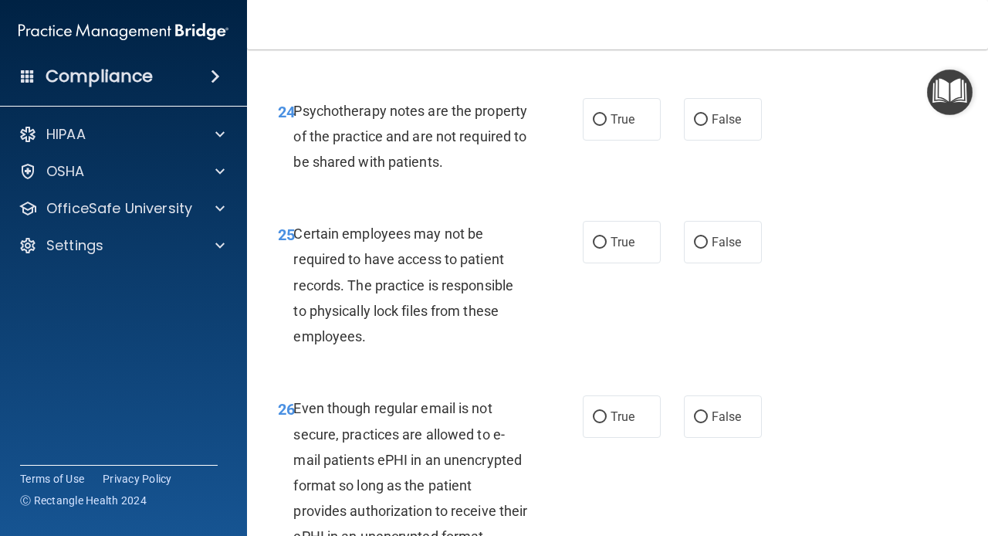
scroll to position [4044, 0]
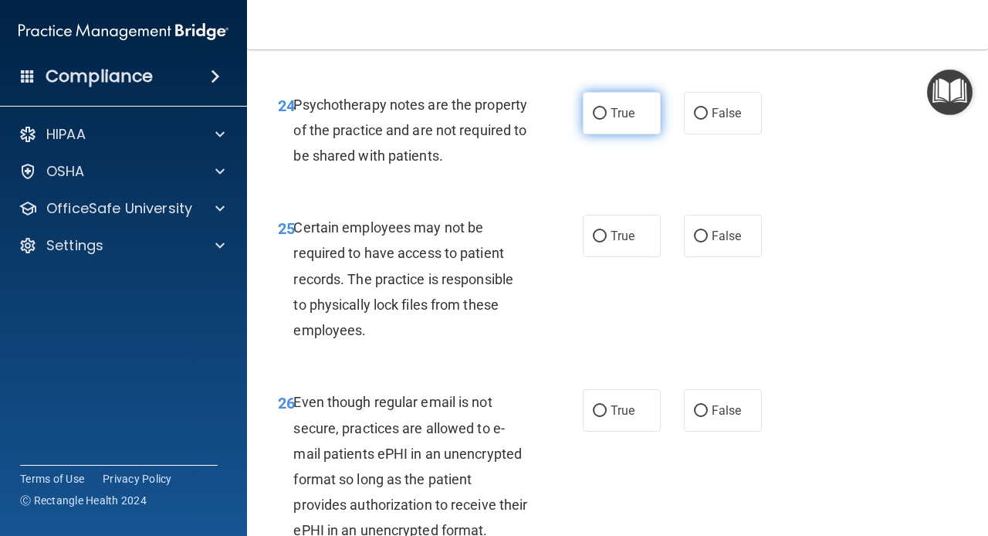
click at [613, 119] on span "True" at bounding box center [622, 113] width 24 height 15
click at [607, 119] on input "True" at bounding box center [600, 114] width 14 height 12
radio input "true"
click at [620, 238] on span "True" at bounding box center [622, 235] width 24 height 15
click at [607, 238] on input "True" at bounding box center [600, 237] width 14 height 12
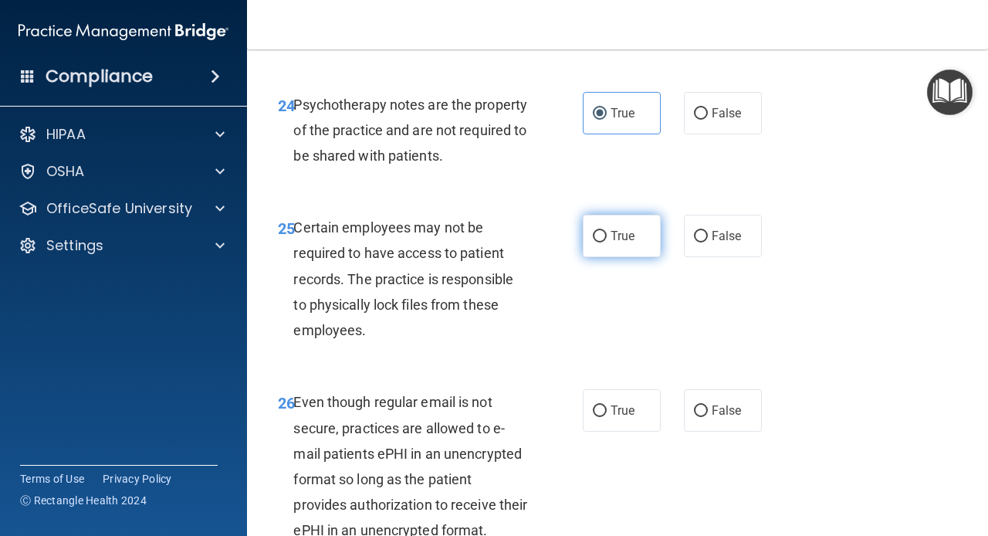
radio input "true"
click at [625, 424] on label "True" at bounding box center [622, 410] width 78 height 42
click at [607, 417] on input "True" at bounding box center [600, 411] width 14 height 12
radio input "true"
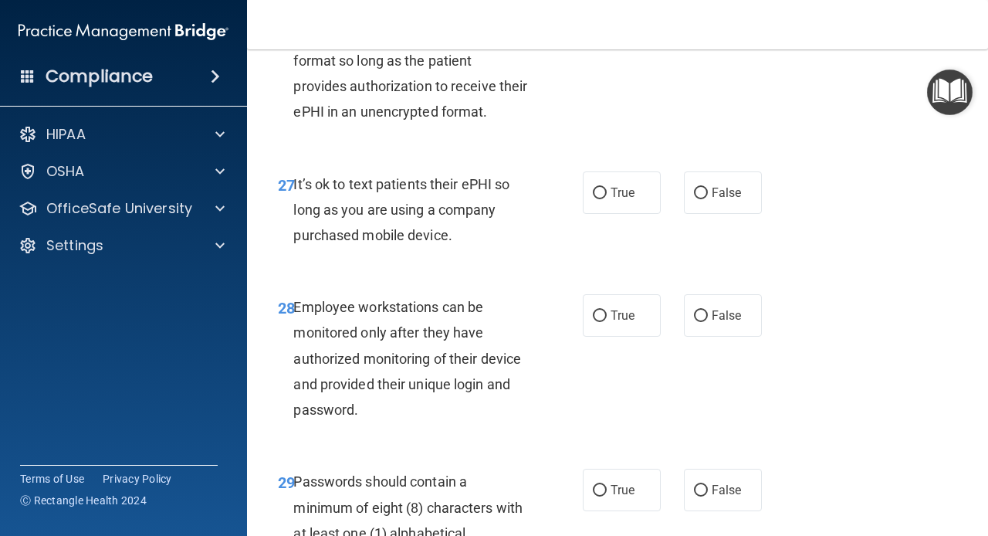
scroll to position [4460, 0]
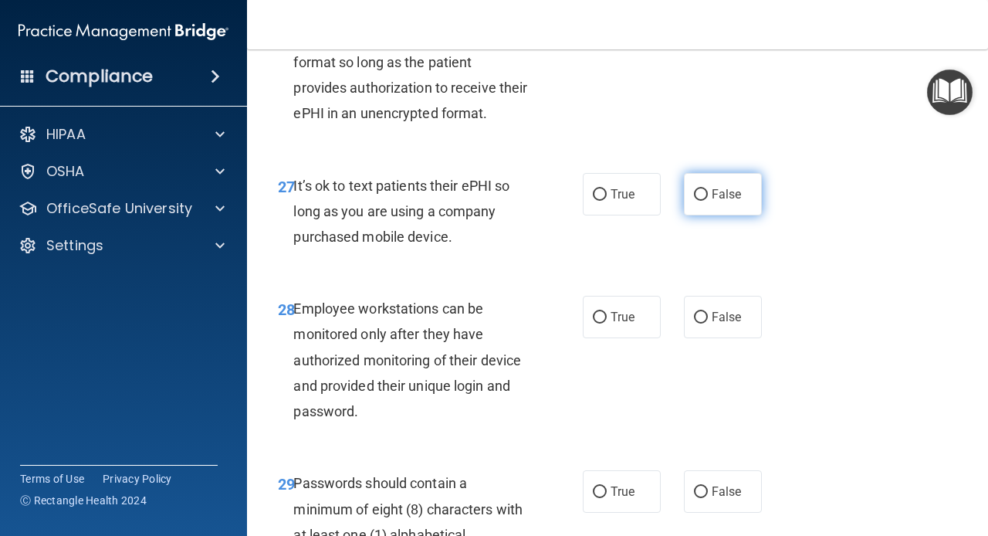
click at [716, 201] on span "False" at bounding box center [727, 194] width 30 height 15
click at [708, 201] on input "False" at bounding box center [701, 195] width 14 height 12
radio input "true"
click at [718, 324] on span "False" at bounding box center [727, 316] width 30 height 15
click at [708, 323] on input "False" at bounding box center [701, 318] width 14 height 12
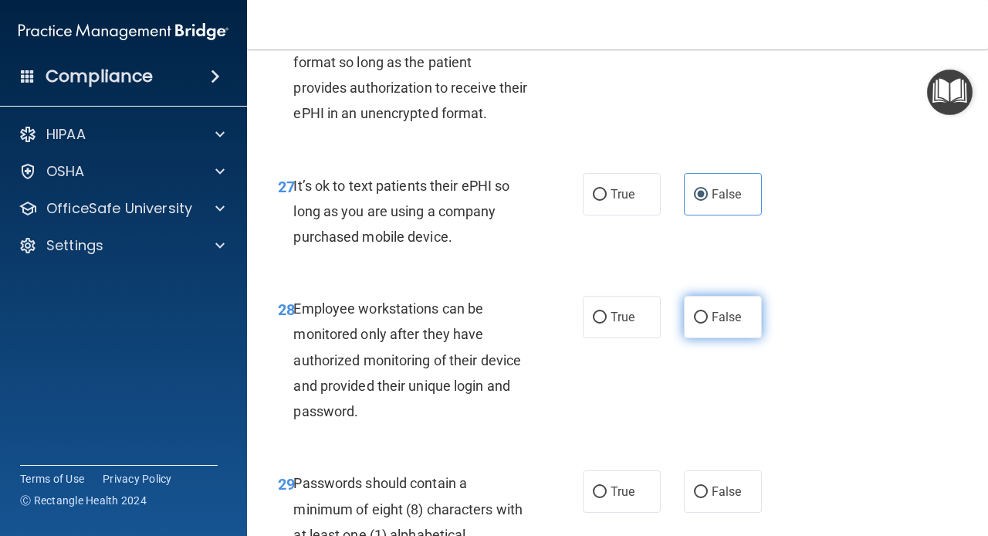
radio input "true"
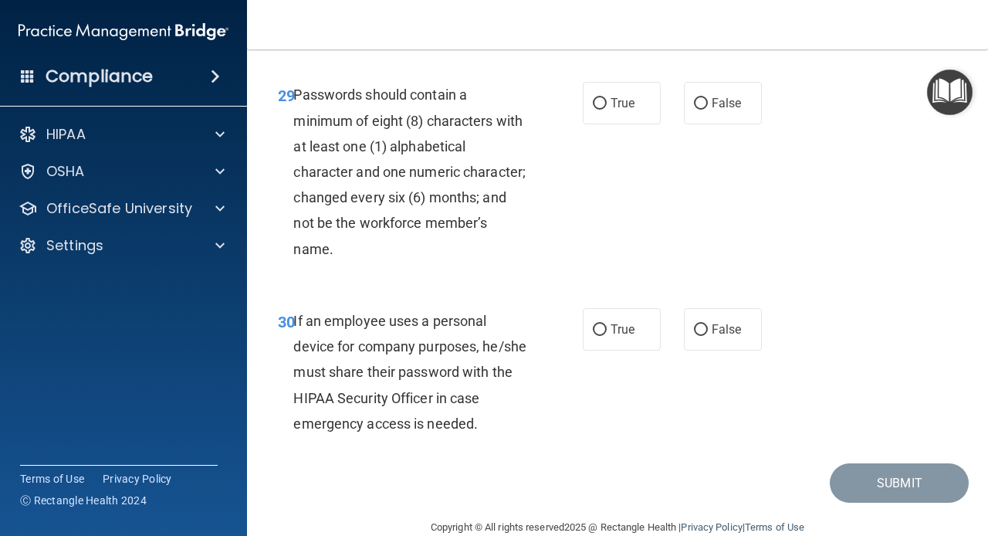
scroll to position [4881, 0]
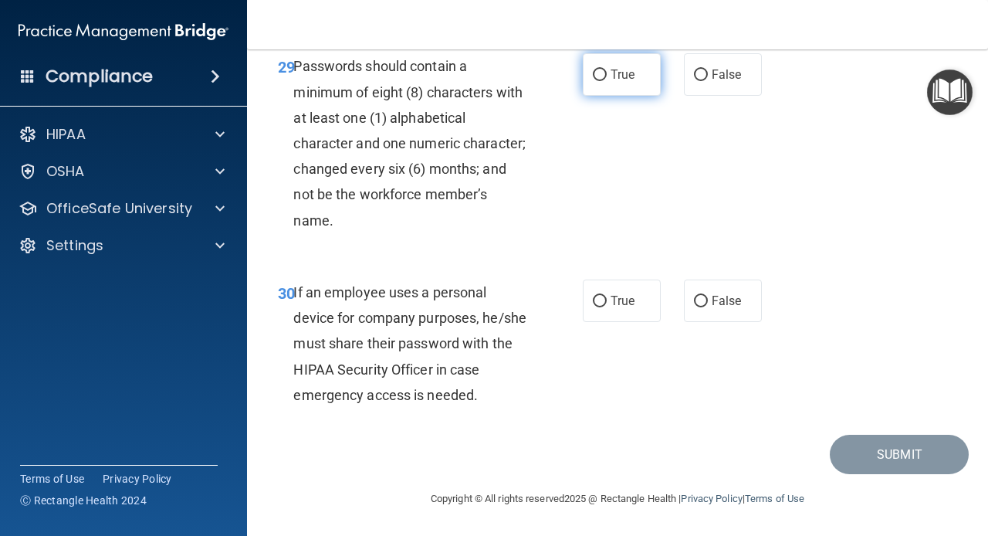
click at [610, 96] on label "True" at bounding box center [622, 74] width 78 height 42
click at [607, 81] on input "True" at bounding box center [600, 75] width 14 height 12
radio input "true"
click at [721, 308] on span "False" at bounding box center [727, 300] width 30 height 15
click at [708, 307] on input "False" at bounding box center [701, 302] width 14 height 12
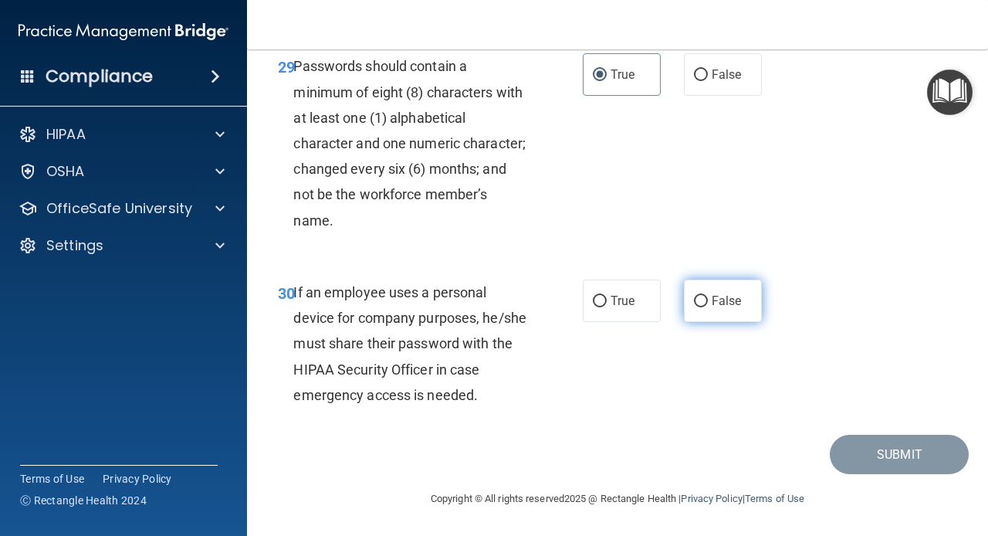
radio input "true"
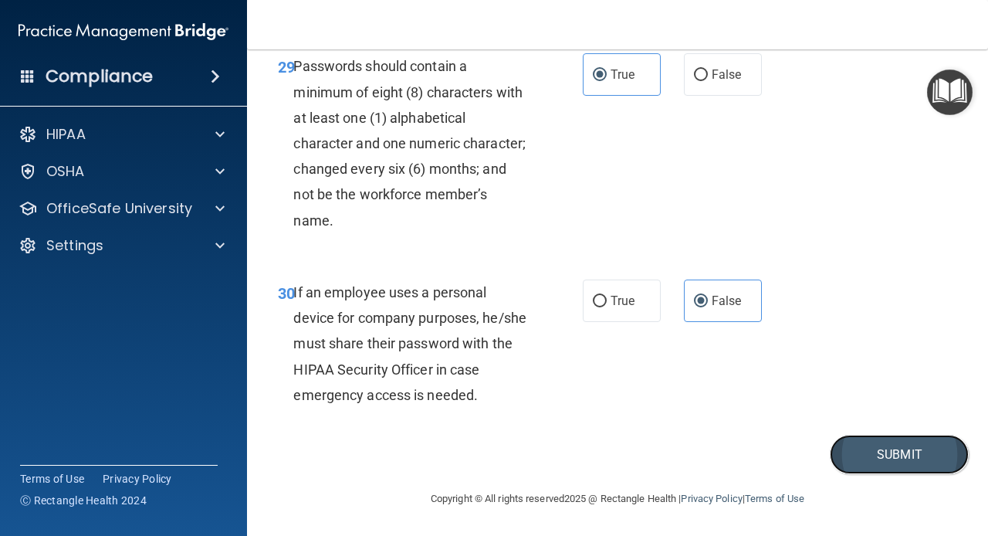
click at [890, 474] on button "Submit" at bounding box center [899, 453] width 139 height 39
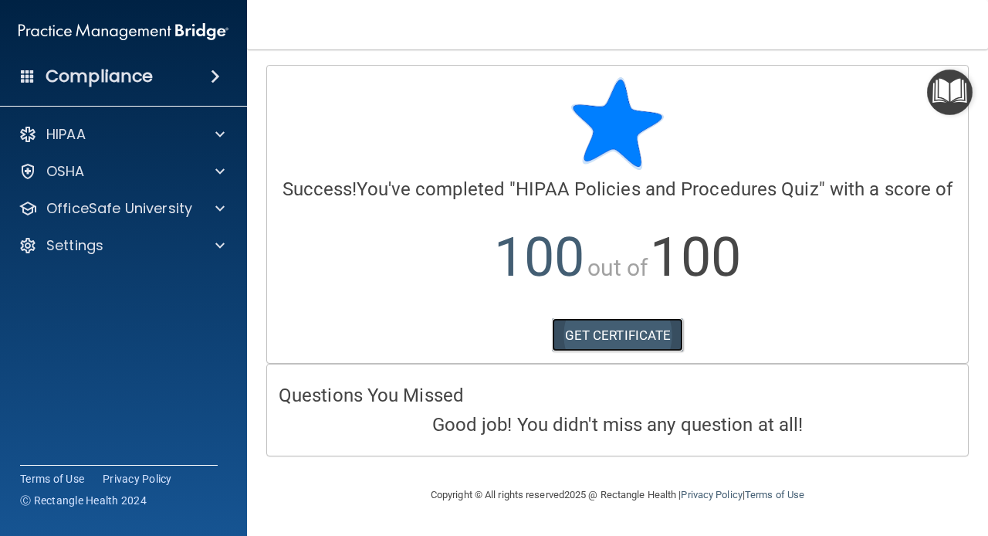
click at [624, 331] on link "GET CERTIFICATE" at bounding box center [618, 335] width 132 height 34
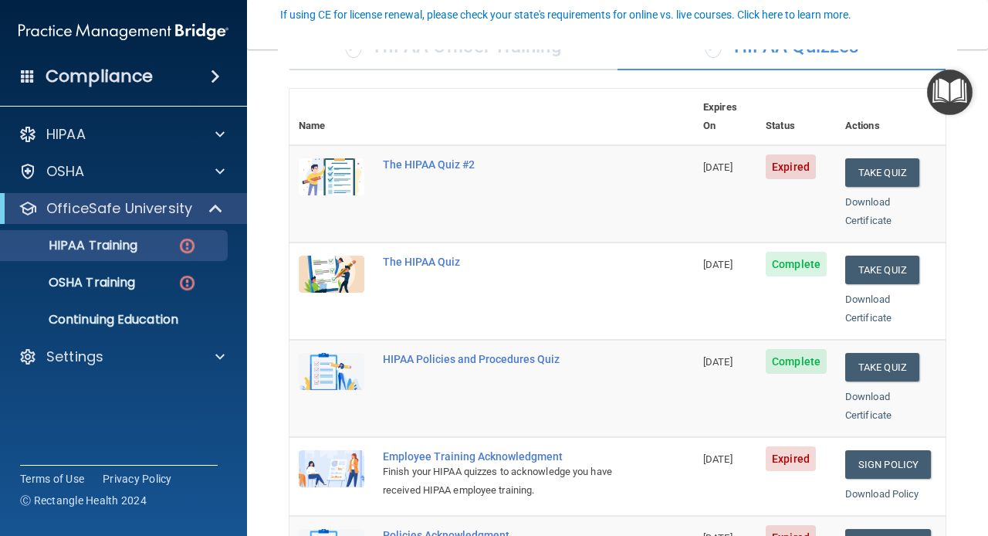
scroll to position [147, 0]
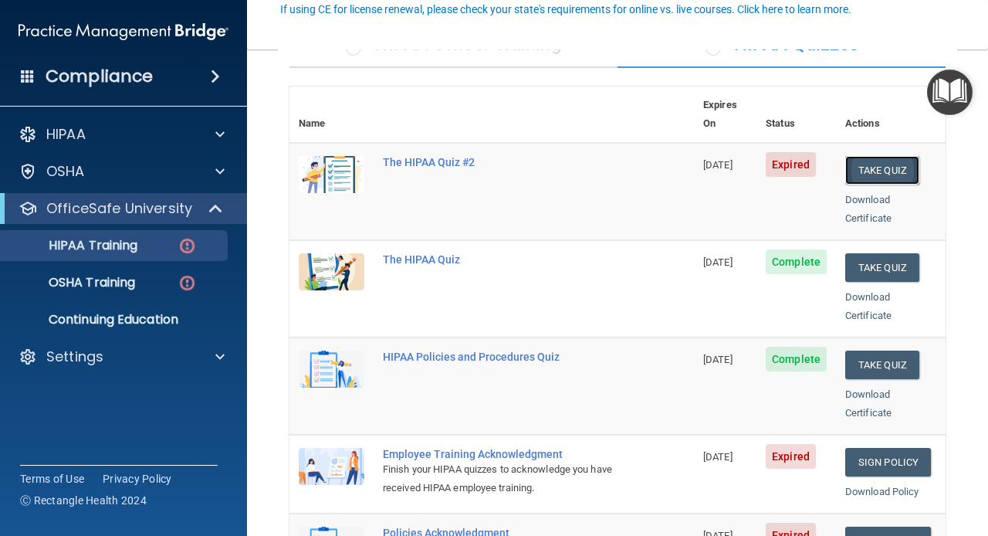
click at [858, 160] on button "Take Quiz" at bounding box center [882, 170] width 74 height 29
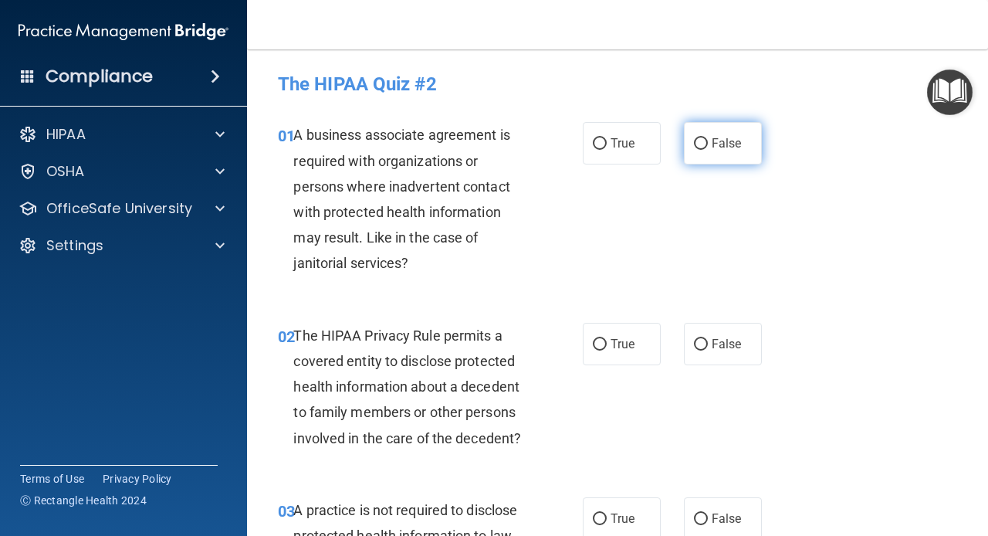
click at [712, 150] on span "False" at bounding box center [727, 143] width 30 height 15
click at [708, 150] on input "False" at bounding box center [701, 144] width 14 height 12
radio input "true"
click at [608, 346] on label "True" at bounding box center [622, 344] width 78 height 42
click at [607, 346] on input "True" at bounding box center [600, 345] width 14 height 12
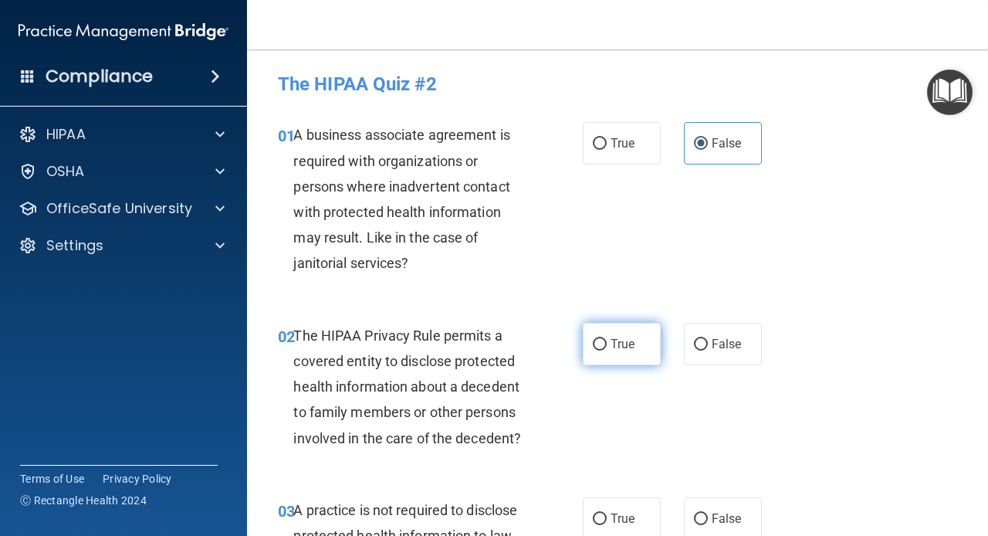
radio input "true"
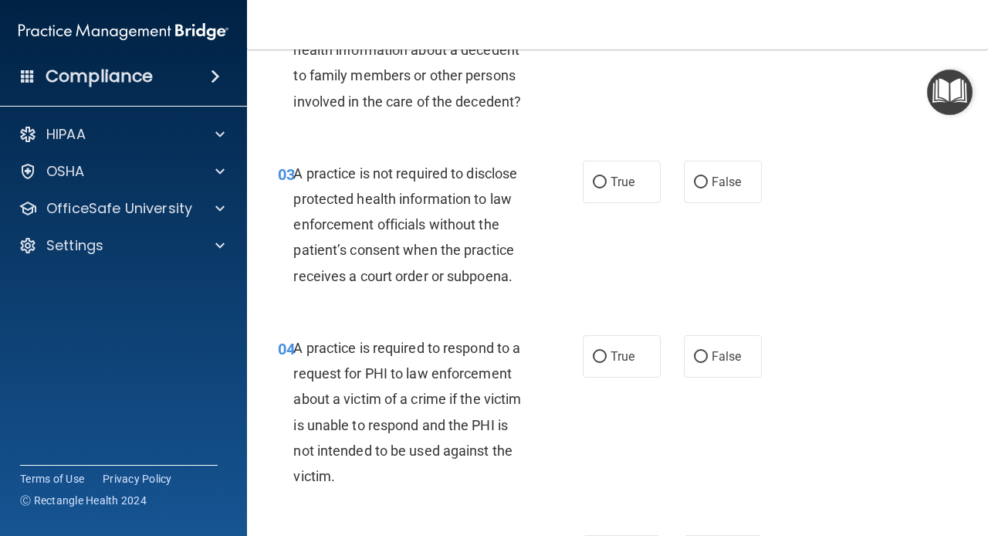
scroll to position [338, 0]
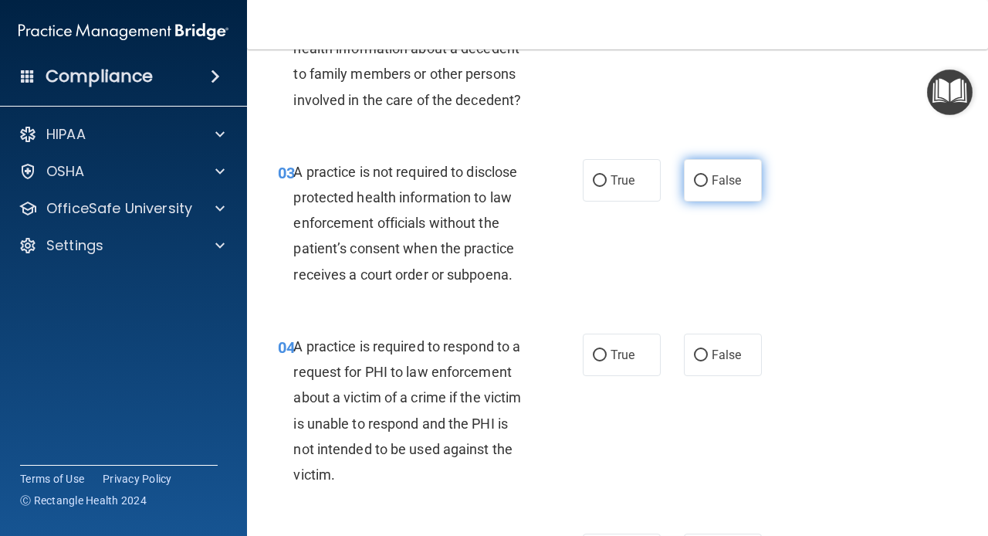
click at [715, 193] on label "False" at bounding box center [723, 180] width 78 height 42
click at [708, 187] on input "False" at bounding box center [701, 181] width 14 height 12
radio input "true"
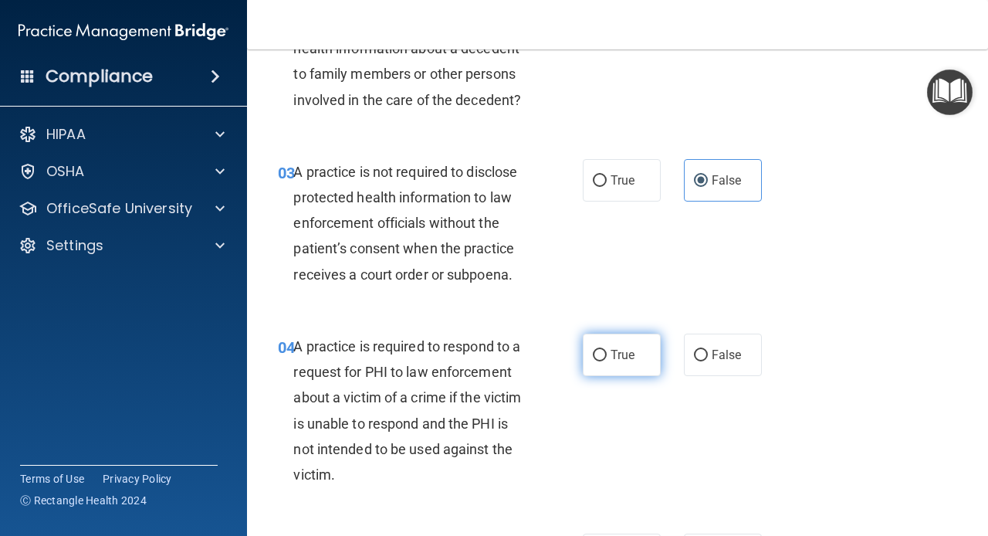
click at [615, 352] on span "True" at bounding box center [622, 354] width 24 height 15
click at [607, 352] on input "True" at bounding box center [600, 356] width 14 height 12
radio input "true"
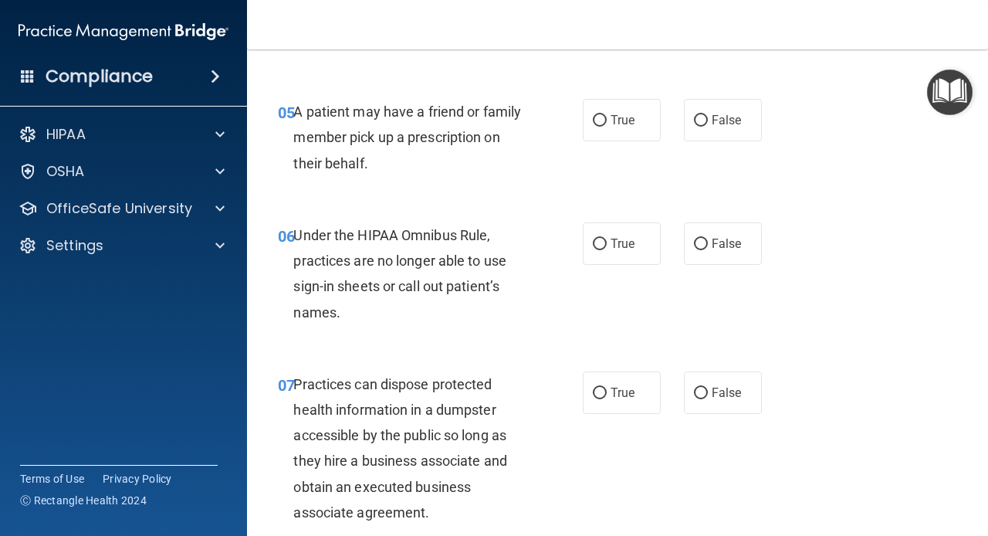
scroll to position [772, 0]
click at [725, 401] on span "False" at bounding box center [727, 393] width 30 height 15
click at [708, 400] on input "False" at bounding box center [701, 394] width 14 height 12
radio input "true"
click at [701, 250] on input "False" at bounding box center [701, 245] width 14 height 12
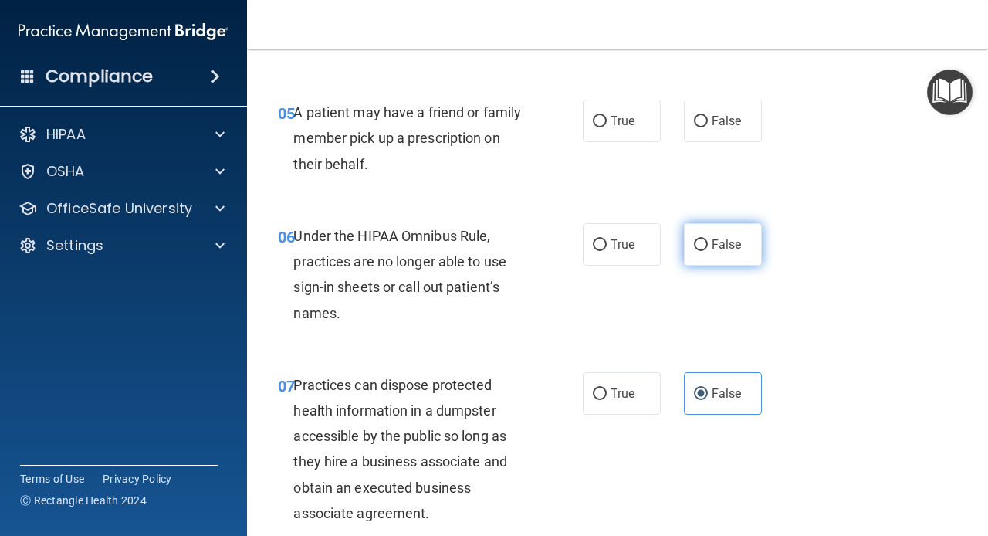
radio input "true"
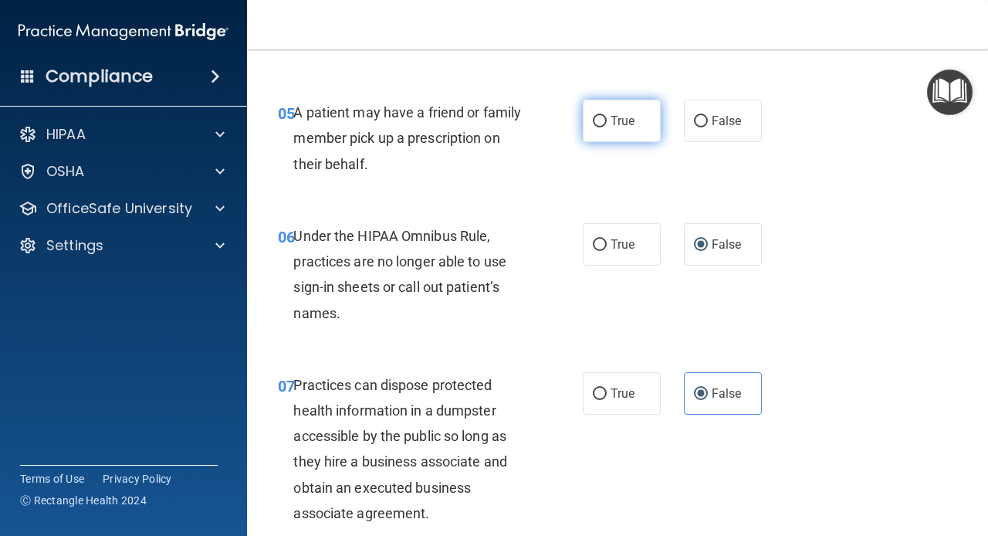
click at [612, 123] on span "True" at bounding box center [622, 120] width 24 height 15
click at [607, 123] on input "True" at bounding box center [600, 122] width 14 height 12
radio input "true"
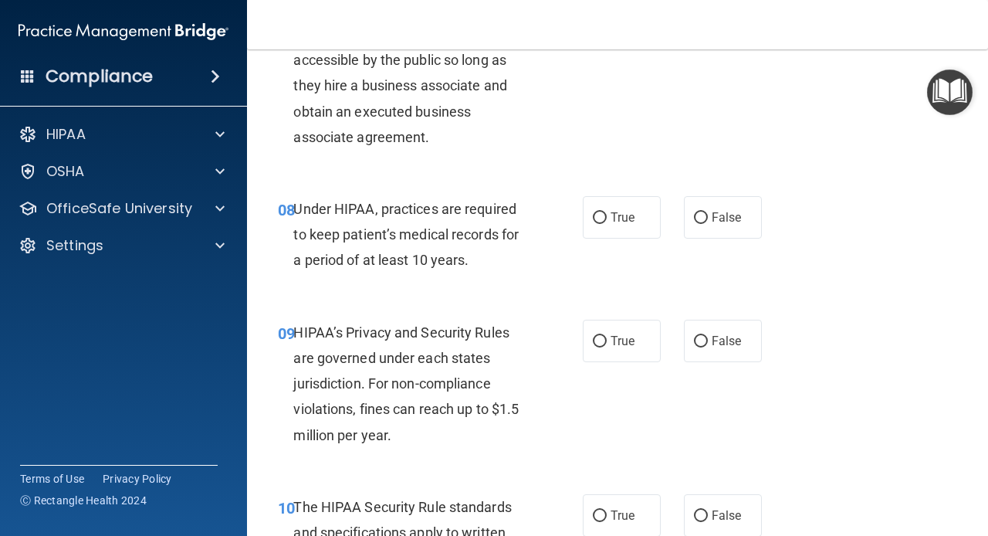
scroll to position [1150, 0]
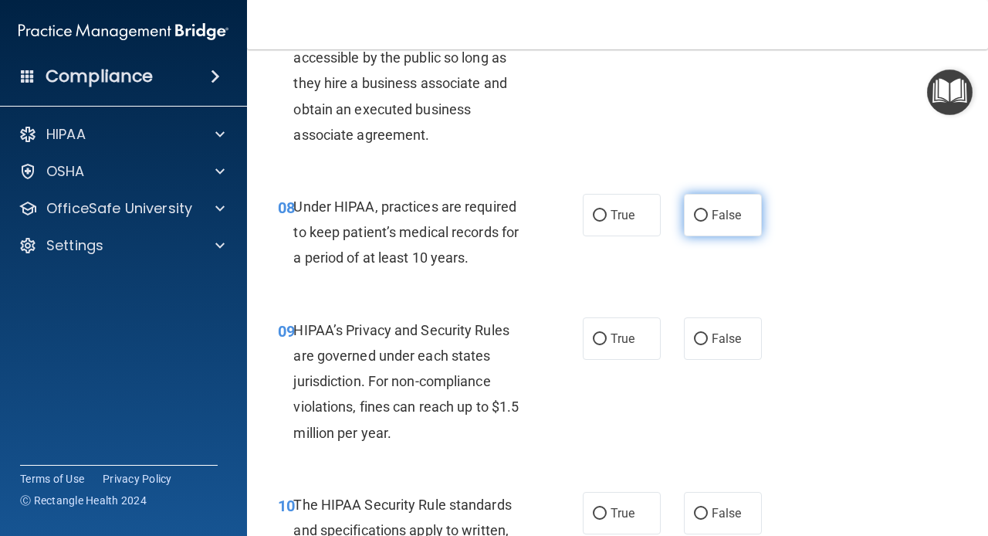
click at [708, 219] on label "False" at bounding box center [723, 215] width 78 height 42
click at [708, 219] on input "False" at bounding box center [701, 216] width 14 height 12
radio input "true"
click at [704, 336] on input "False" at bounding box center [701, 339] width 14 height 12
radio input "true"
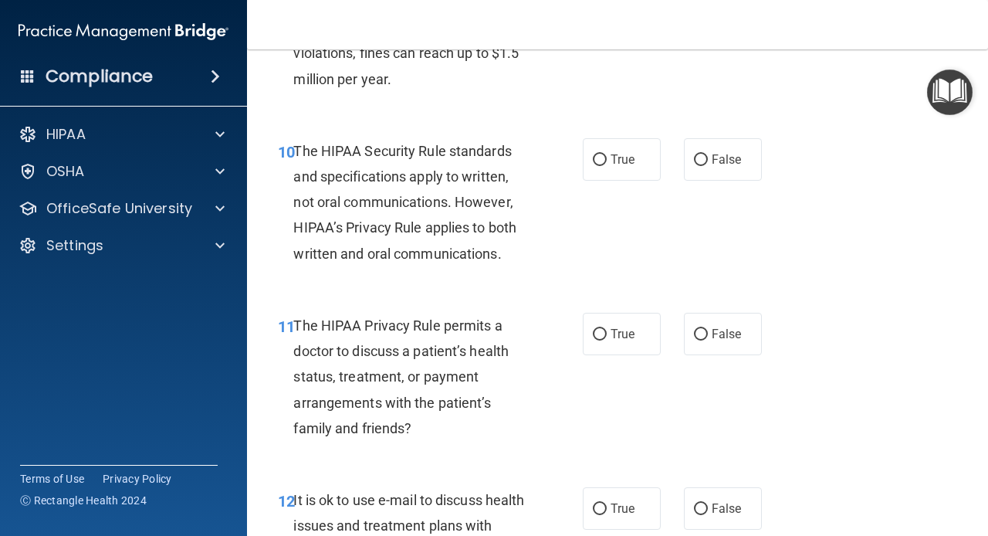
scroll to position [1504, 0]
click at [597, 158] on input "True" at bounding box center [600, 160] width 14 height 12
radio input "true"
click at [597, 333] on input "True" at bounding box center [600, 334] width 14 height 12
radio input "true"
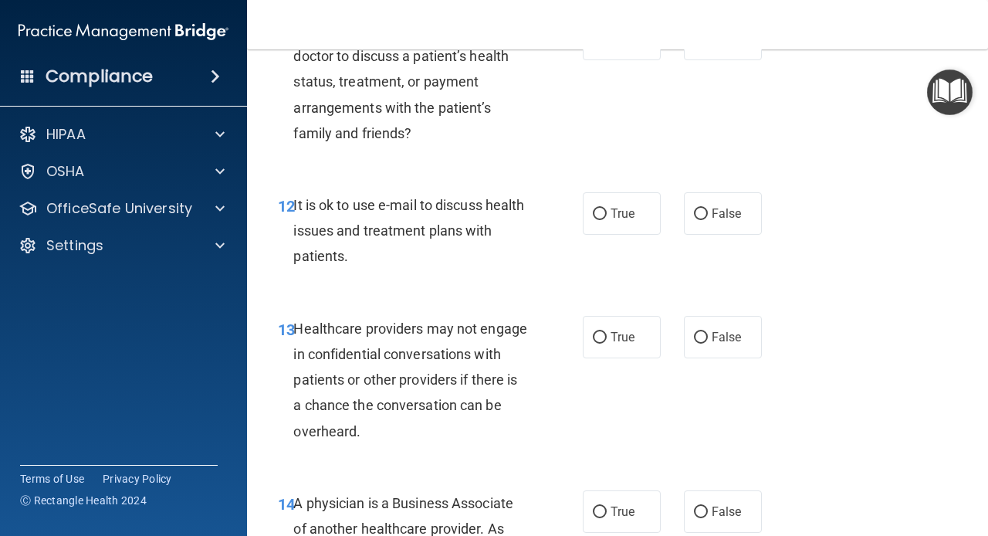
scroll to position [1799, 0]
click at [597, 214] on input "True" at bounding box center [600, 214] width 14 height 12
radio input "true"
click at [701, 333] on input "False" at bounding box center [701, 337] width 14 height 12
radio input "true"
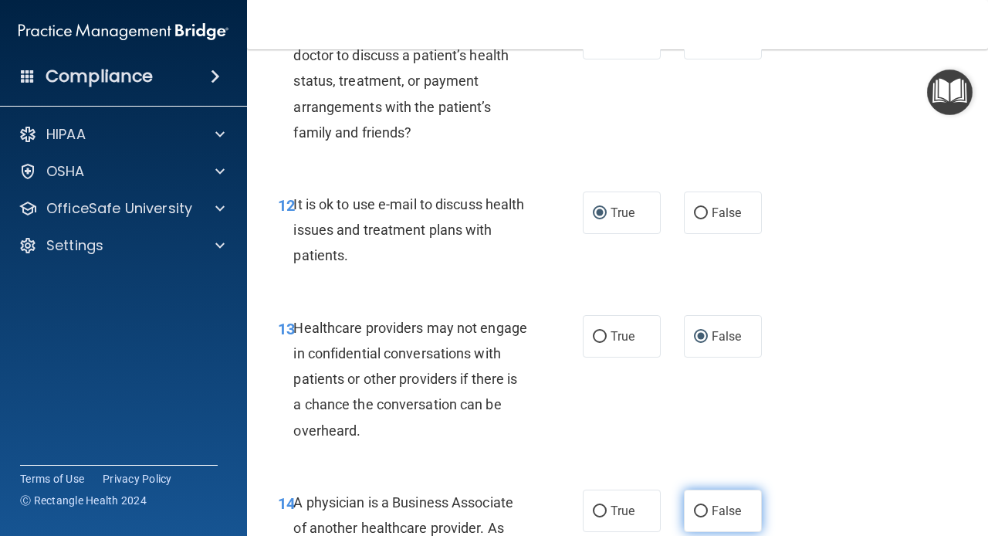
click at [699, 509] on input "False" at bounding box center [701, 511] width 14 height 12
radio input "true"
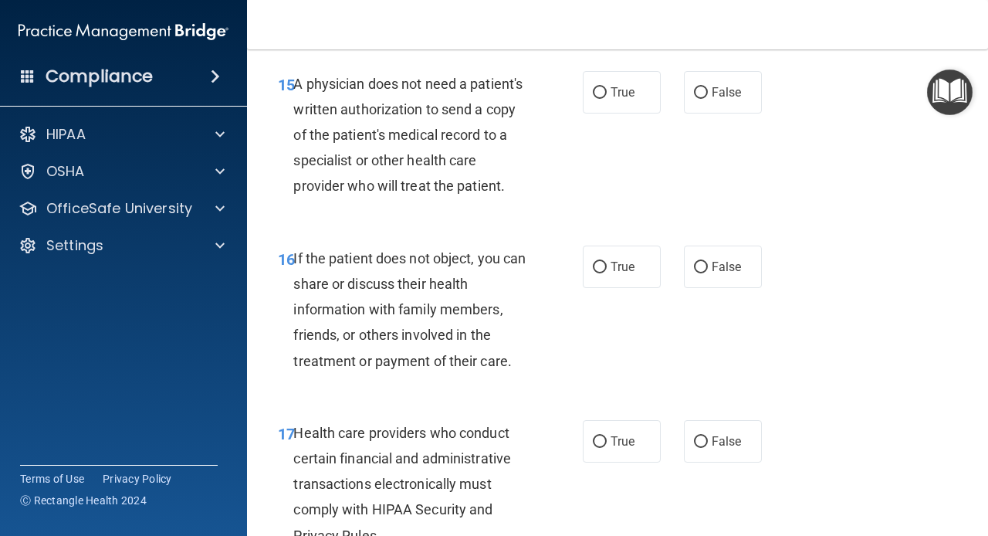
scroll to position [2373, 0]
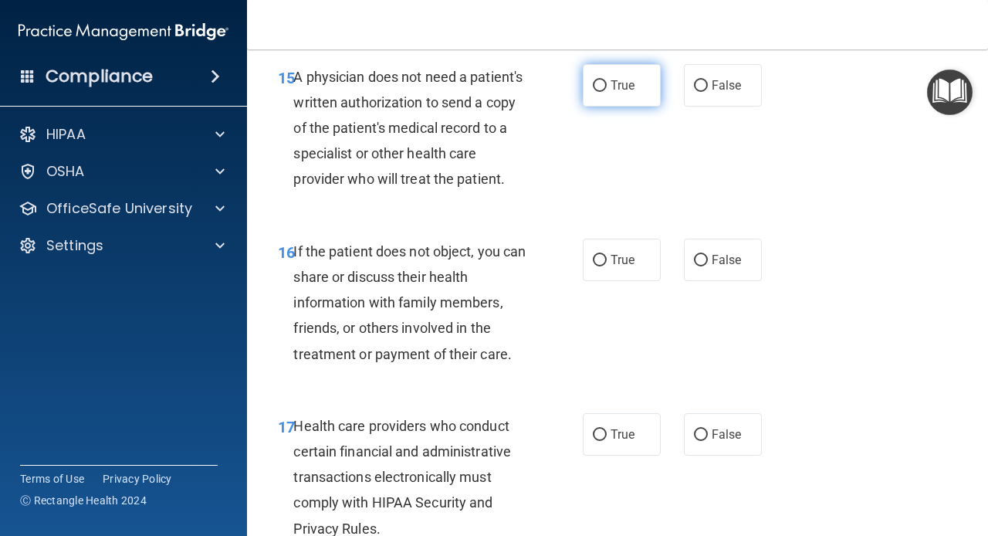
click at [596, 85] on input "True" at bounding box center [600, 86] width 14 height 12
radio input "true"
click at [597, 262] on input "True" at bounding box center [600, 261] width 14 height 12
radio input "true"
click at [601, 431] on input "True" at bounding box center [600, 435] width 14 height 12
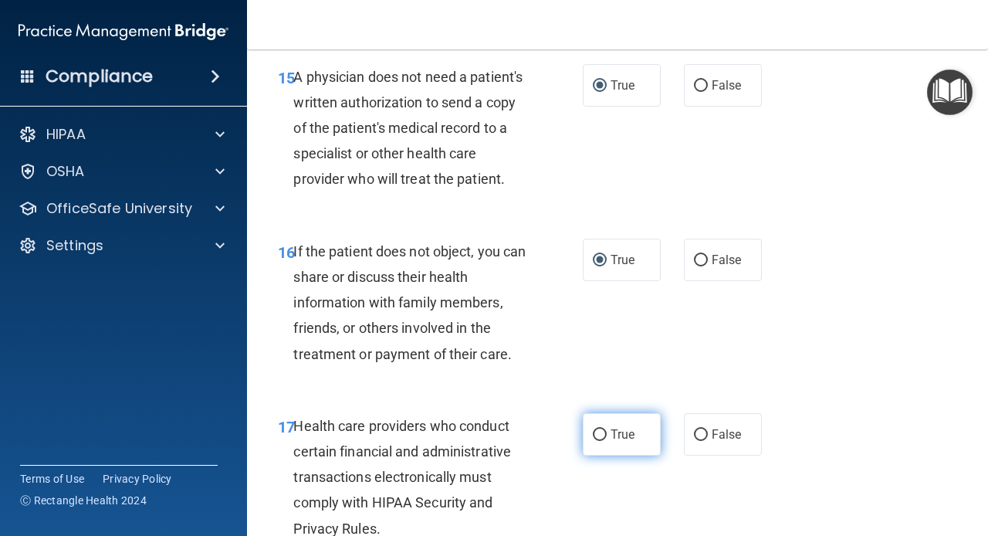
radio input "true"
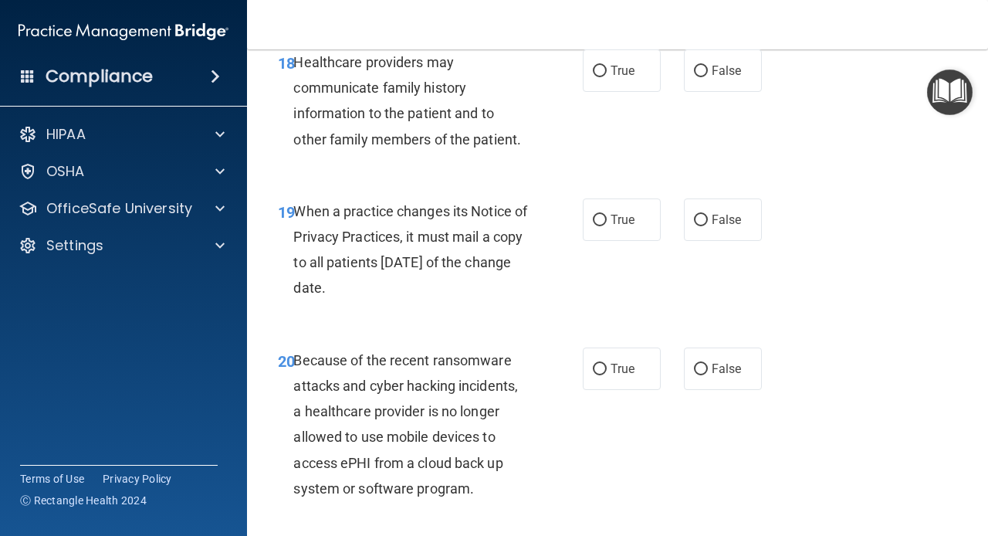
scroll to position [2909, 0]
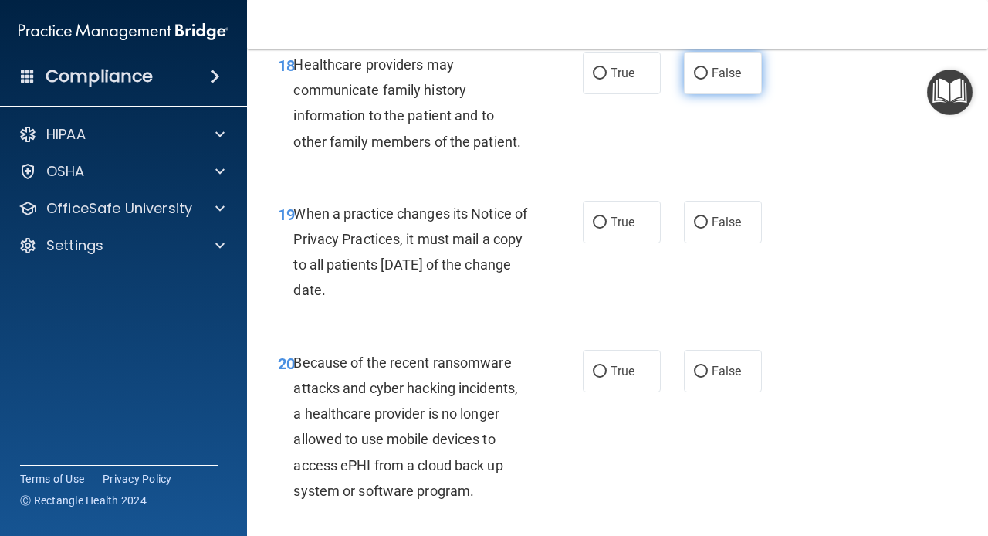
click at [698, 73] on input "False" at bounding box center [701, 74] width 14 height 12
radio input "true"
click at [701, 220] on input "False" at bounding box center [701, 223] width 14 height 12
radio input "true"
click at [699, 372] on input "False" at bounding box center [701, 372] width 14 height 12
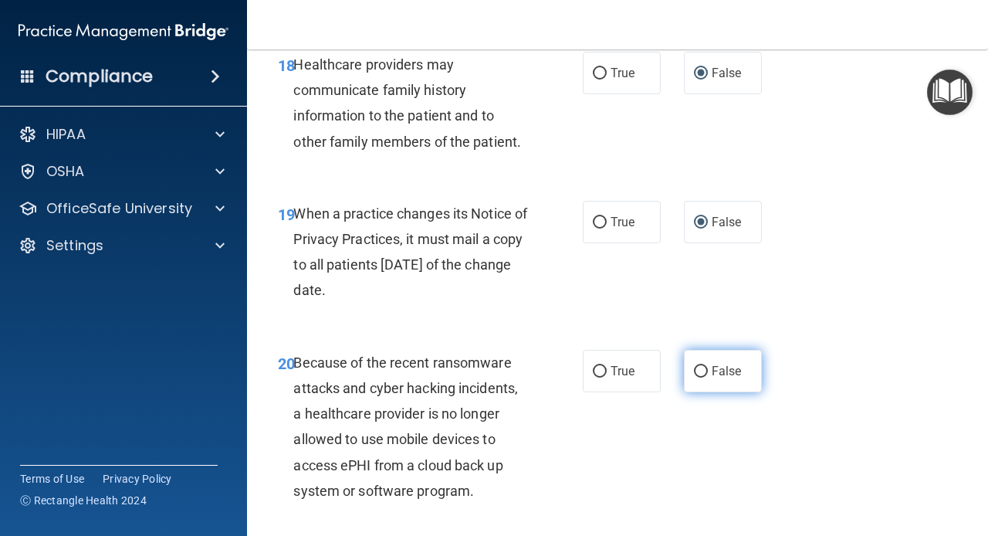
radio input "true"
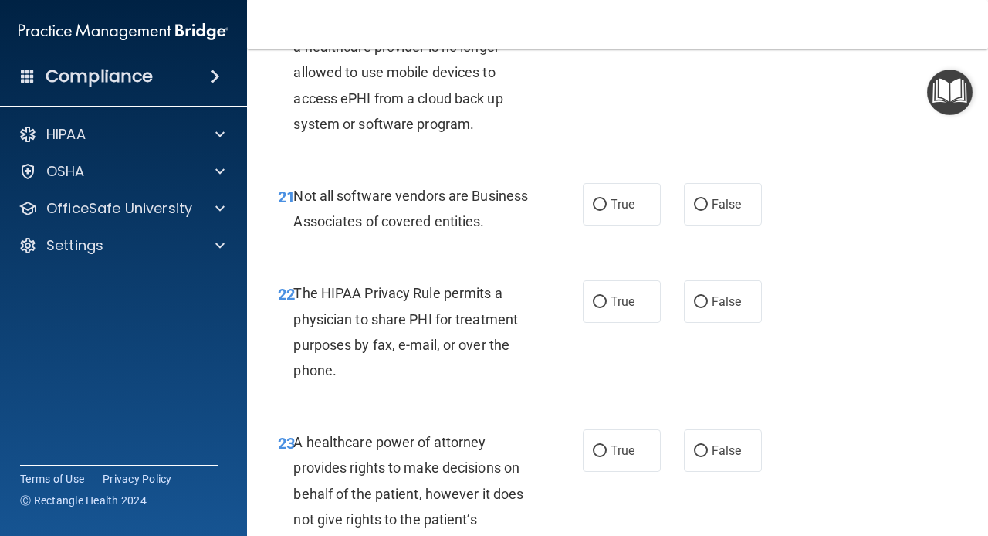
scroll to position [3274, 0]
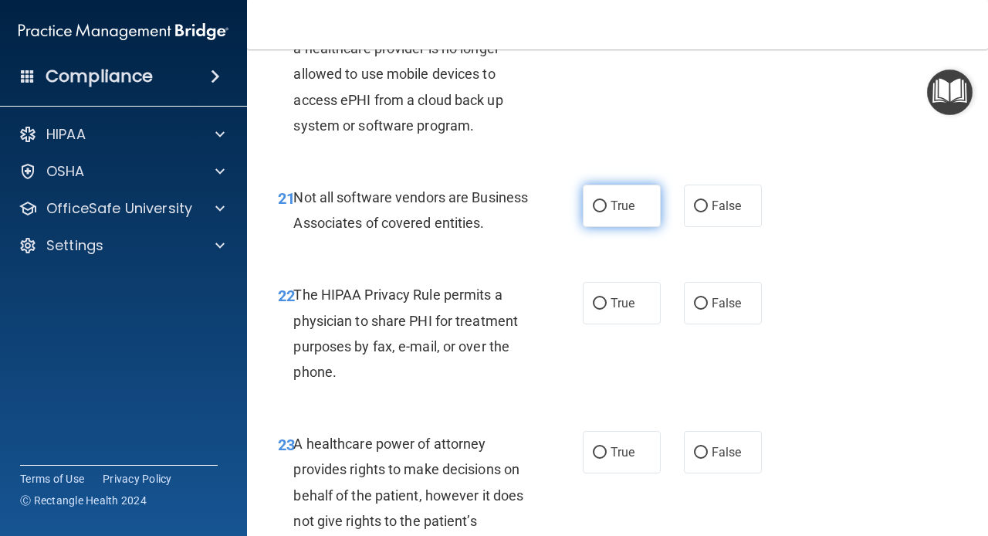
click at [603, 204] on input "True" at bounding box center [600, 207] width 14 height 12
radio input "true"
click at [603, 309] on input "True" at bounding box center [600, 304] width 14 height 12
radio input "true"
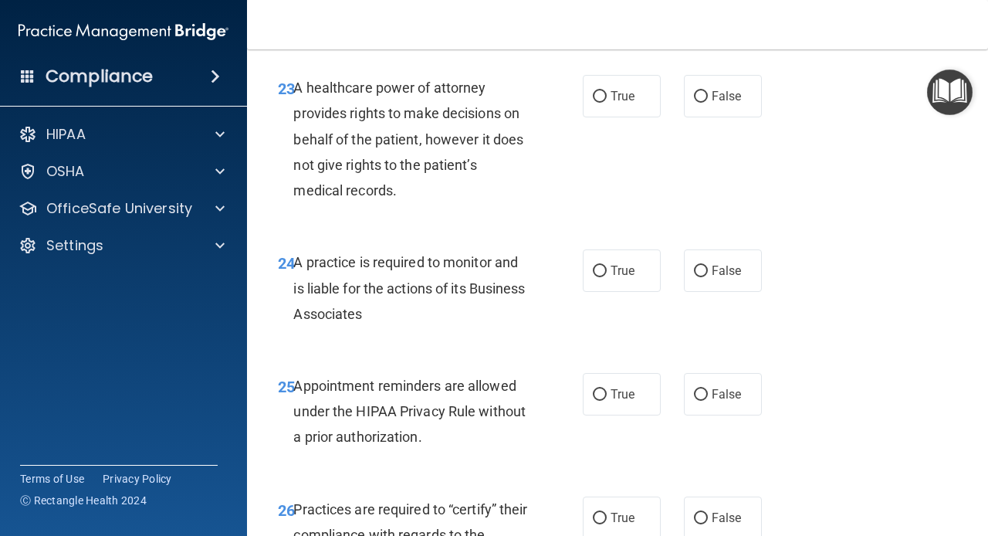
scroll to position [3630, 0]
click at [698, 102] on input "False" at bounding box center [701, 96] width 14 height 12
radio input "true"
click at [697, 276] on input "False" at bounding box center [701, 271] width 14 height 12
radio input "true"
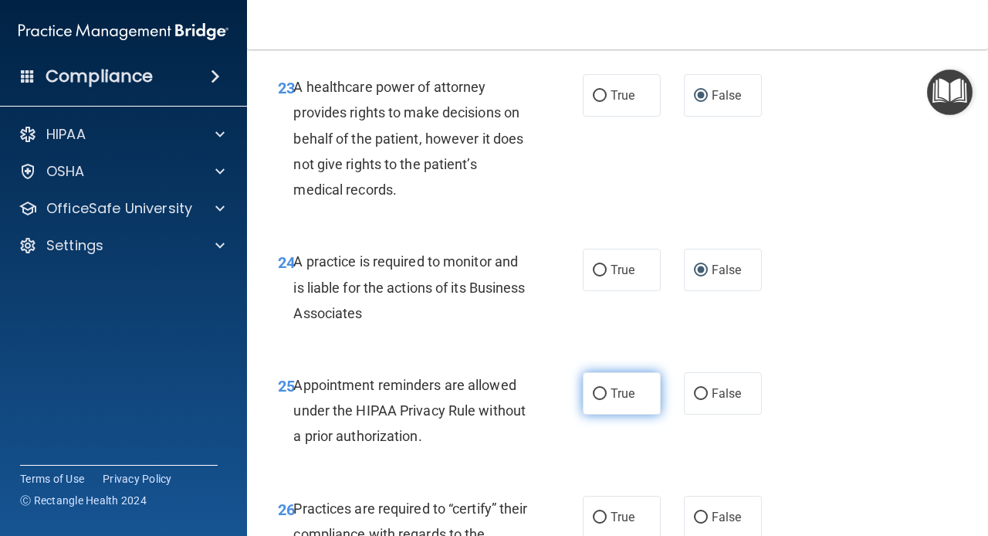
click at [599, 400] on input "True" at bounding box center [600, 394] width 14 height 12
radio input "true"
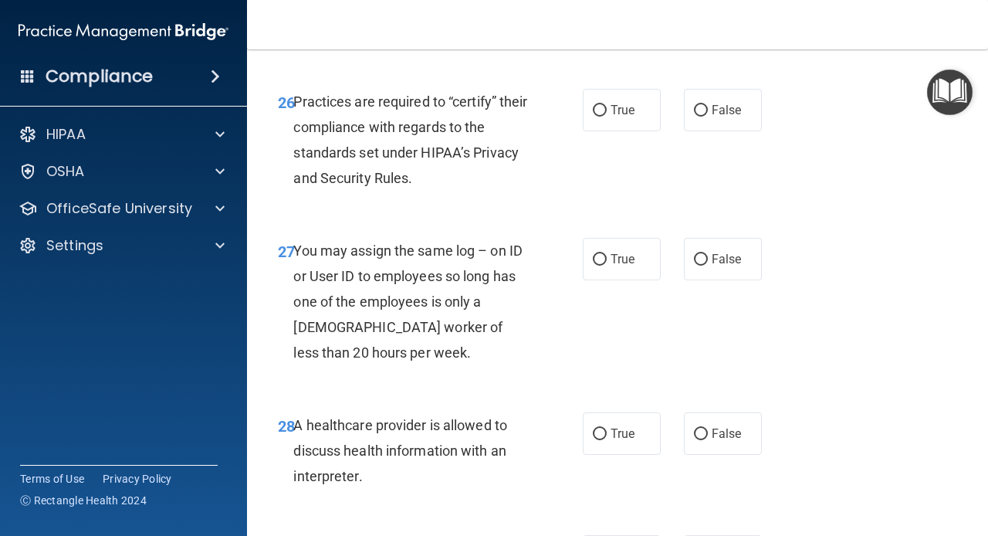
scroll to position [4045, 0]
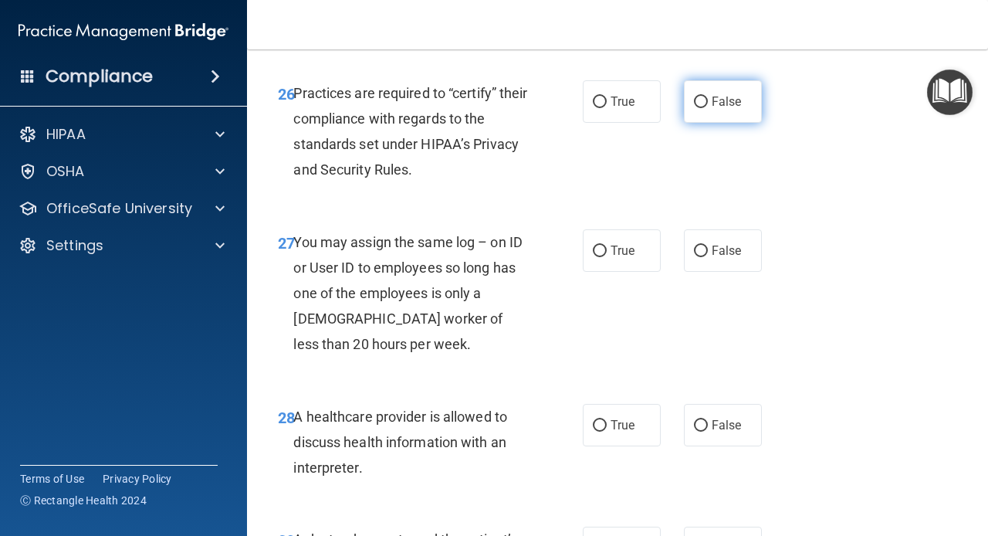
click at [701, 108] on input "False" at bounding box center [701, 102] width 14 height 12
radio input "true"
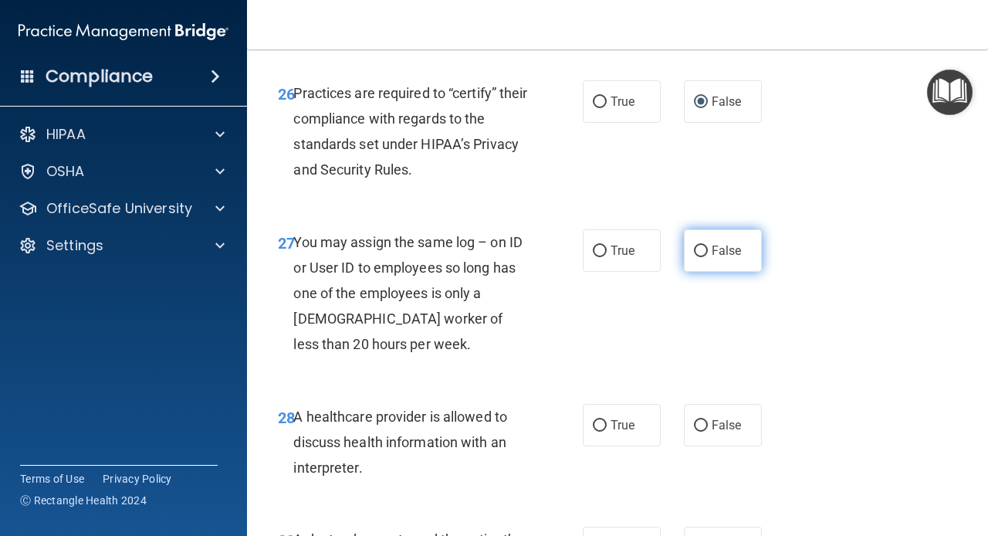
click at [701, 257] on input "False" at bounding box center [701, 251] width 14 height 12
radio input "true"
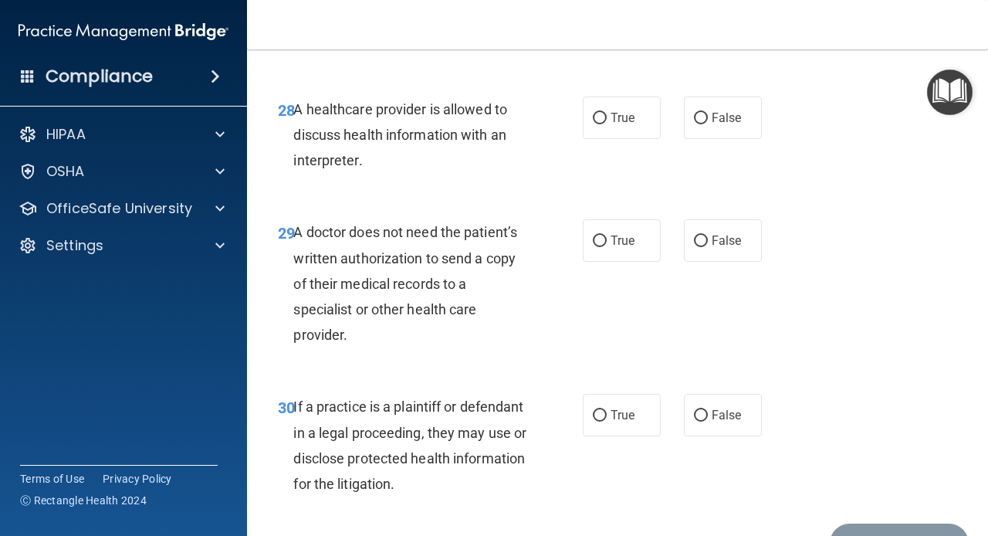
scroll to position [4354, 0]
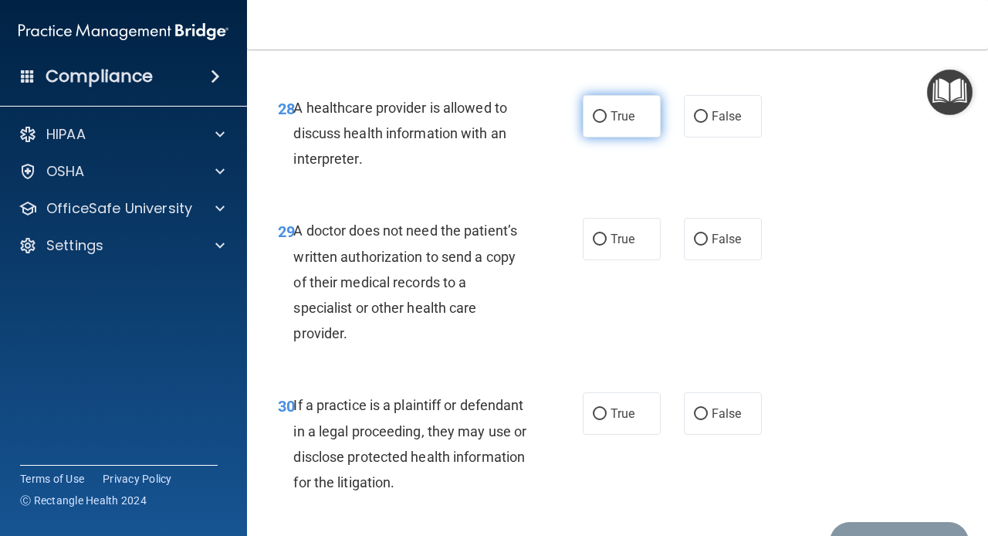
click at [600, 123] on input "True" at bounding box center [600, 117] width 14 height 12
radio input "true"
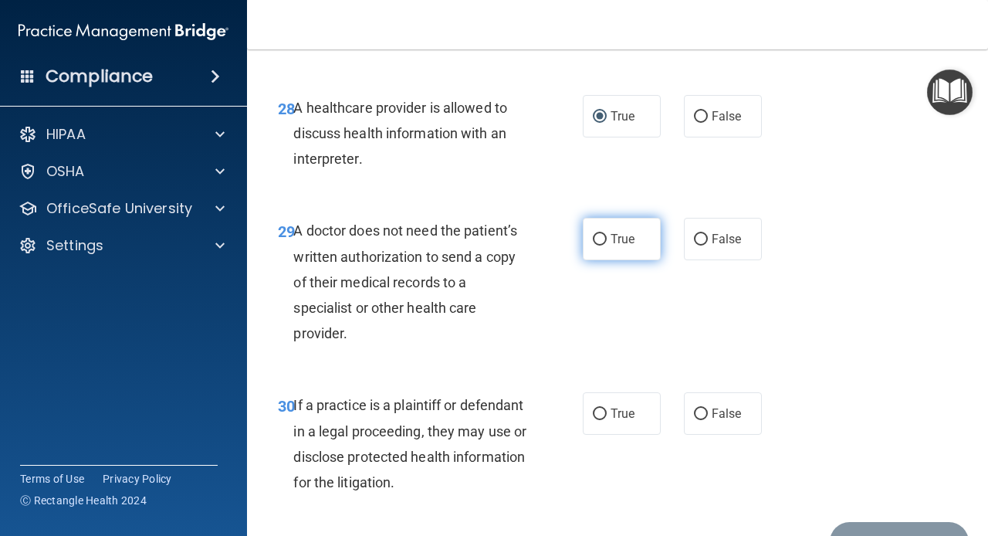
click at [599, 245] on input "True" at bounding box center [600, 240] width 14 height 12
radio input "true"
click at [600, 420] on input "True" at bounding box center [600, 414] width 14 height 12
radio input "true"
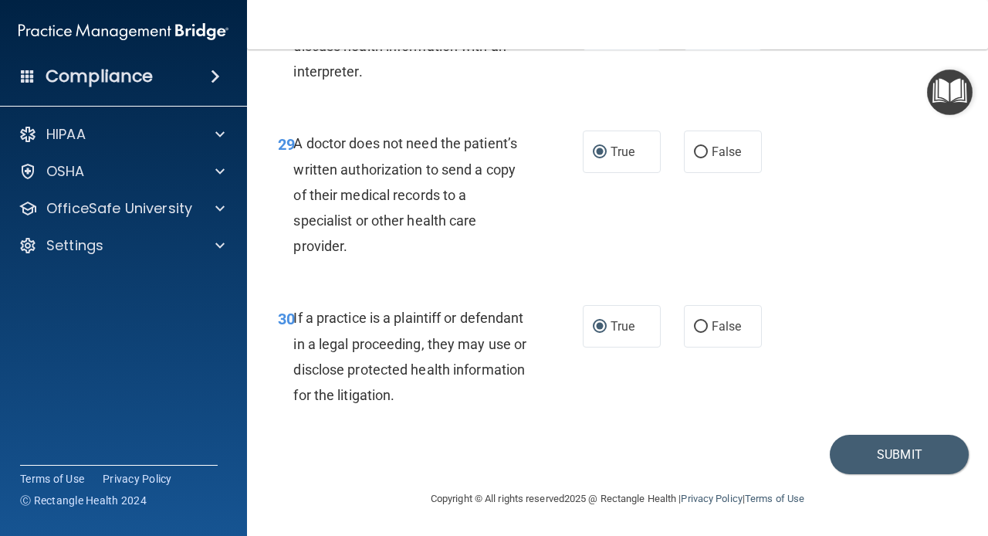
scroll to position [4468, 0]
click at [862, 456] on button "Submit" at bounding box center [899, 453] width 139 height 39
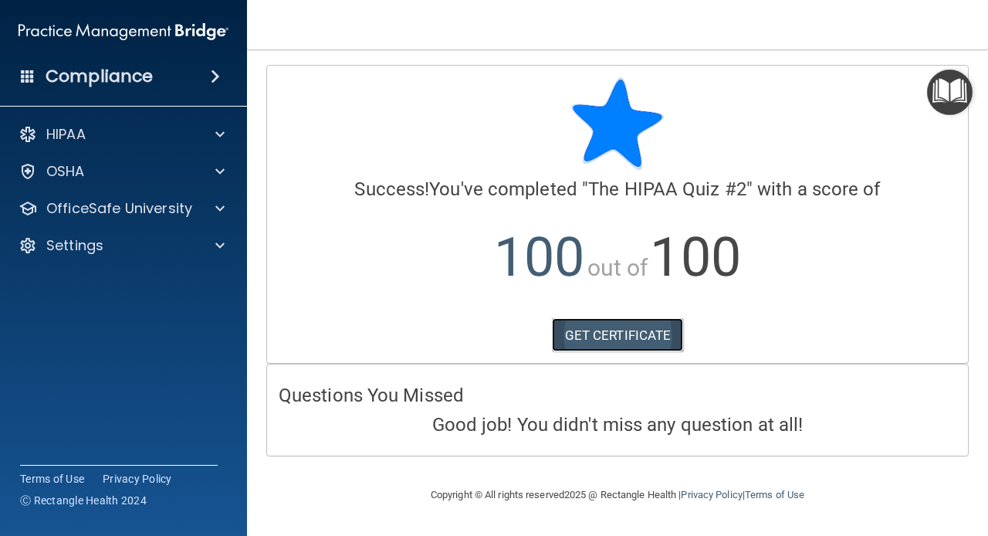
click at [658, 335] on link "GET CERTIFICATE" at bounding box center [618, 335] width 132 height 34
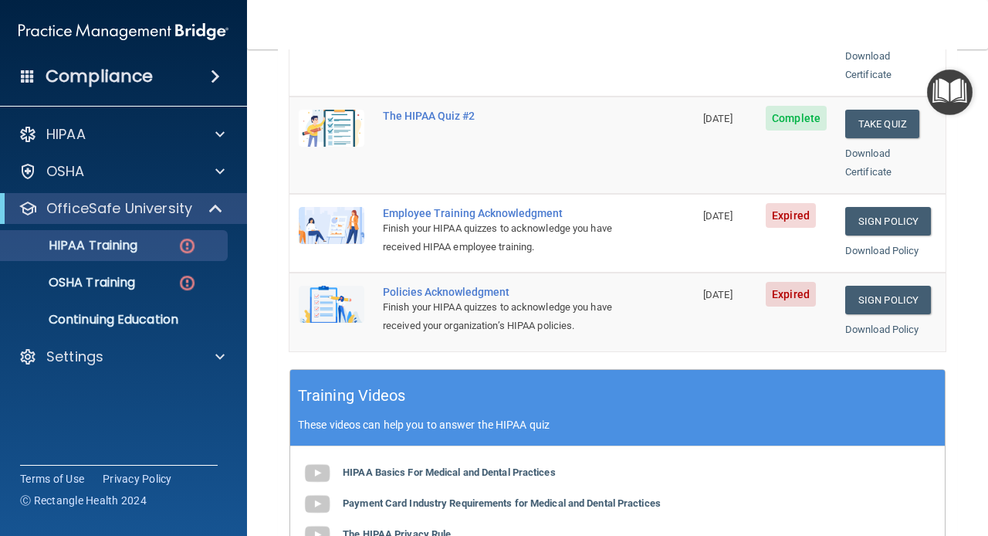
scroll to position [391, 0]
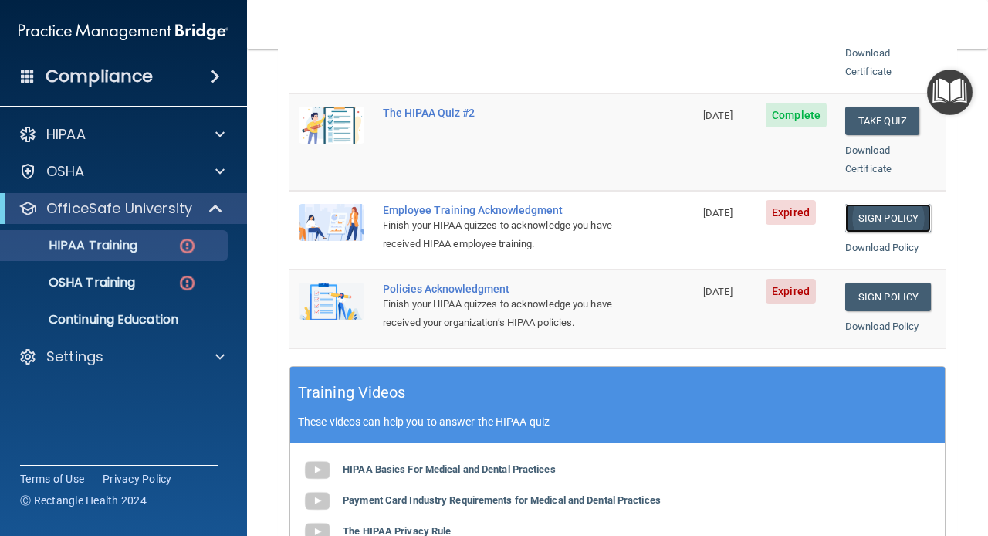
click at [913, 204] on link "Sign Policy" at bounding box center [888, 218] width 86 height 29
click at [896, 282] on link "Sign Policy" at bounding box center [888, 296] width 86 height 29
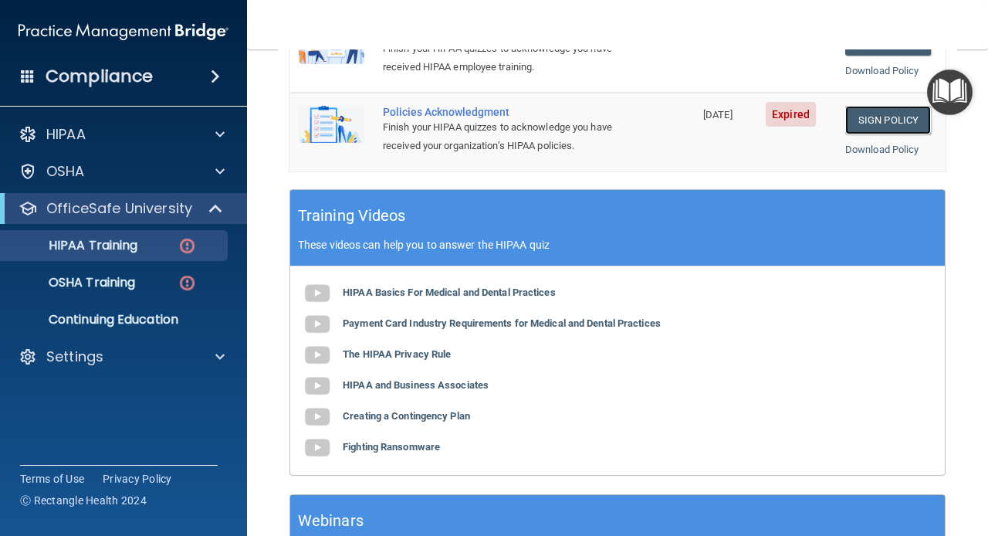
scroll to position [681, 0]
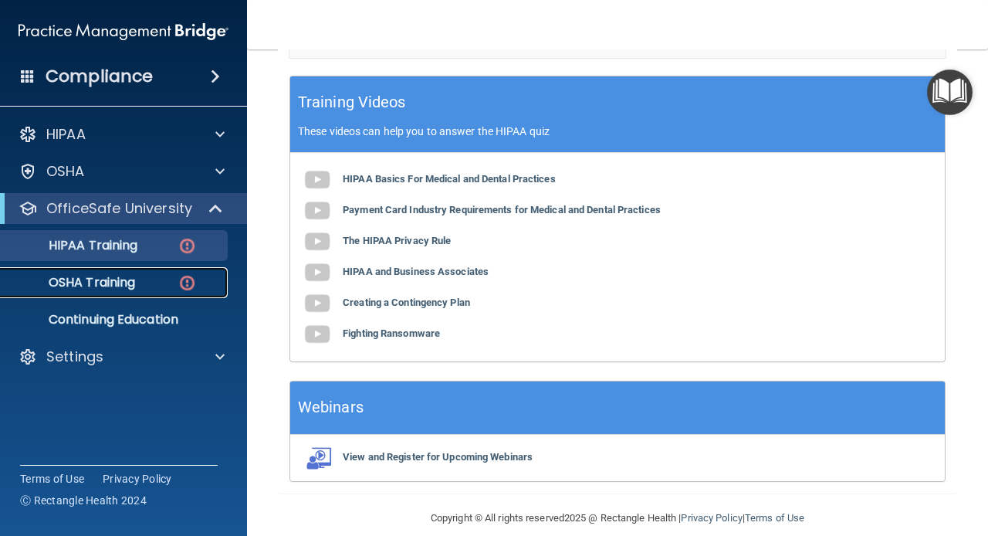
click at [86, 283] on p "OSHA Training" at bounding box center [72, 282] width 125 height 15
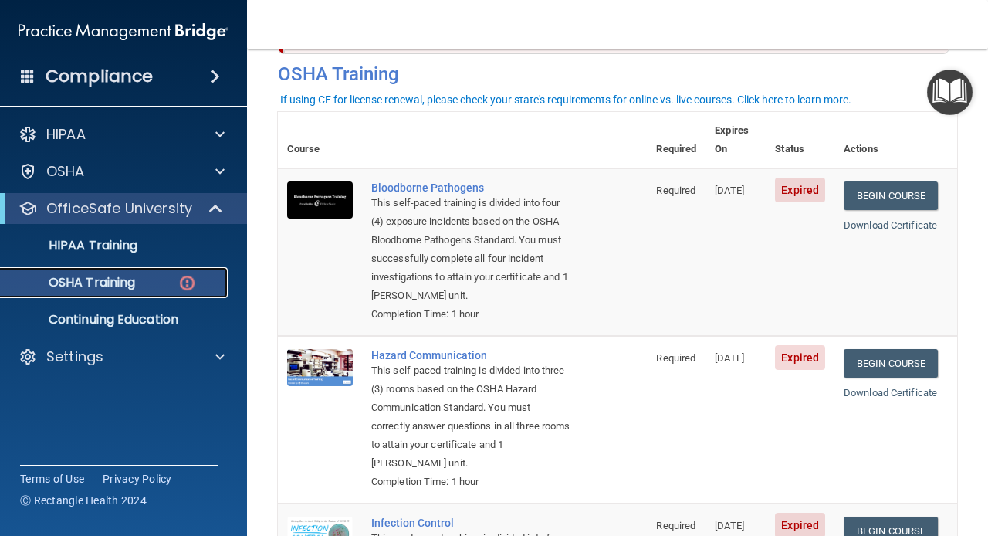
scroll to position [68, 0]
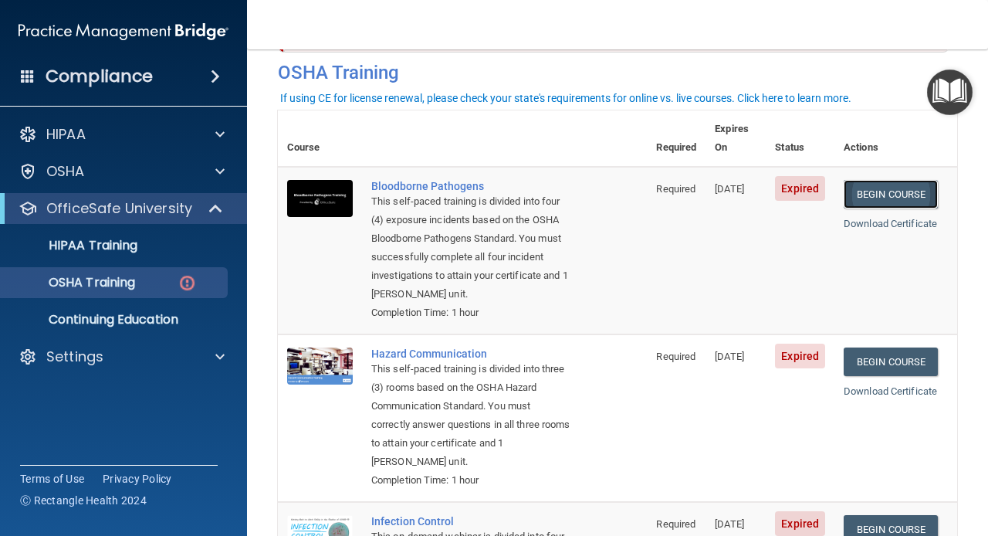
click at [913, 181] on link "Begin Course" at bounding box center [890, 194] width 94 height 29
click at [902, 347] on link "Begin Course" at bounding box center [890, 361] width 94 height 29
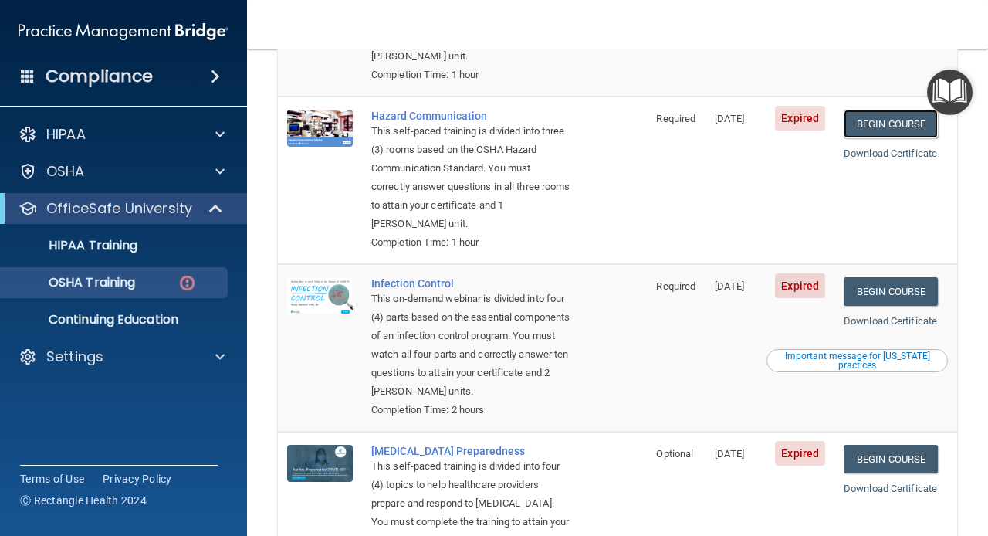
scroll to position [310, 0]
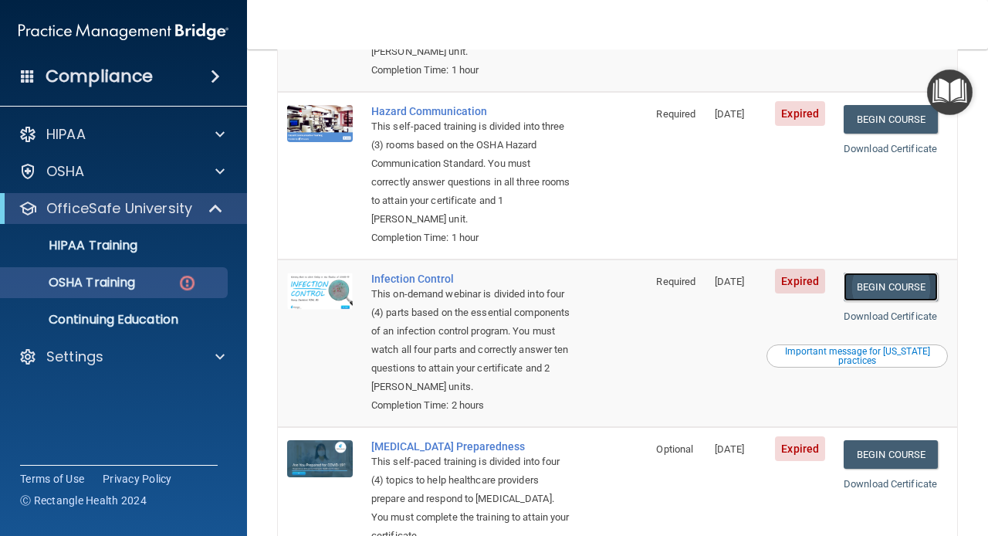
click at [890, 272] on link "Begin Course" at bounding box center [890, 286] width 94 height 29
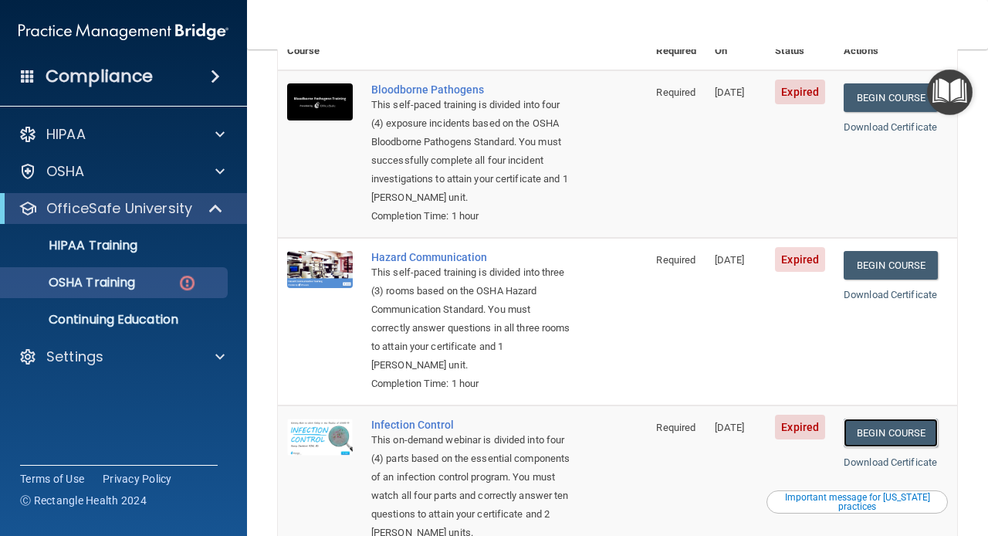
scroll to position [167, 0]
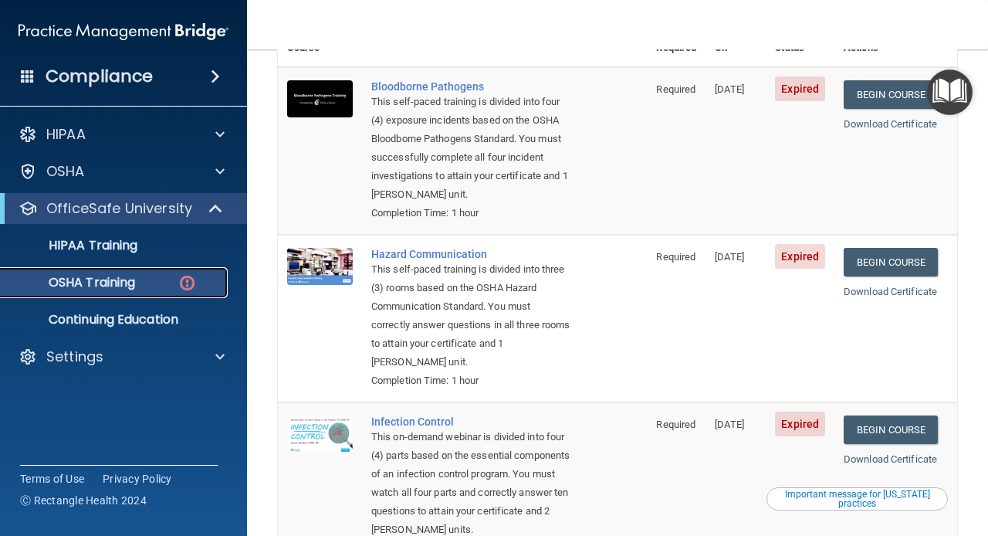
click at [127, 284] on p "OSHA Training" at bounding box center [72, 282] width 125 height 15
click at [77, 258] on link "HIPAA Training" at bounding box center [106, 245] width 243 height 31
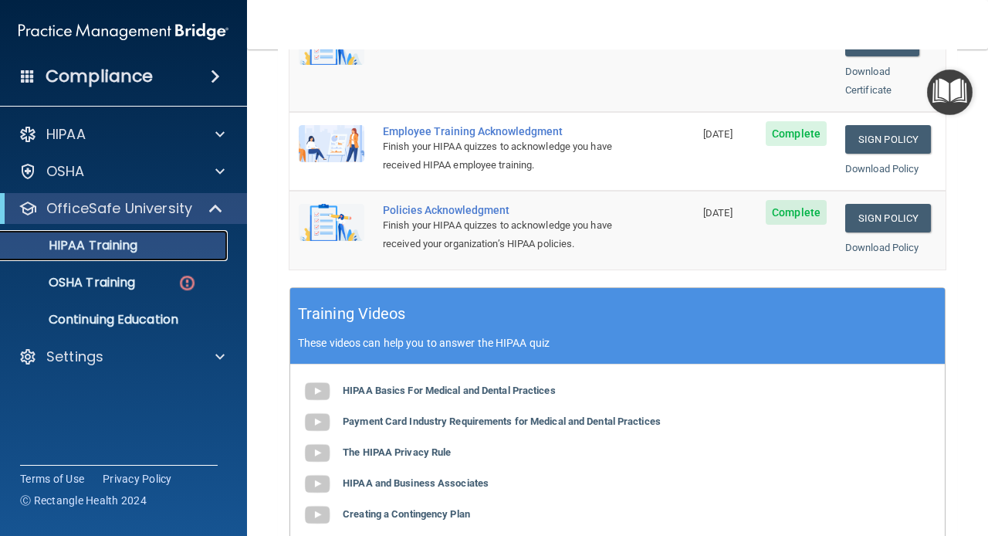
scroll to position [681, 0]
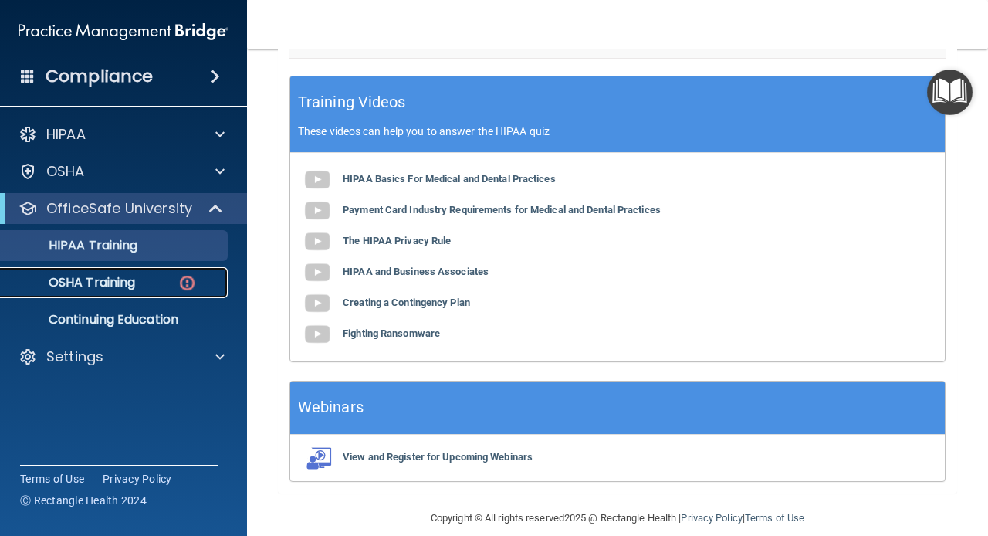
click at [114, 287] on p "OSHA Training" at bounding box center [72, 282] width 125 height 15
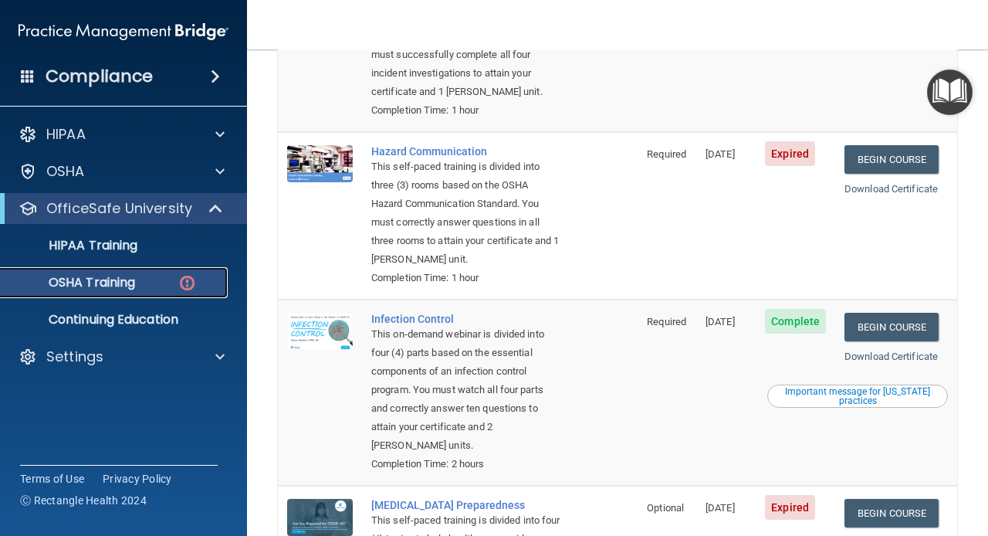
scroll to position [267, 0]
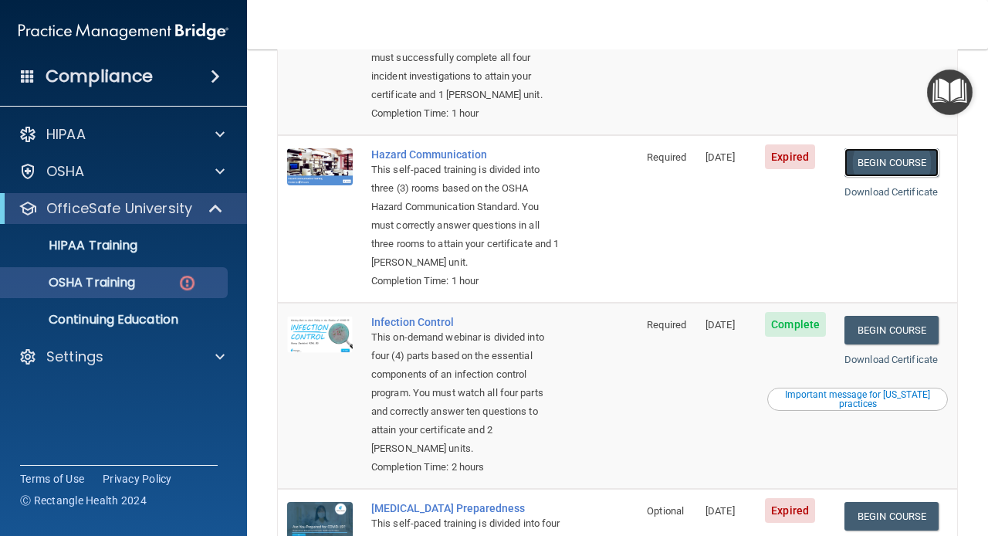
click at [926, 161] on link "Begin Course" at bounding box center [891, 162] width 94 height 29
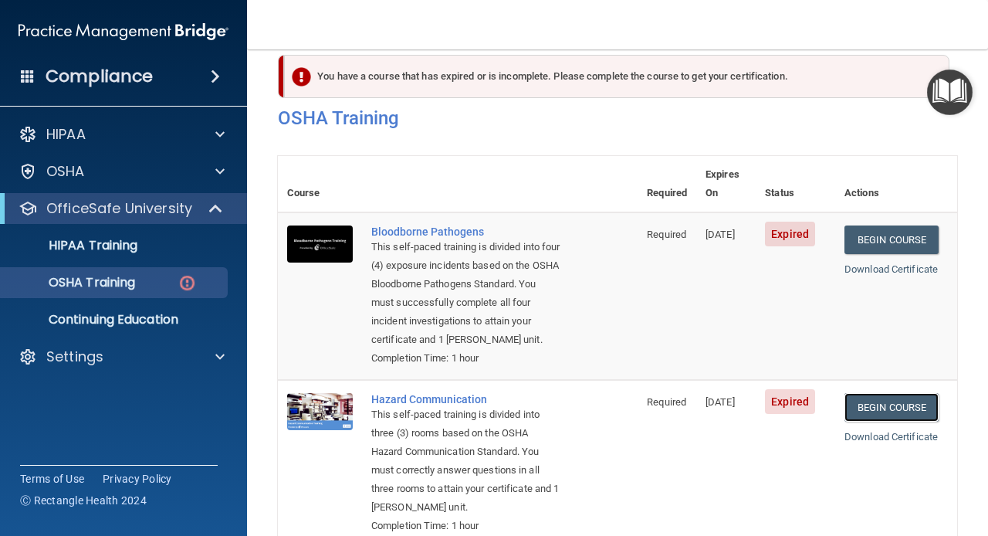
scroll to position [0, 0]
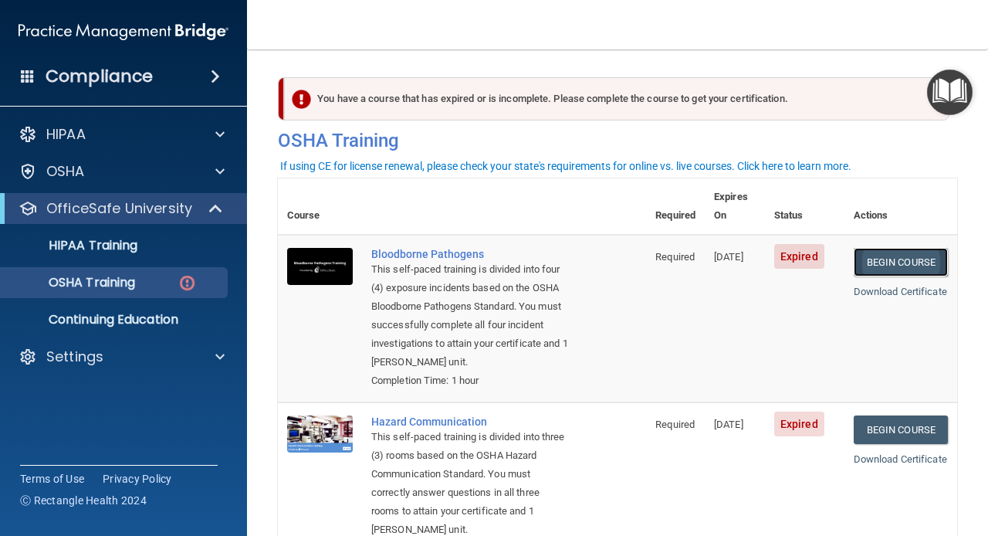
click at [875, 248] on link "Begin Course" at bounding box center [900, 262] width 94 height 29
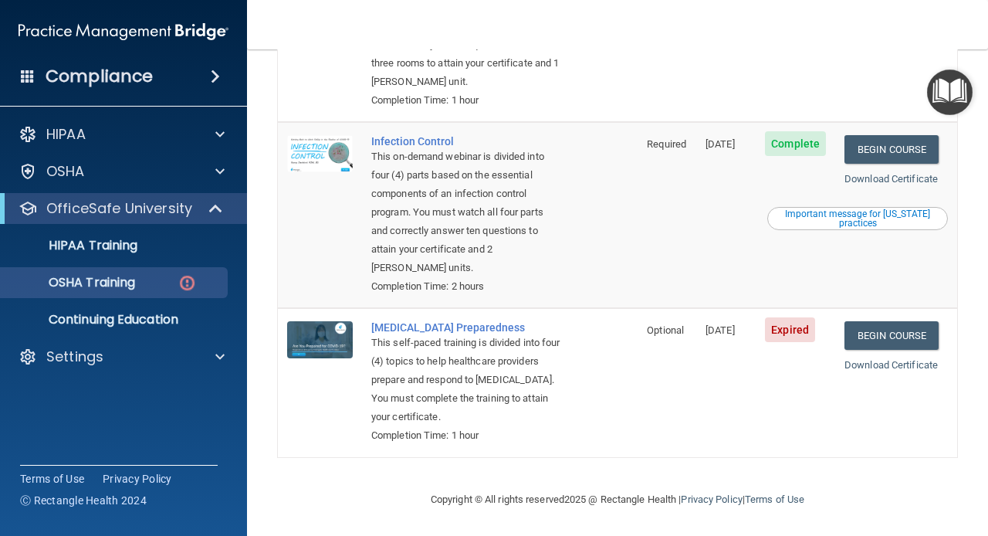
scroll to position [451, 0]
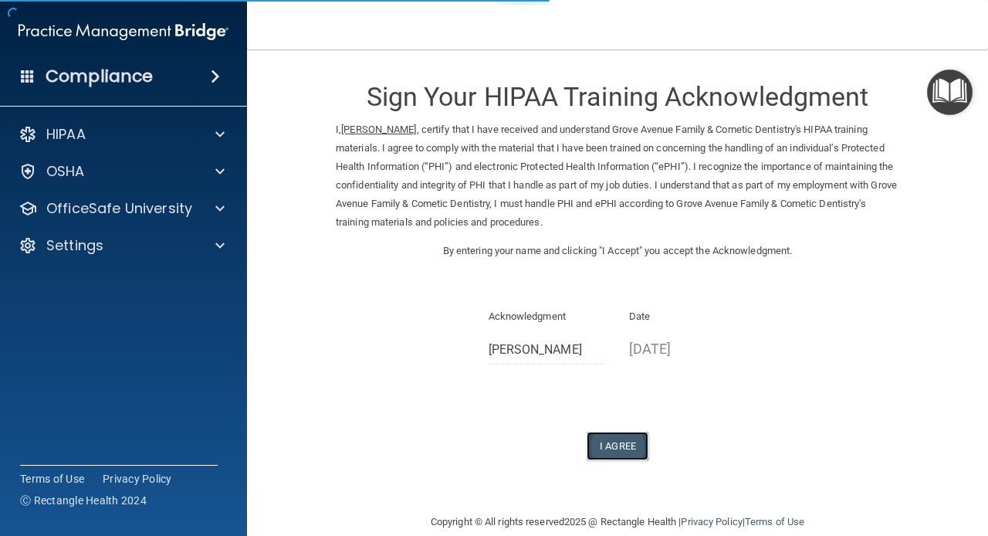
click at [618, 451] on button "I Agree" at bounding box center [617, 445] width 62 height 29
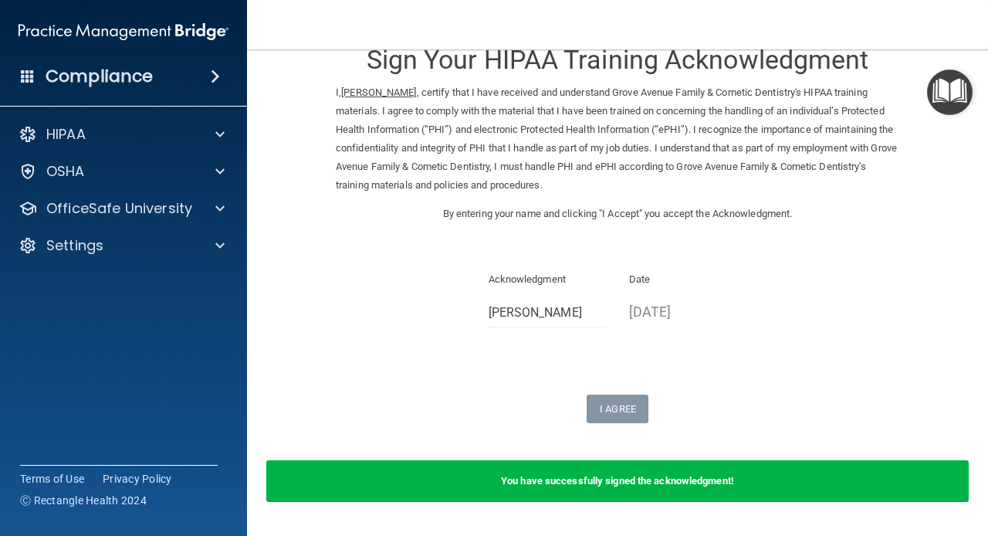
scroll to position [83, 0]
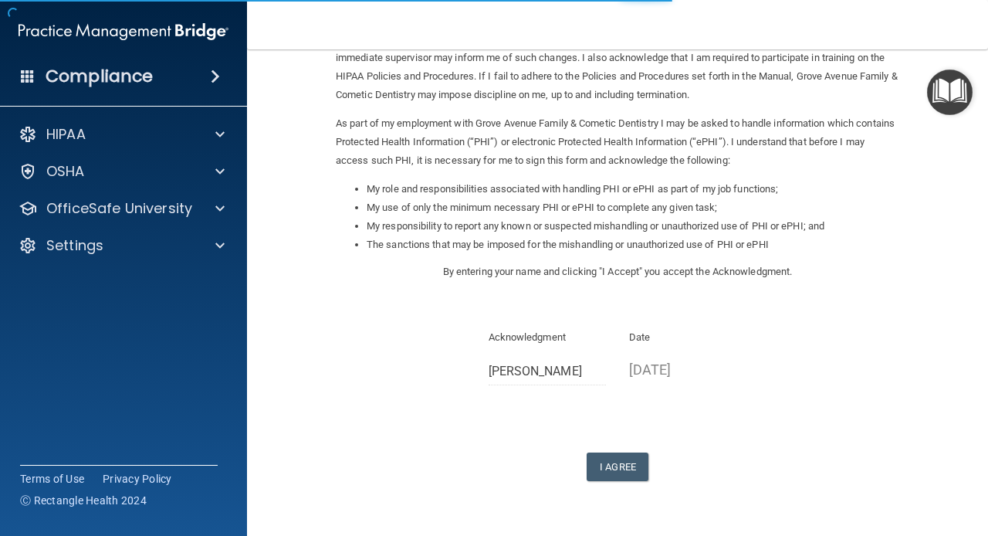
scroll to position [173, 0]
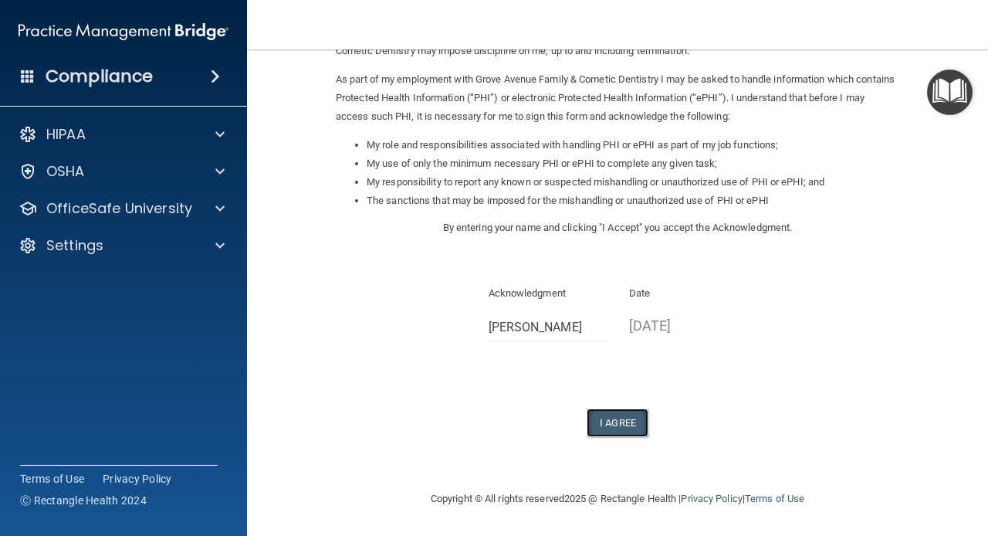
click at [630, 423] on button "I Agree" at bounding box center [617, 422] width 62 height 29
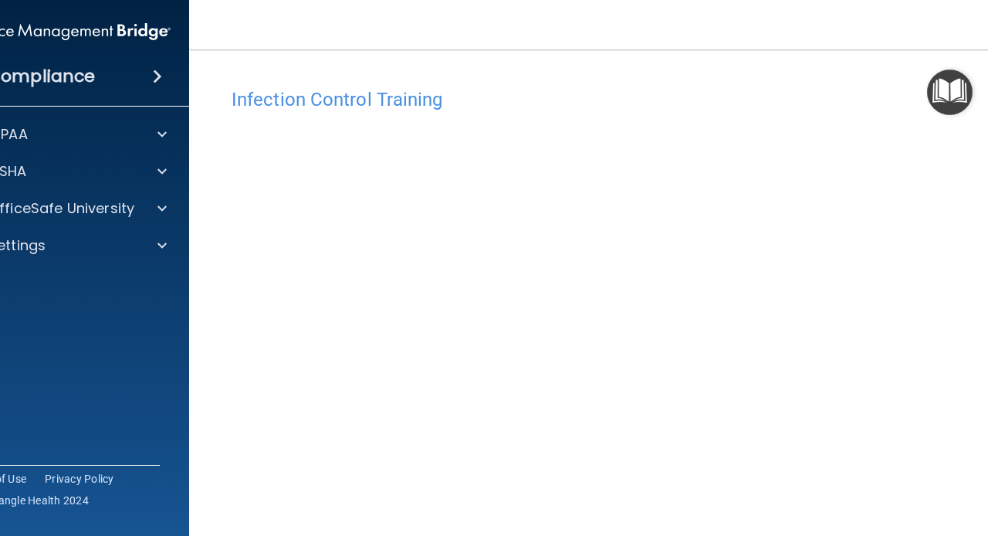
scroll to position [125, 0]
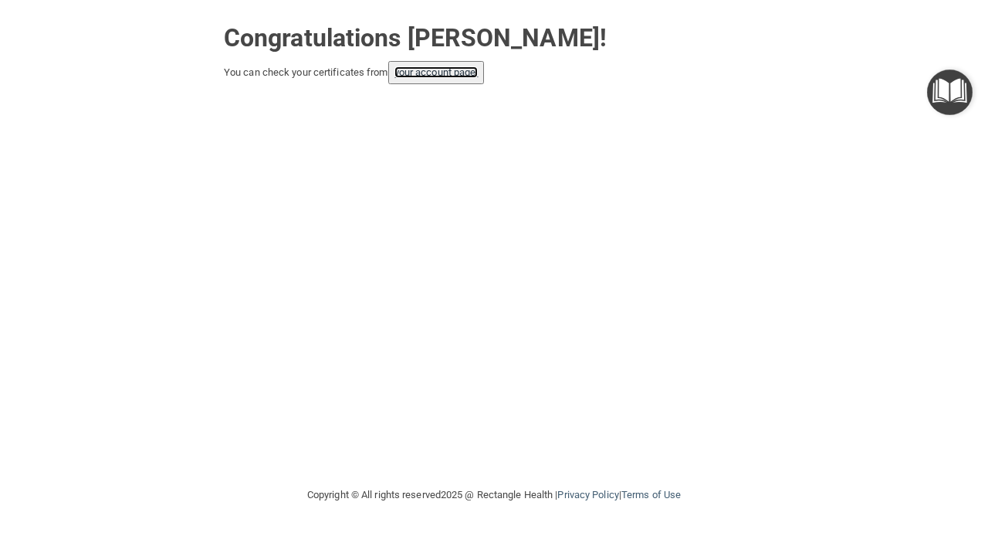
click at [452, 75] on link "your account page!" at bounding box center [436, 72] width 84 height 12
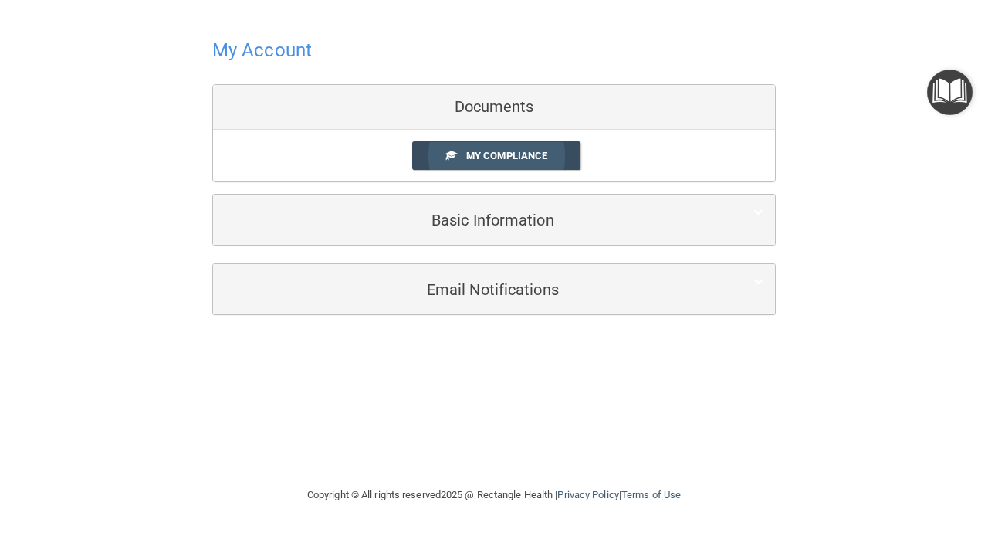
click at [496, 153] on span "My Compliance" at bounding box center [506, 156] width 81 height 12
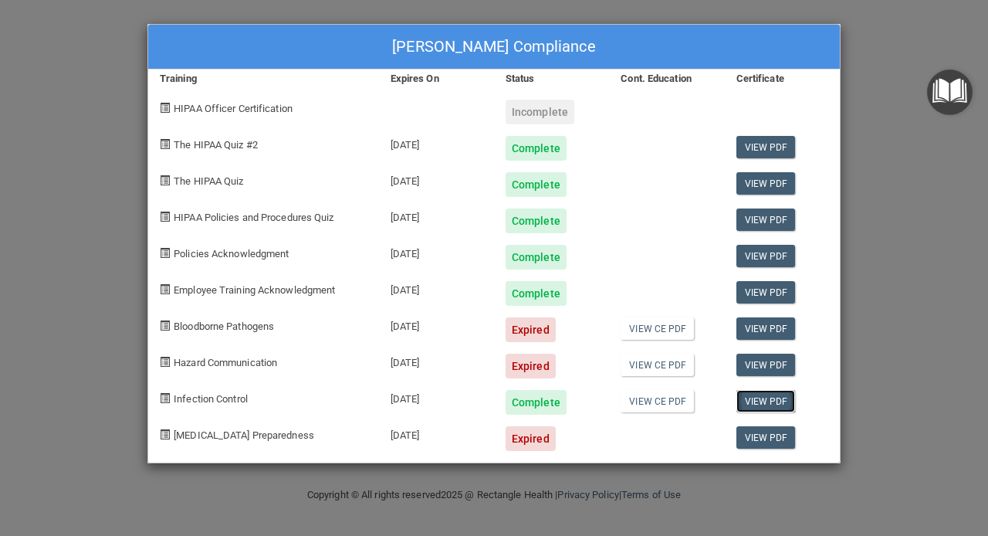
click at [762, 401] on link "View PDF" at bounding box center [765, 401] width 59 height 22
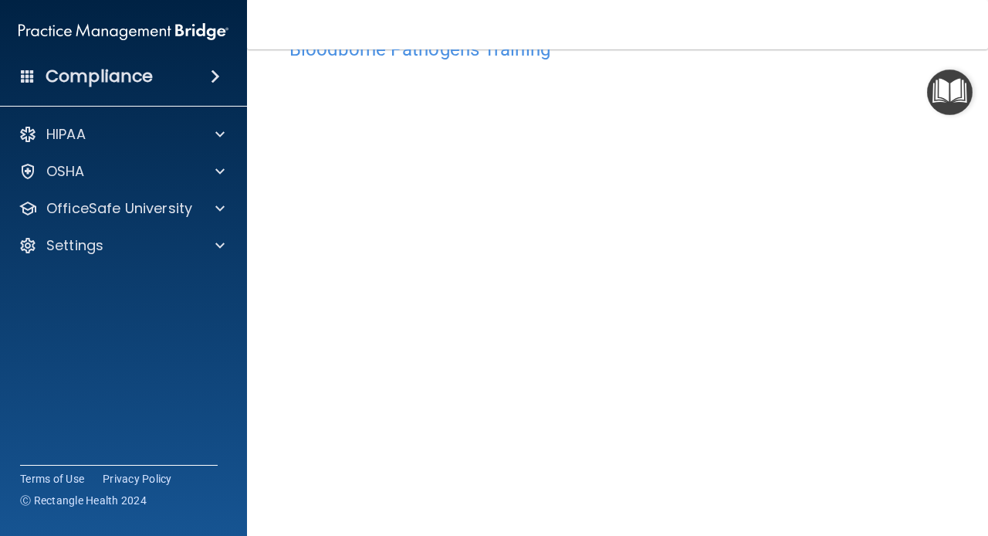
scroll to position [52, 0]
click at [967, 152] on main "Bloodborne Pathogens Training This course doesn’t expire until [DATE]. Are you …" at bounding box center [617, 292] width 741 height 486
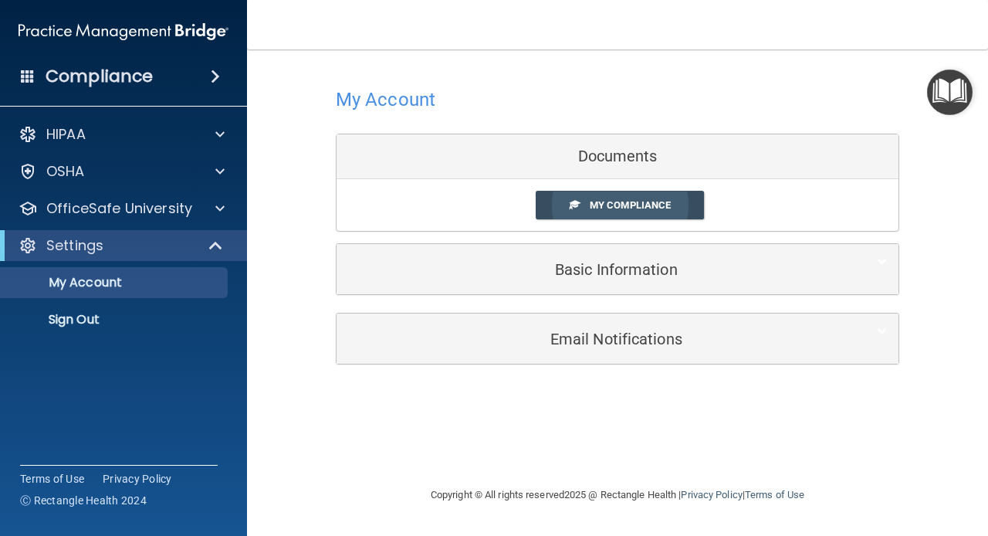
click at [664, 208] on span "My Compliance" at bounding box center [630, 205] width 81 height 12
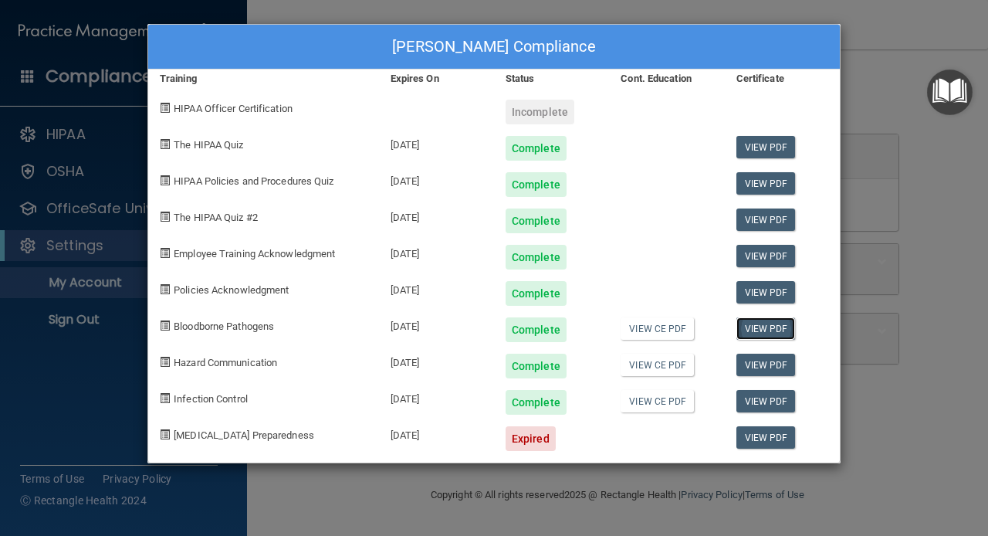
click at [776, 325] on link "View PDF" at bounding box center [765, 328] width 59 height 22
click at [881, 43] on div "Regina Fucito's Compliance Training Expires On Status Cont. Education Certifica…" at bounding box center [494, 268] width 988 height 536
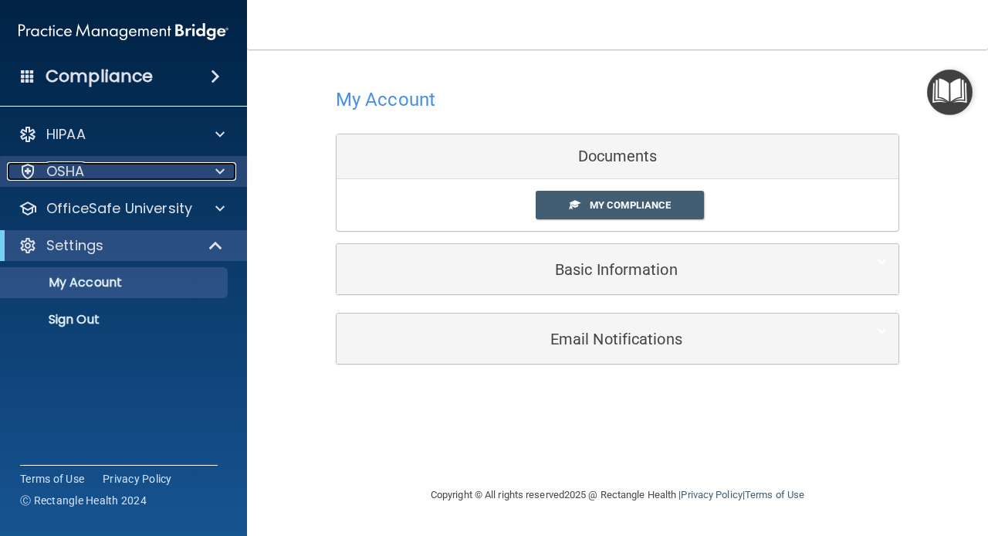
click at [65, 181] on p "OSHA" at bounding box center [65, 171] width 39 height 19
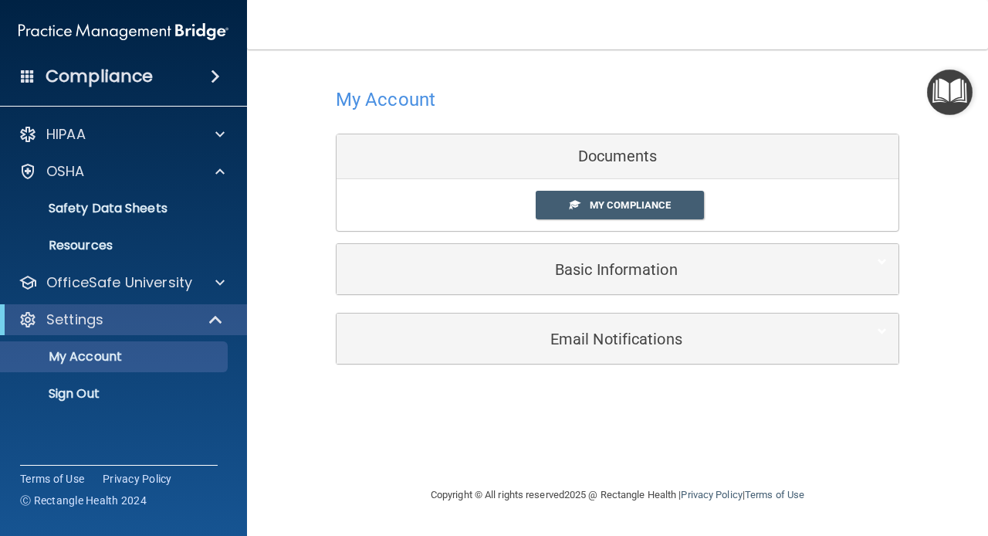
click at [281, 133] on div "My Account Documents My Compliance My Compliance My BAA Basic Information Full …" at bounding box center [617, 223] width 679 height 317
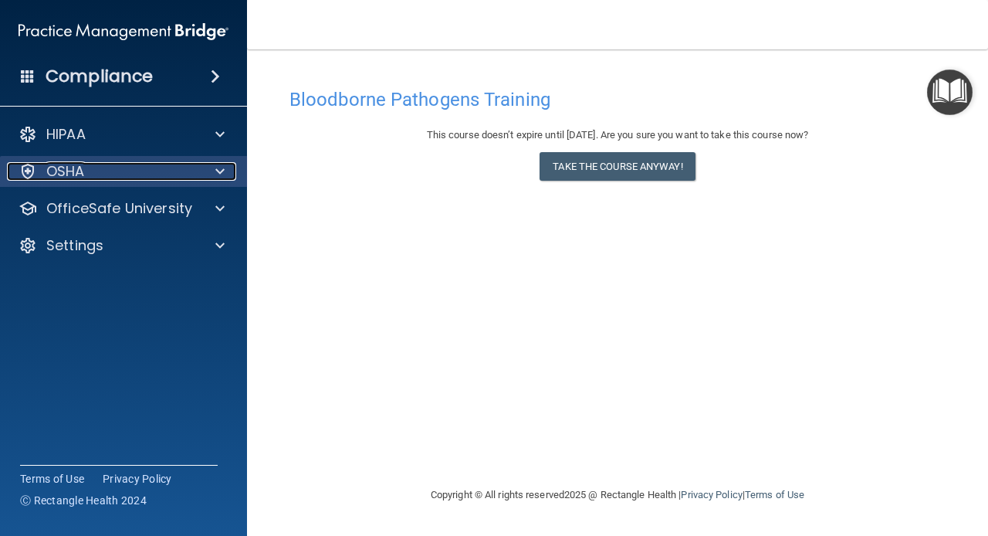
click at [69, 167] on p "OSHA" at bounding box center [65, 171] width 39 height 19
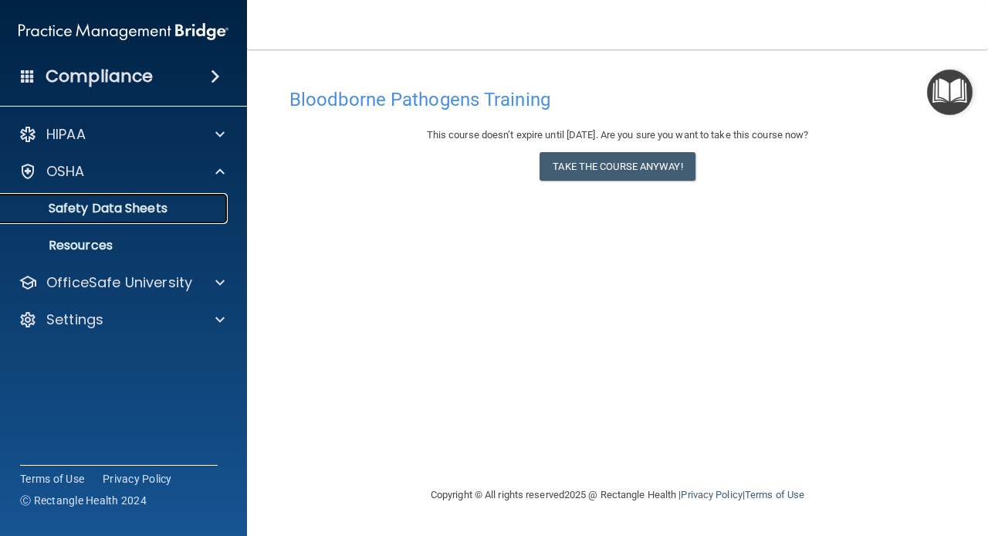
click at [107, 206] on p "Safety Data Sheets" at bounding box center [115, 208] width 211 height 15
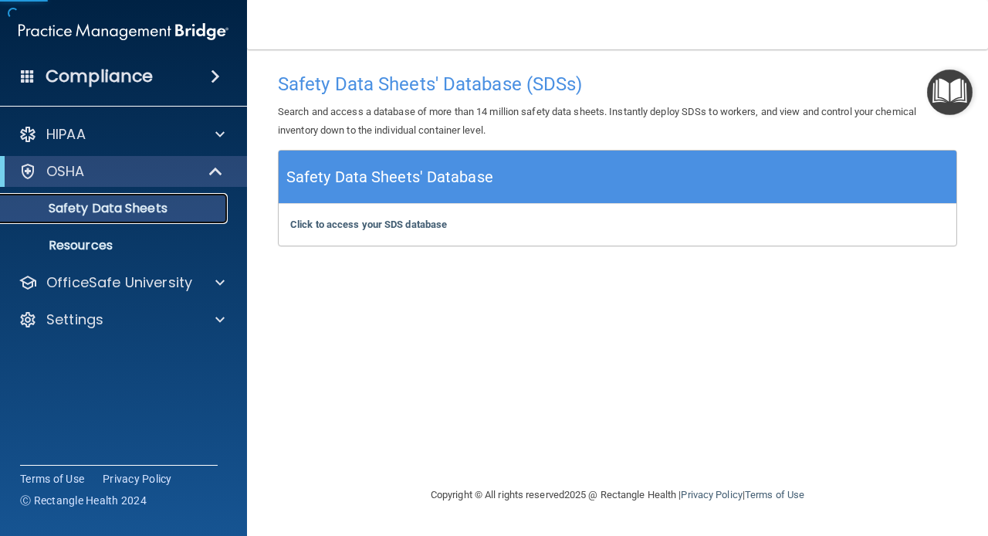
click at [107, 206] on p "Safety Data Sheets" at bounding box center [115, 208] width 211 height 15
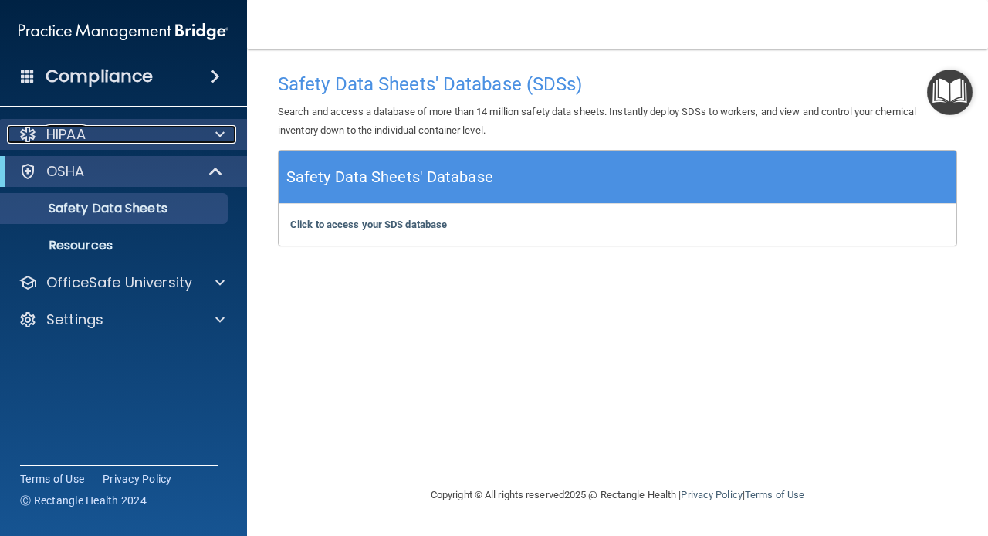
click at [87, 133] on div "HIPAA" at bounding box center [102, 134] width 191 height 19
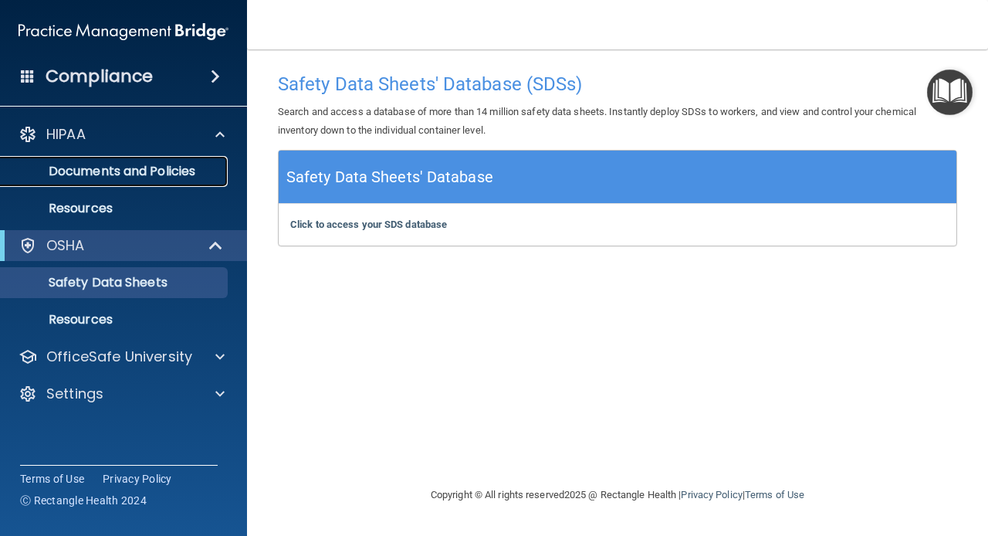
click at [86, 172] on p "Documents and Policies" at bounding box center [115, 171] width 211 height 15
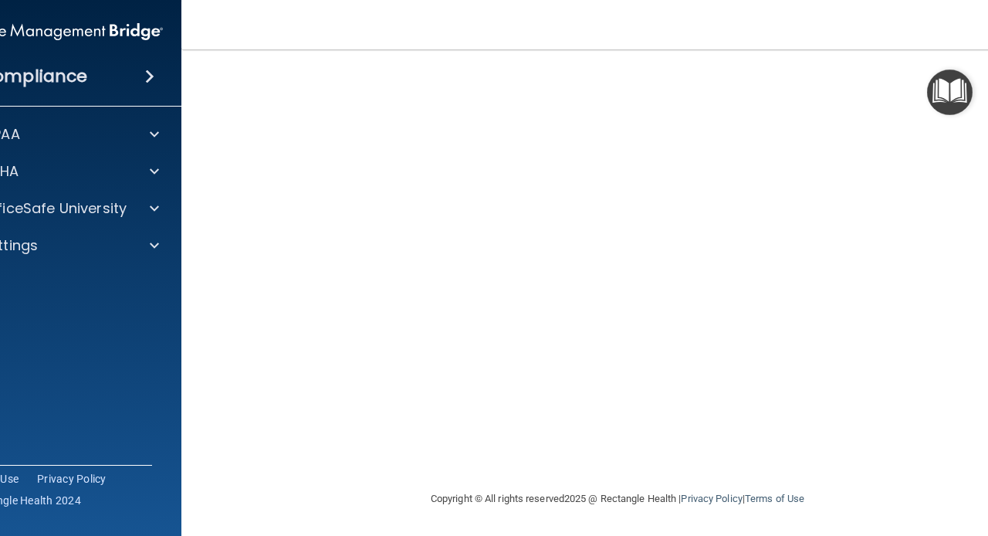
scroll to position [69, 0]
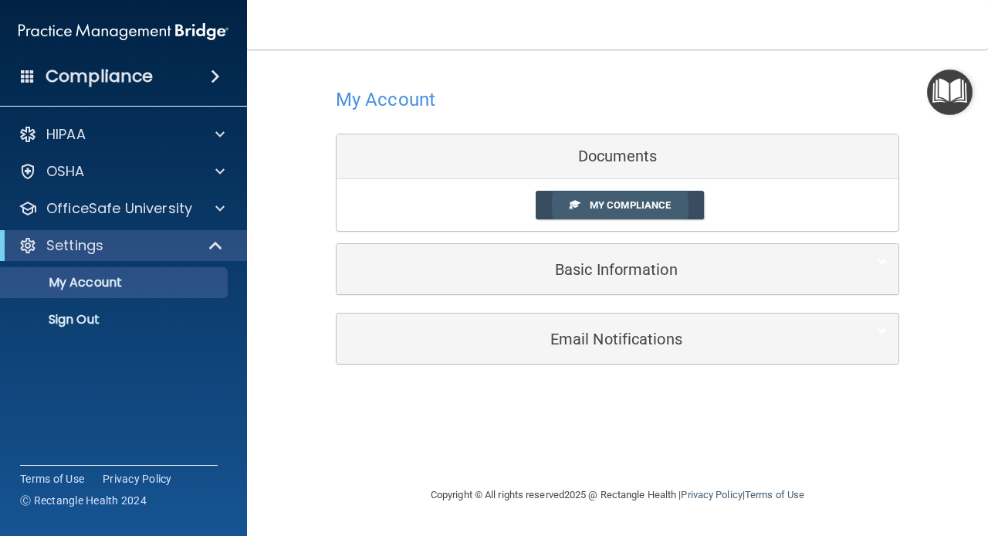
click at [651, 204] on span "My Compliance" at bounding box center [630, 205] width 81 height 12
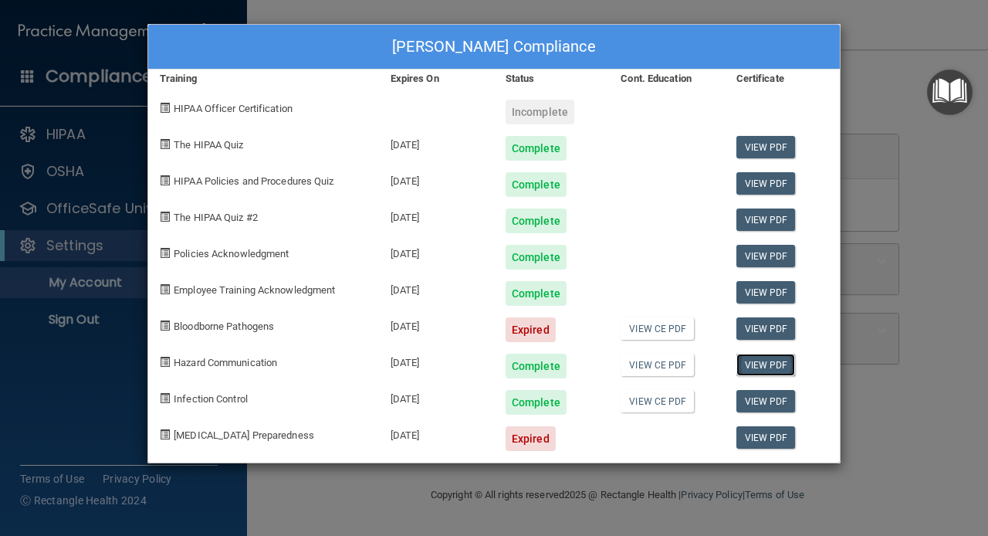
click at [764, 366] on link "View PDF" at bounding box center [765, 364] width 59 height 22
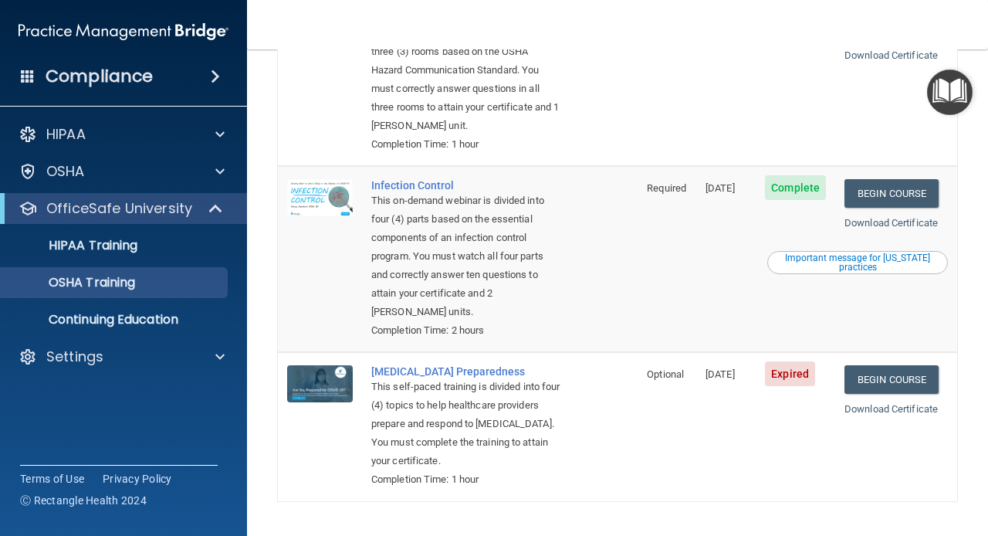
scroll to position [407, 0]
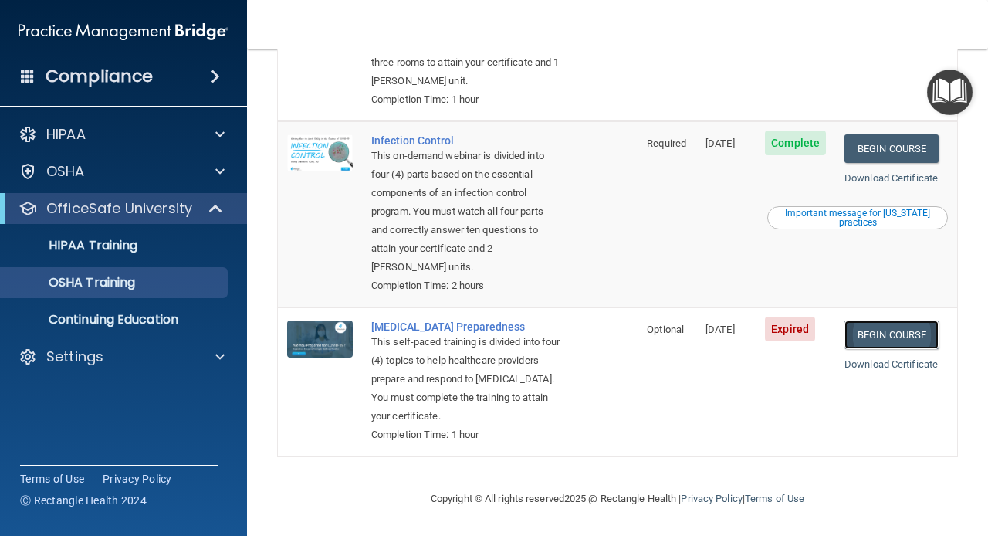
click at [904, 333] on link "Begin Course" at bounding box center [891, 334] width 94 height 29
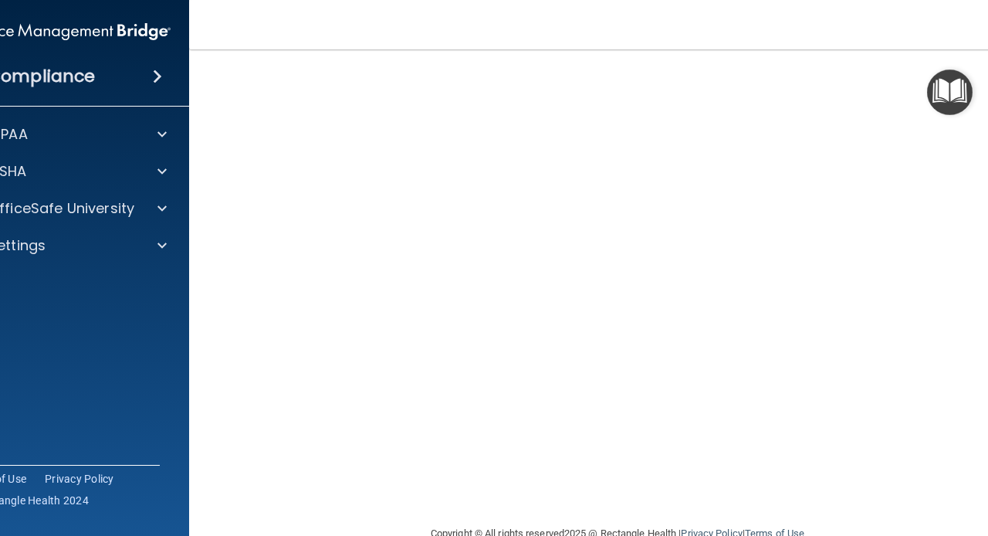
scroll to position [69, 0]
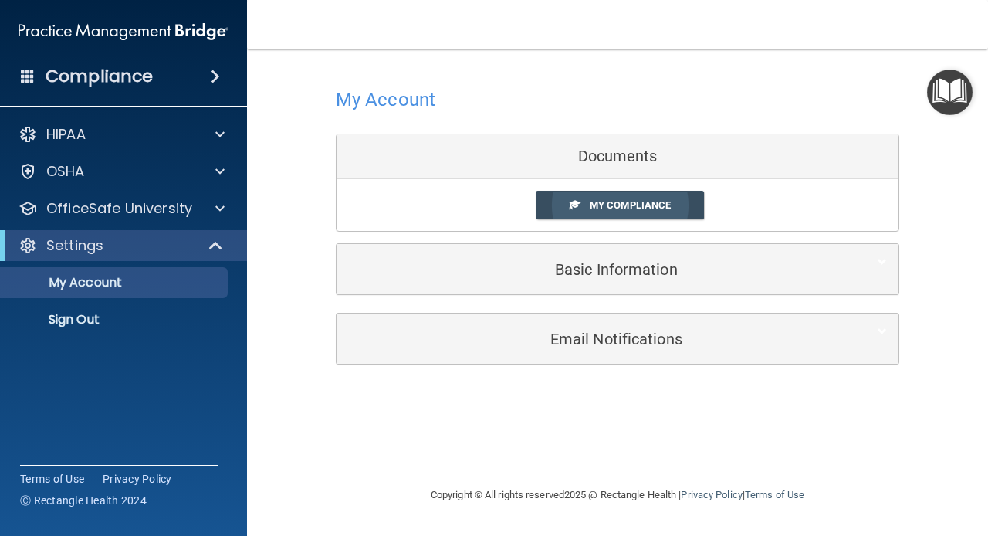
click at [605, 205] on span "My Compliance" at bounding box center [630, 205] width 81 height 12
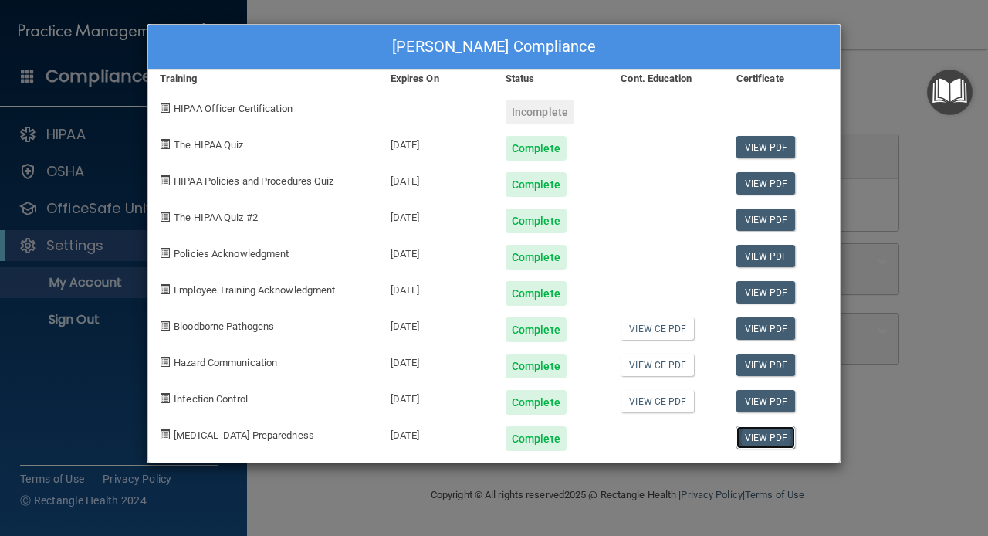
click at [771, 437] on link "View PDF" at bounding box center [765, 437] width 59 height 22
click at [894, 81] on div "Regina Fucito's Compliance Training Expires On Status Cont. Education Certifica…" at bounding box center [494, 268] width 988 height 536
